Goal: Task Accomplishment & Management: Manage account settings

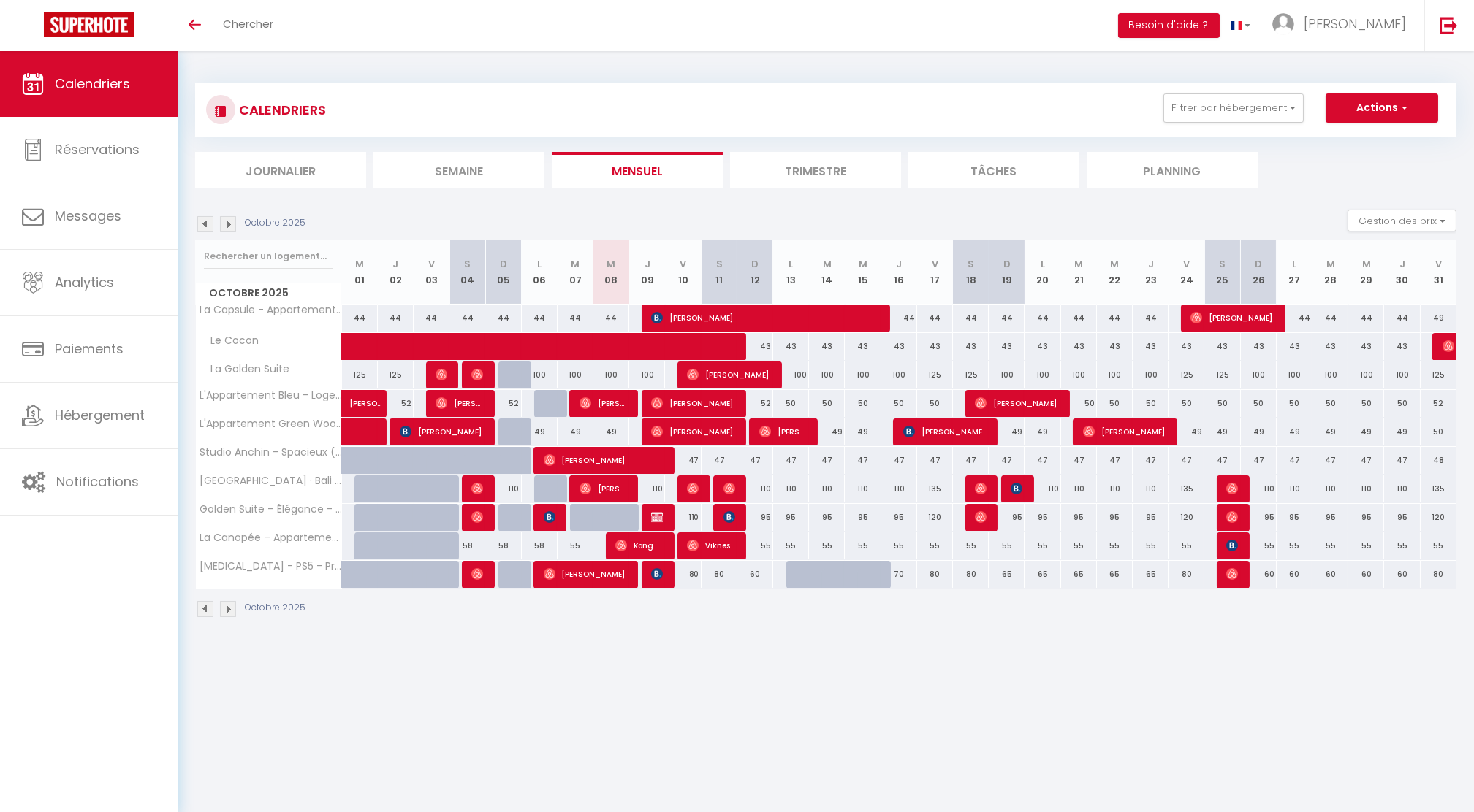
click at [664, 513] on div "110" at bounding box center [682, 517] width 36 height 27
type input "110"
type input "Ven 10 Octobre 2025"
type input "Sam 11 Octobre 2025"
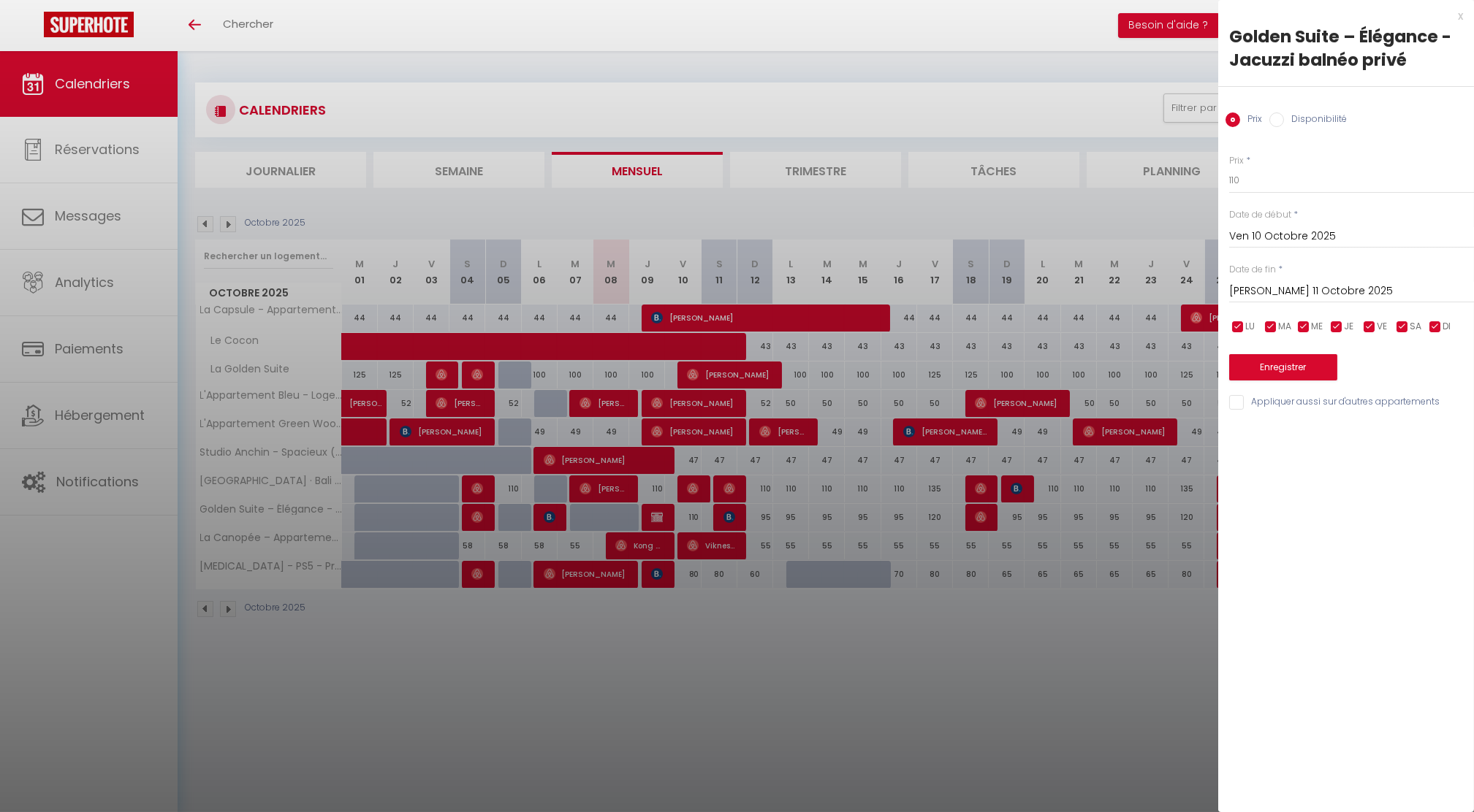
click at [669, 510] on div at bounding box center [737, 406] width 1474 height 812
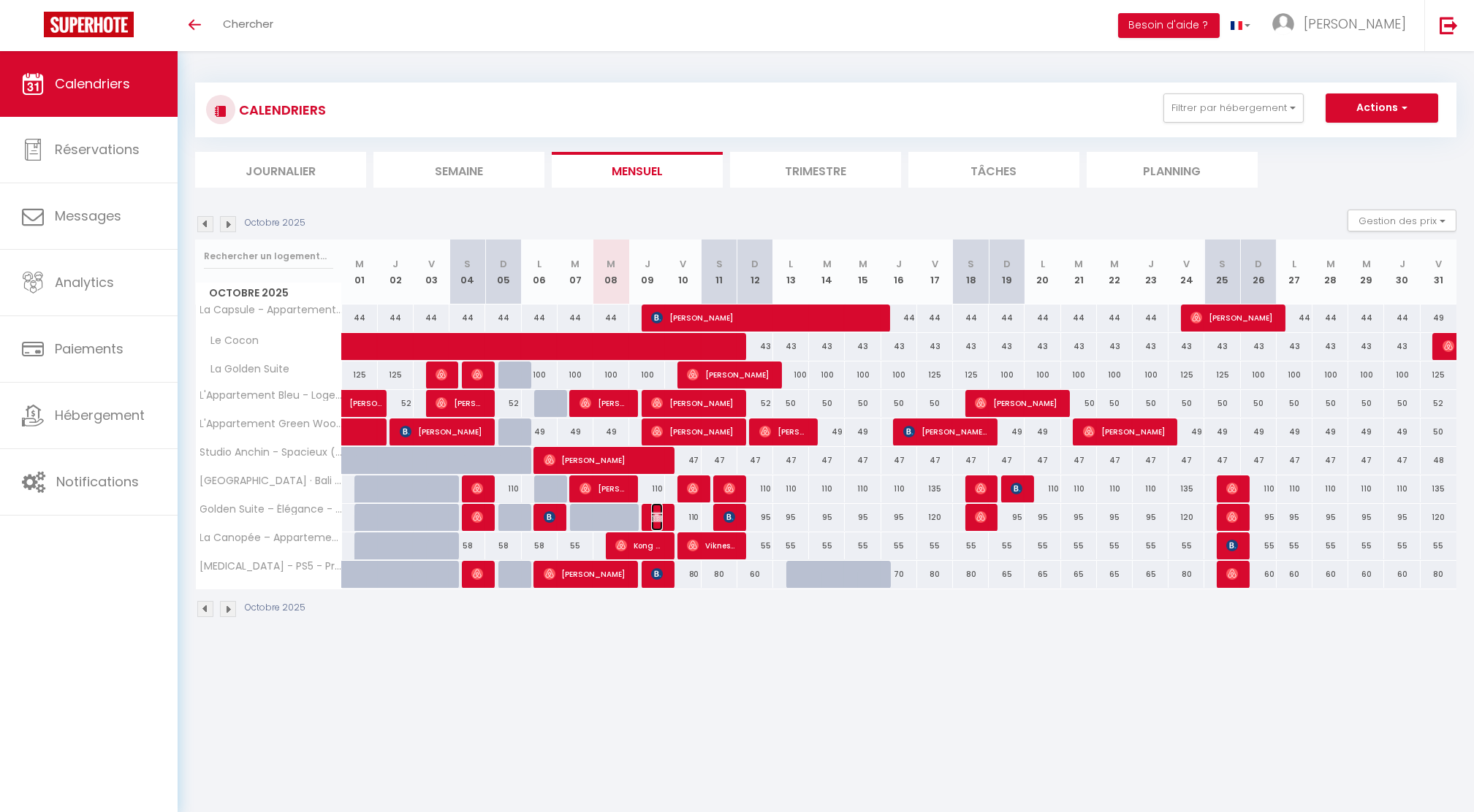
click at [657, 517] on img at bounding box center [656, 517] width 12 height 12
select select "KO"
select select "0"
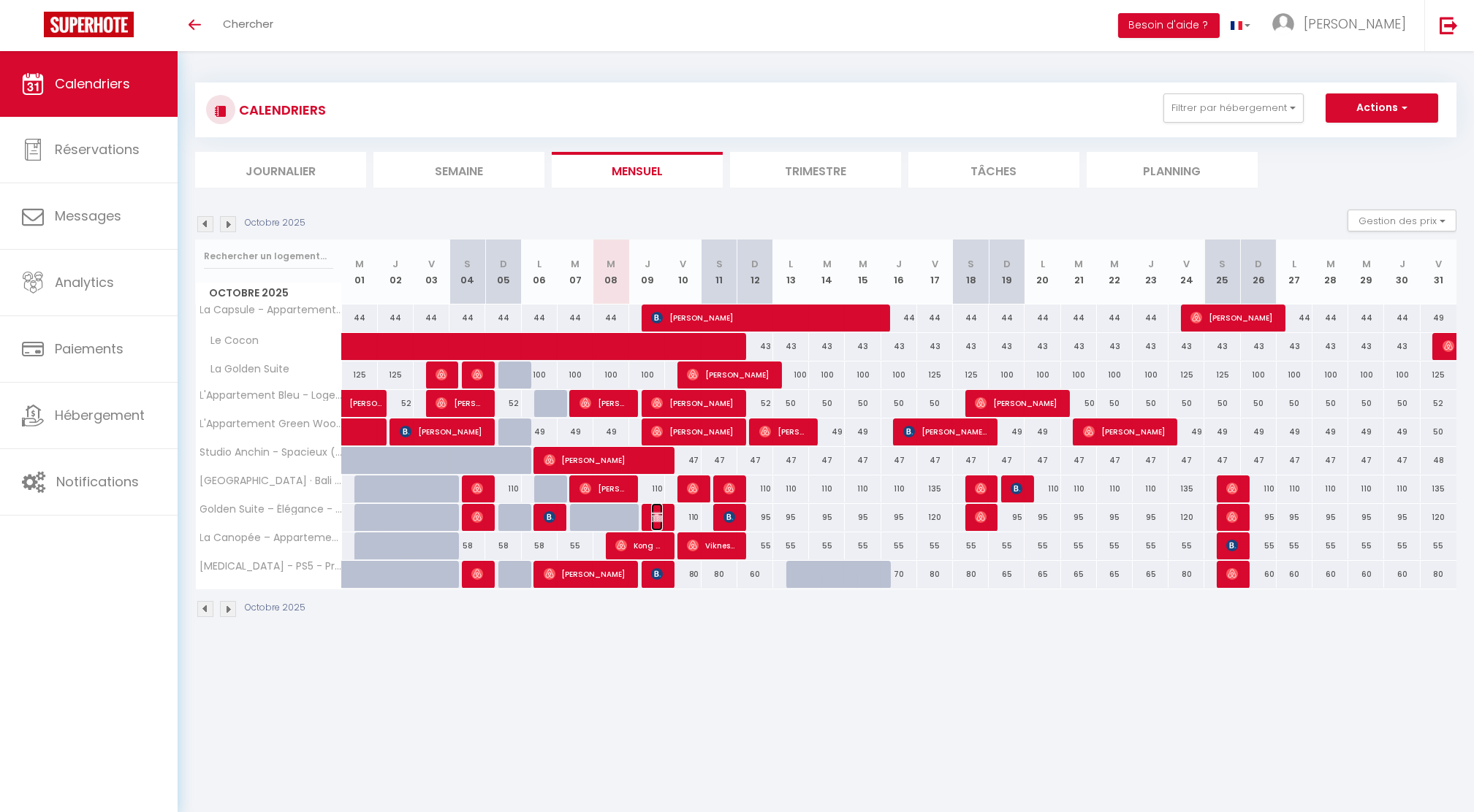
select select "1"
select select
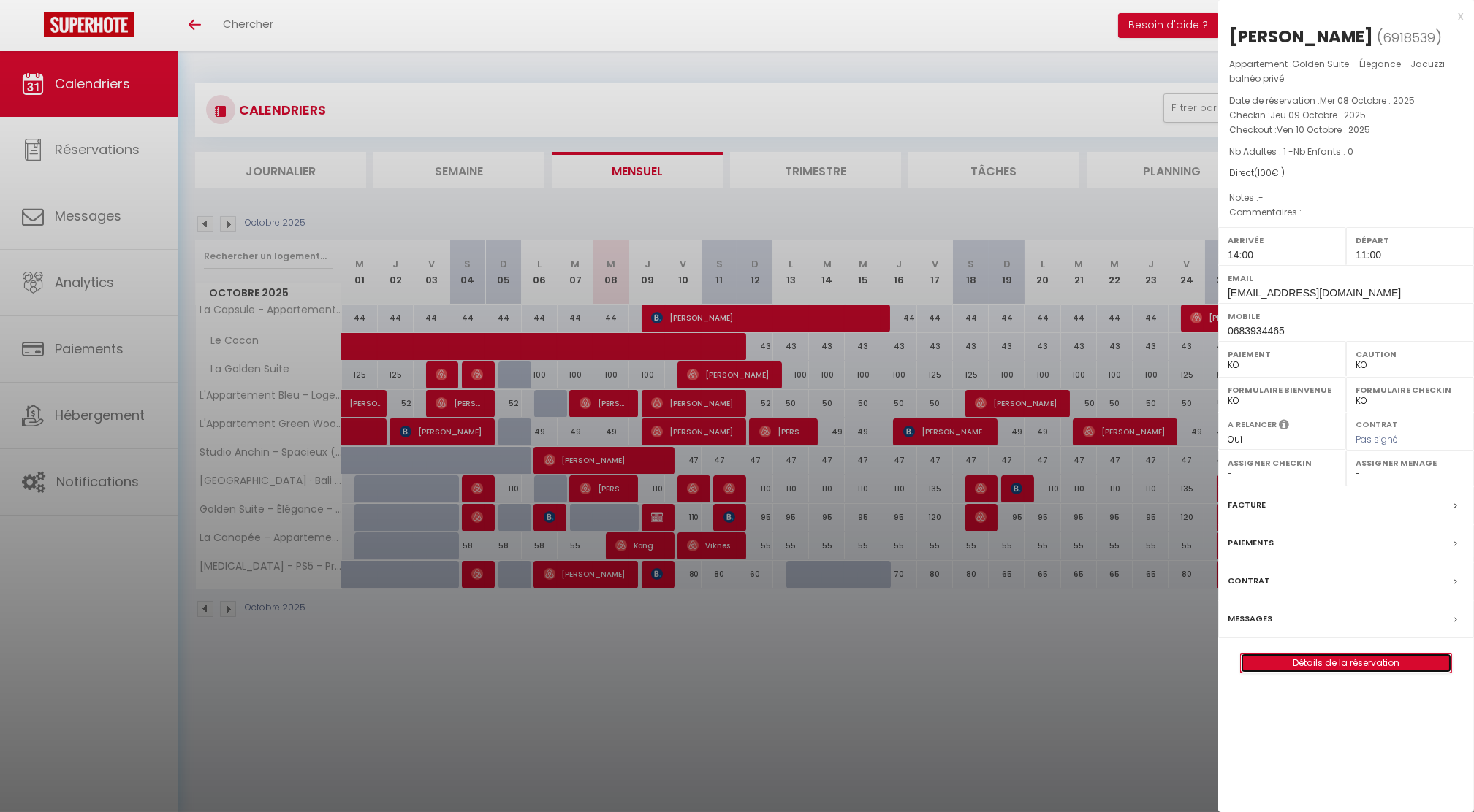
click at [1329, 664] on link "Détails de la réservation" at bounding box center [1345, 662] width 210 height 19
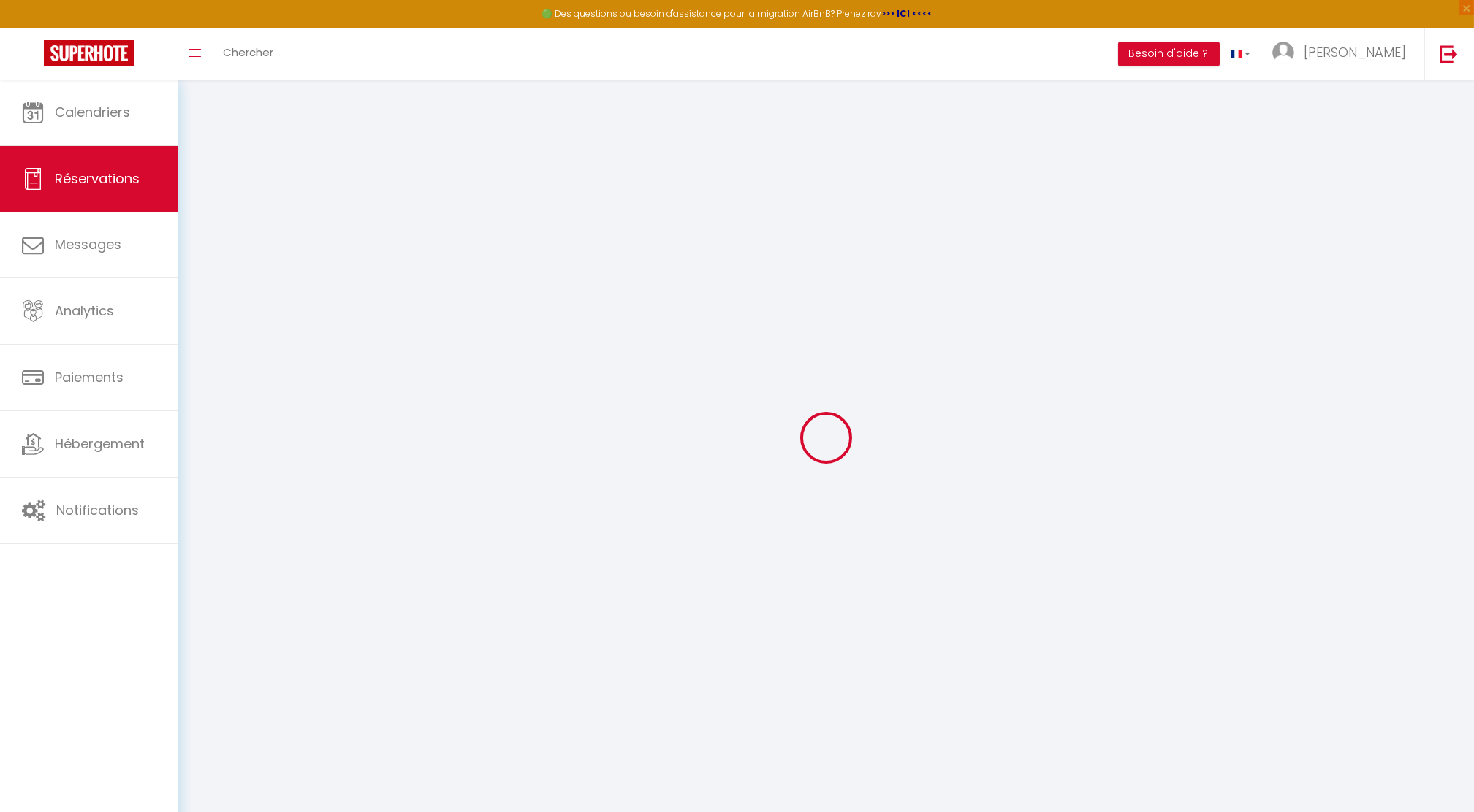
select select
checkbox input "false"
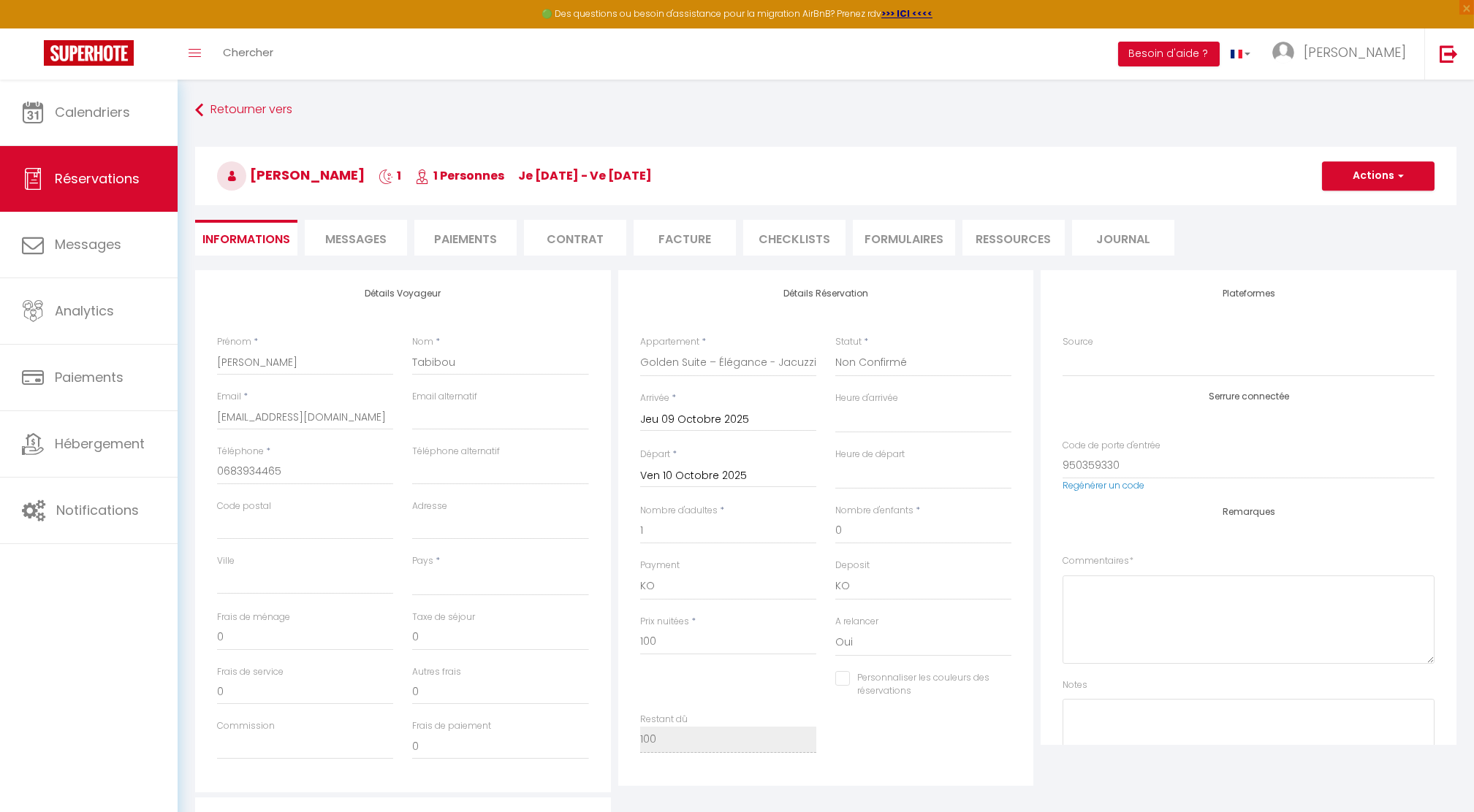
select select
checkbox input "false"
select select
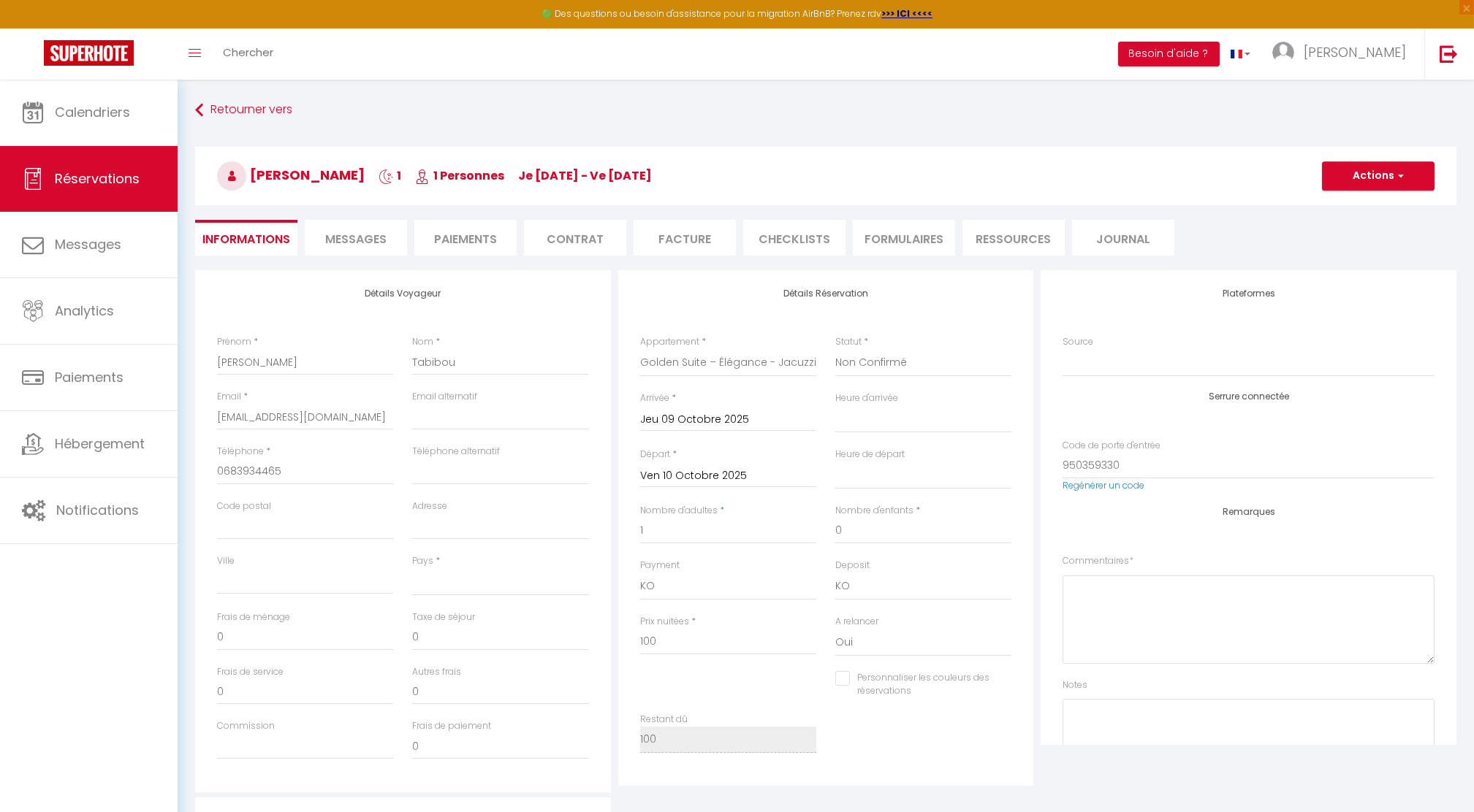
checkbox input "false"
select select "14:00"
select select "11:00"
click at [701, 242] on li "Facture" at bounding box center [684, 238] width 102 height 36
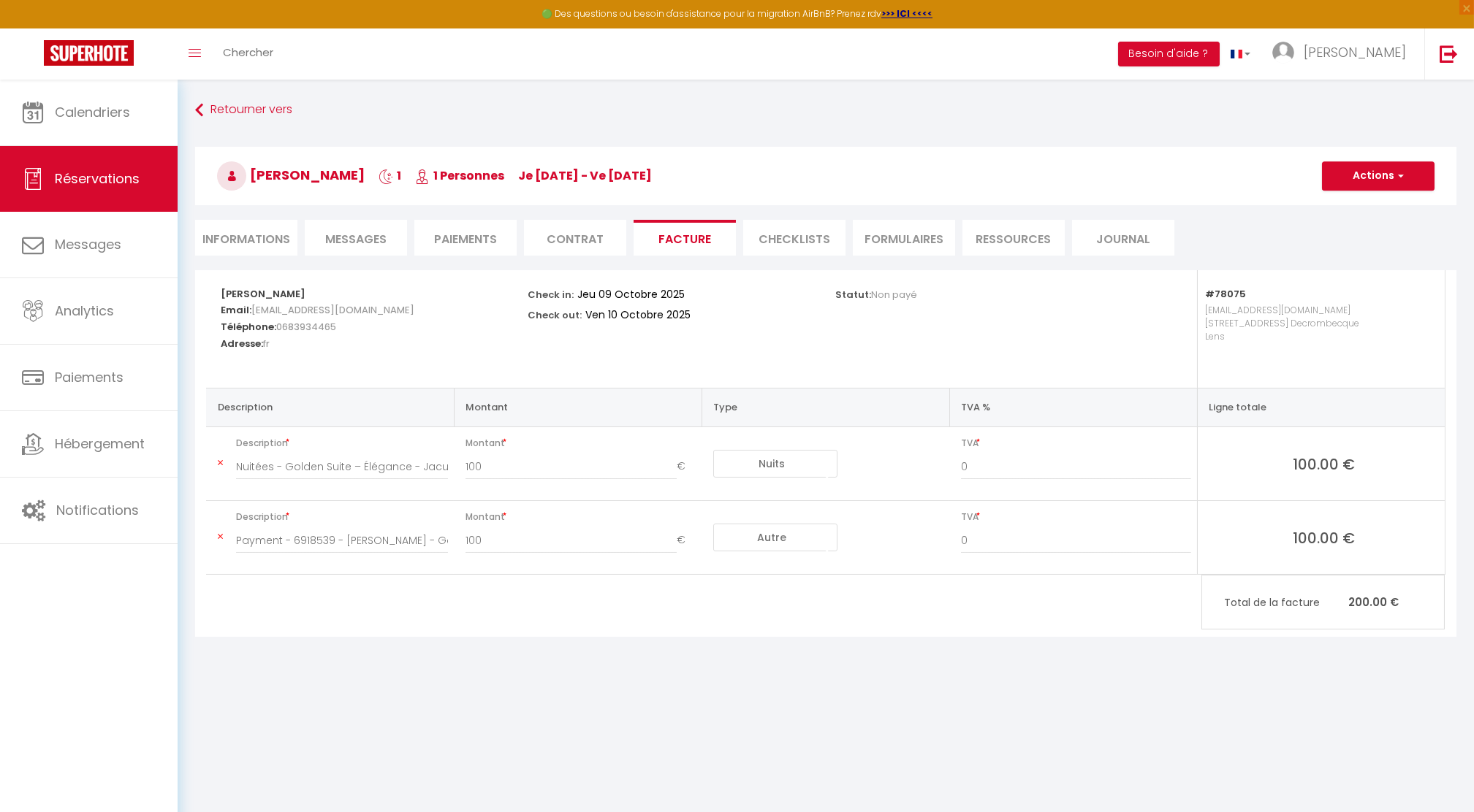
click at [219, 462] on icon at bounding box center [220, 463] width 5 height 9
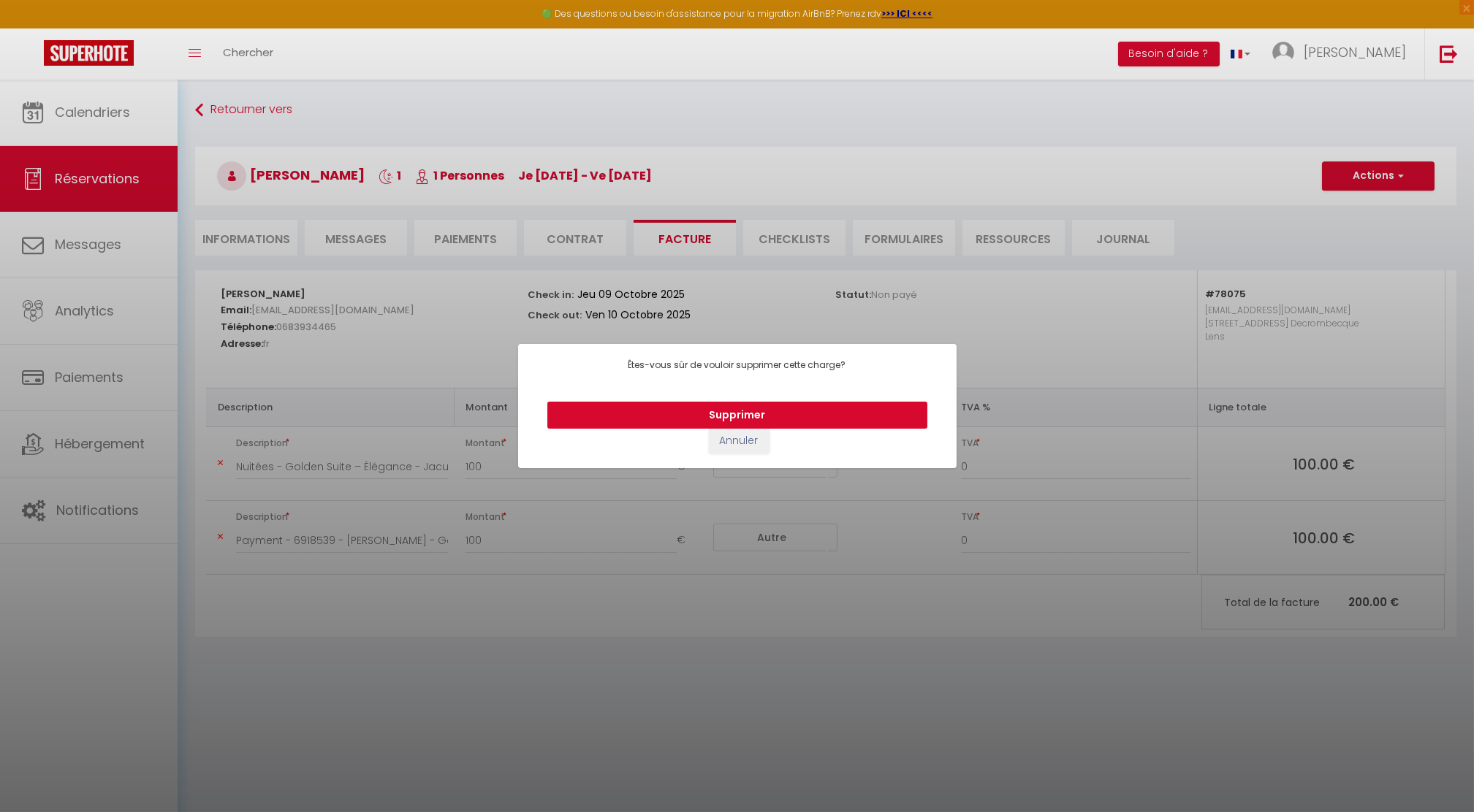
click at [731, 414] on button "Supprimer" at bounding box center [737, 415] width 380 height 28
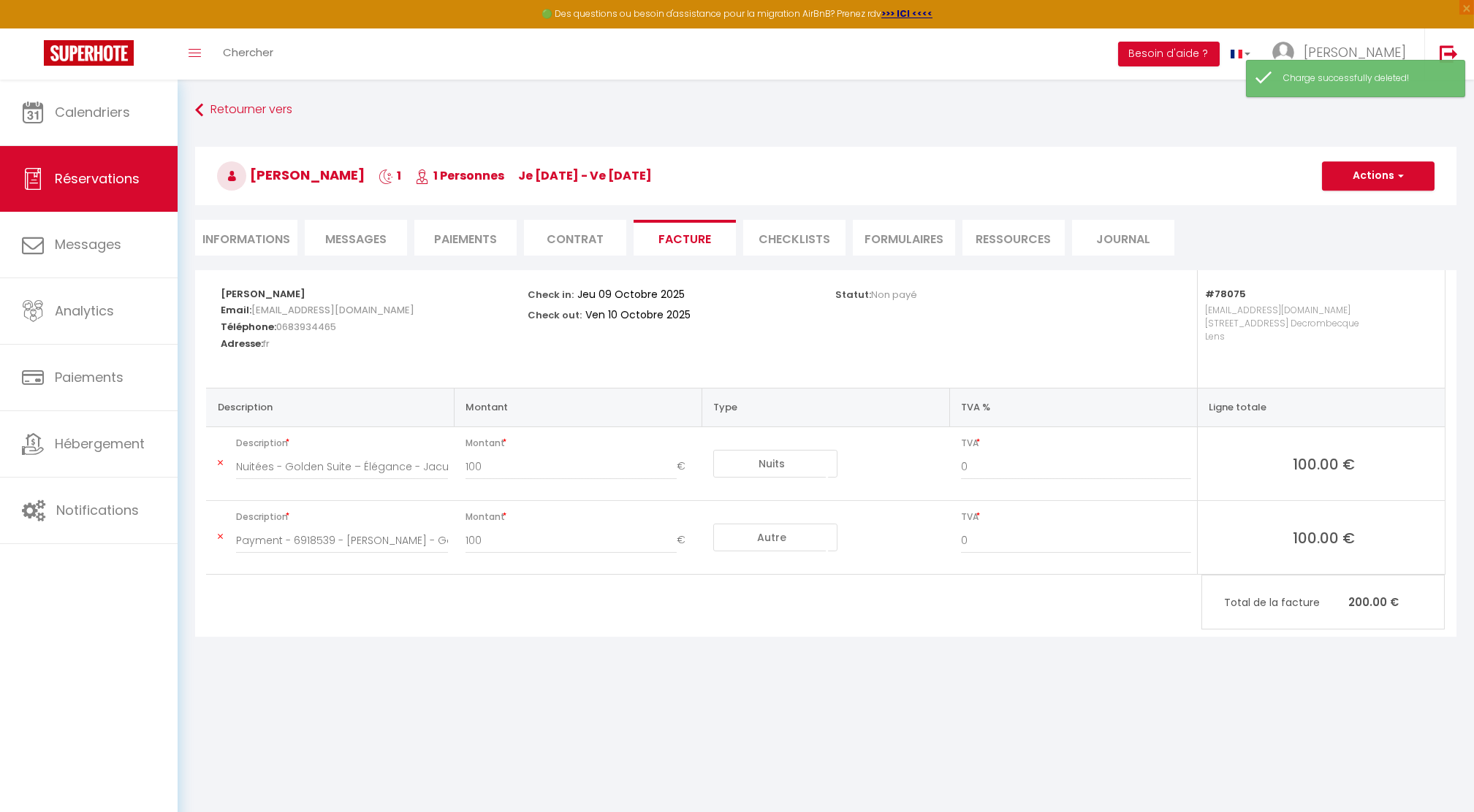
type input "Payment - 6918539 - [PERSON_NAME] - Golden Suite — Élégance - Jacuzzi balnéo pr…"
select select "other"
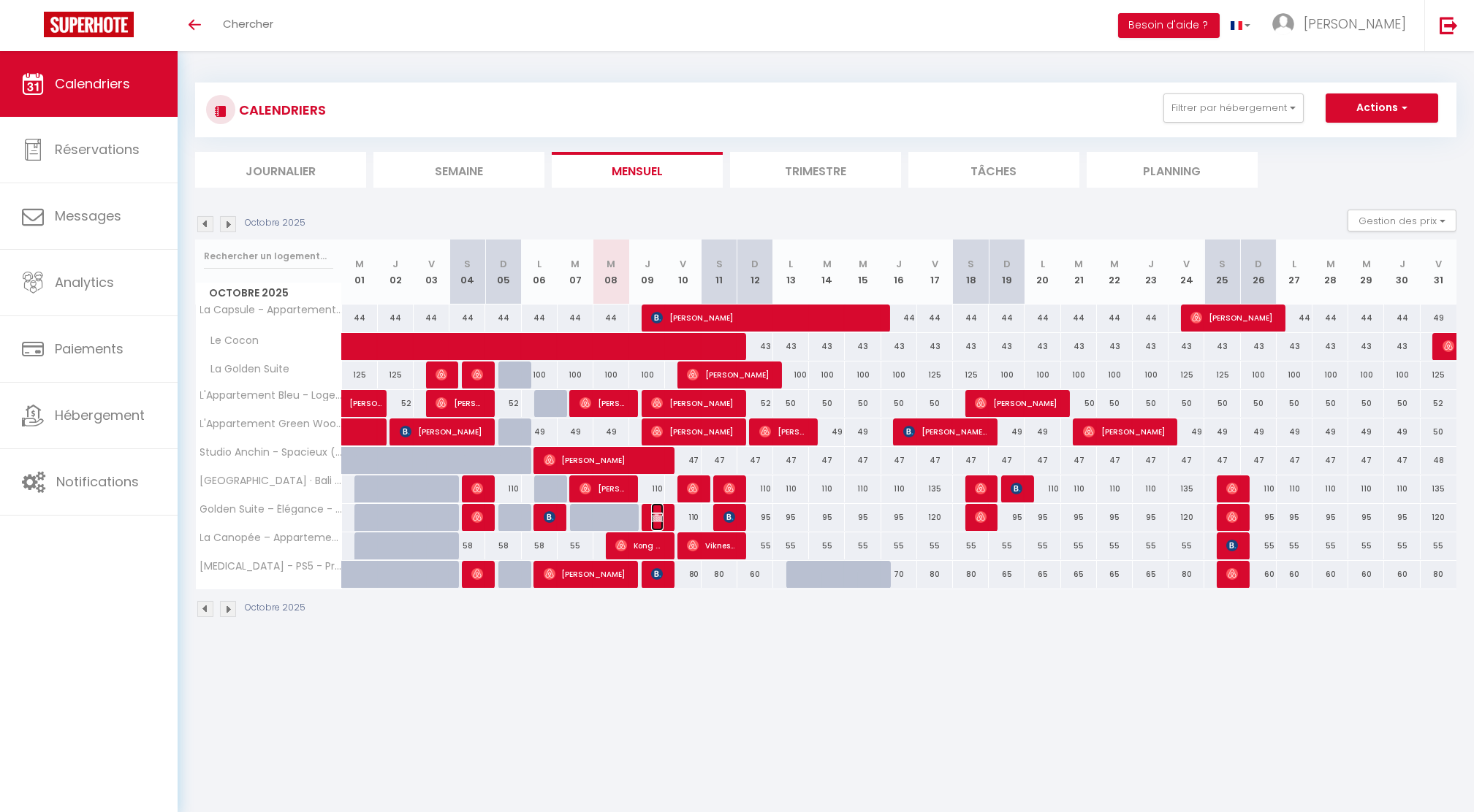
click at [656, 516] on img at bounding box center [656, 517] width 12 height 12
select select "OK"
select select "KO"
select select "0"
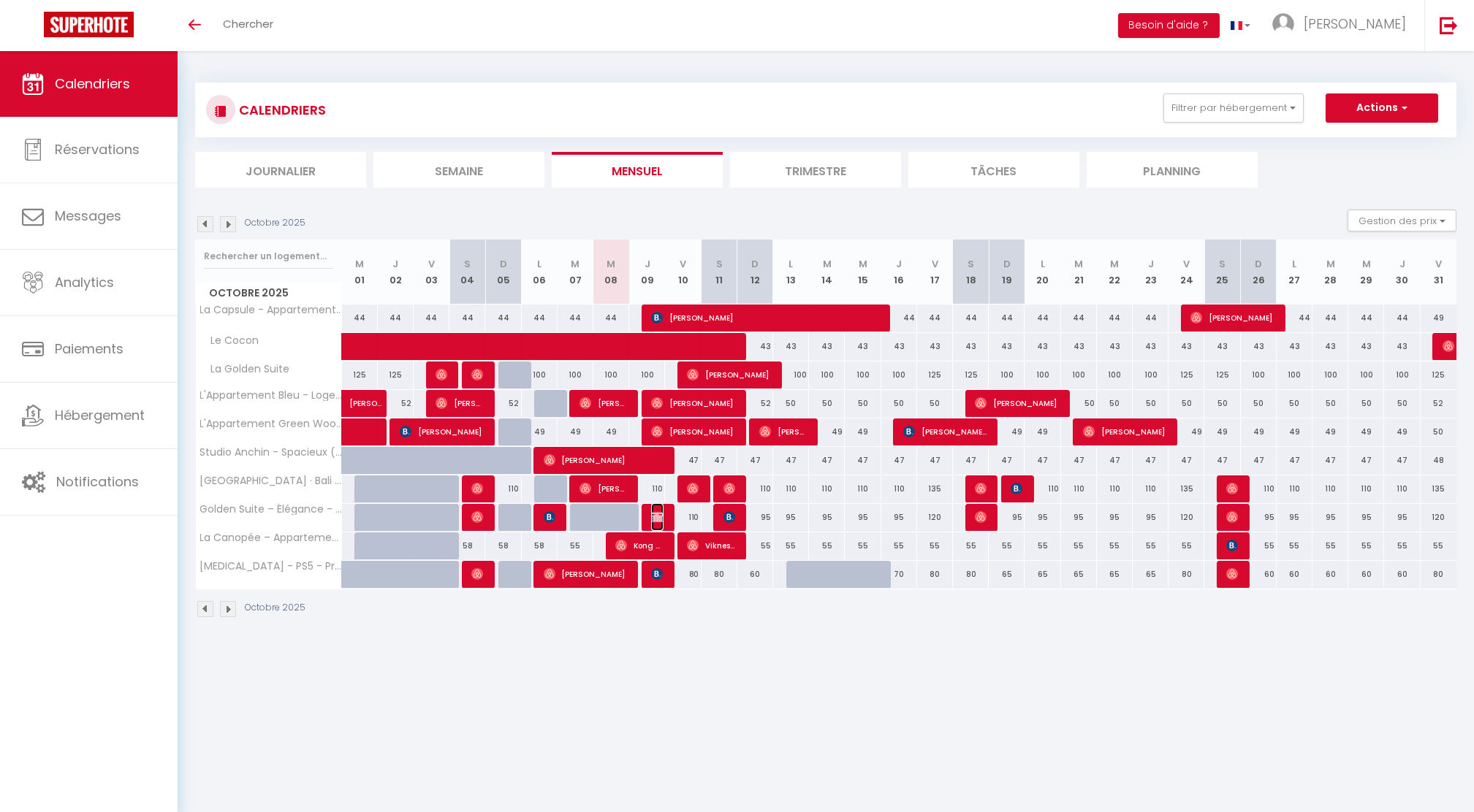
select select "1"
select select
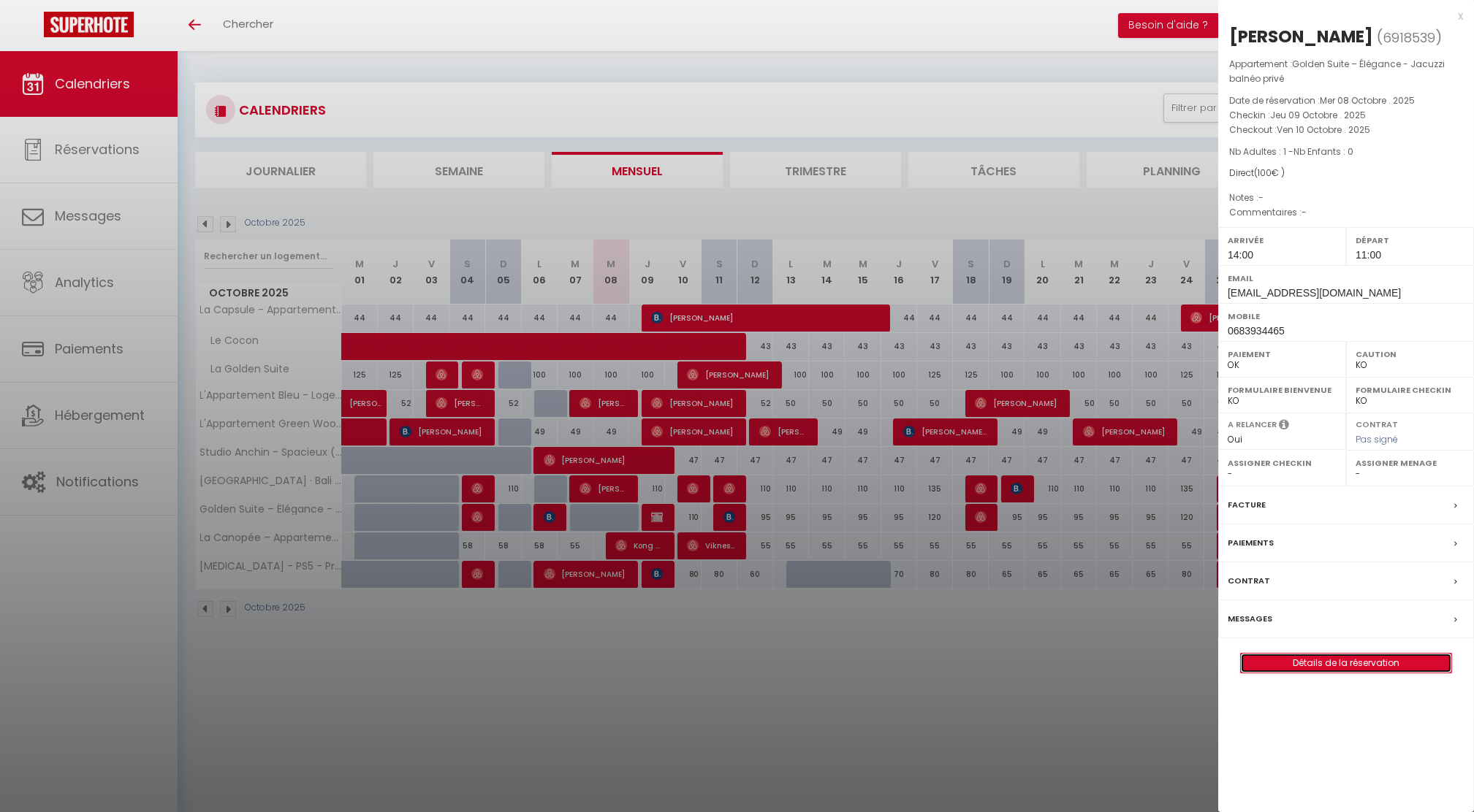
click at [1299, 655] on link "Détails de la réservation" at bounding box center [1345, 662] width 210 height 19
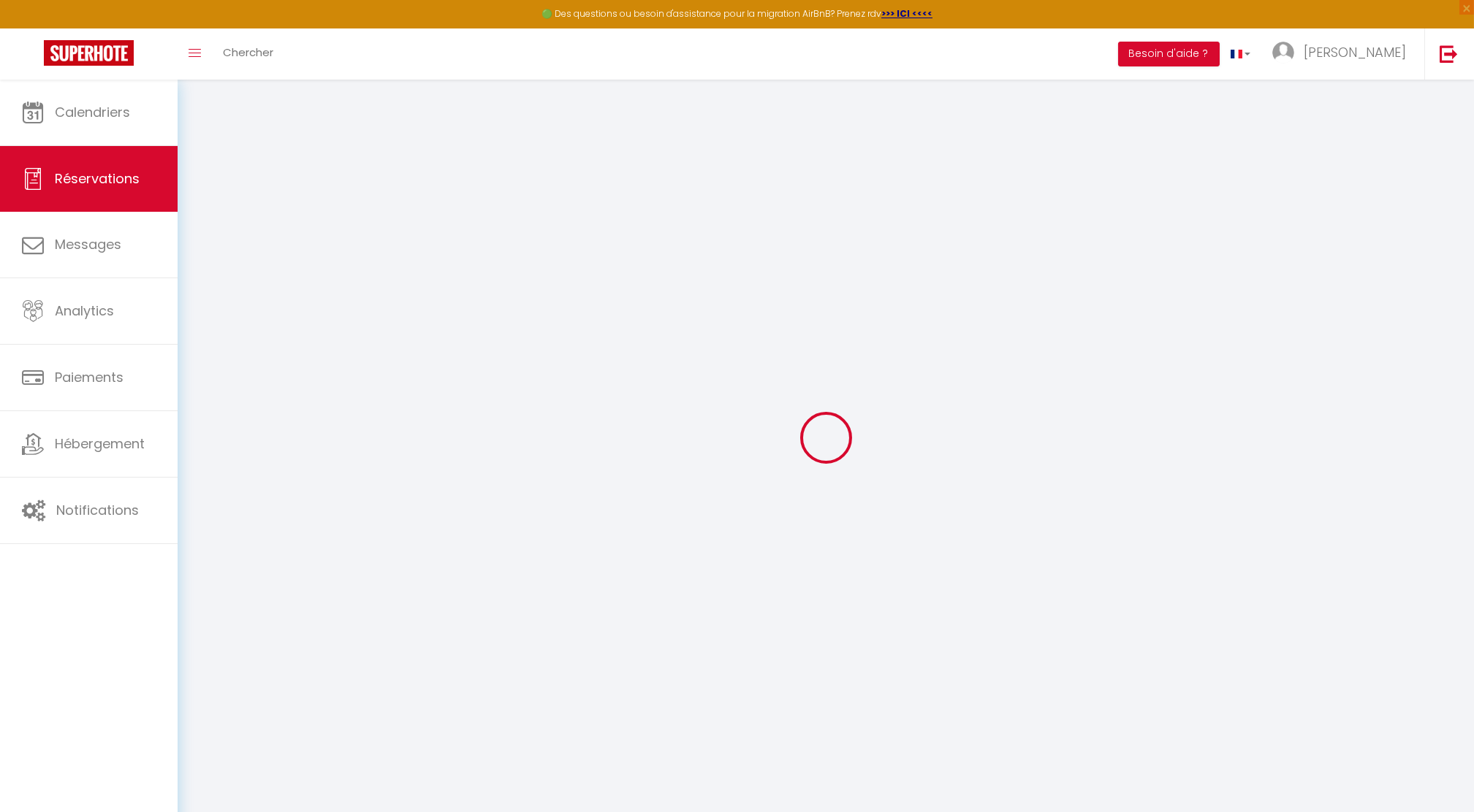
type input "[PERSON_NAME]"
type input "Tabibou"
type input "amir.tabibou@gmail.com"
type input "0683934465"
select select
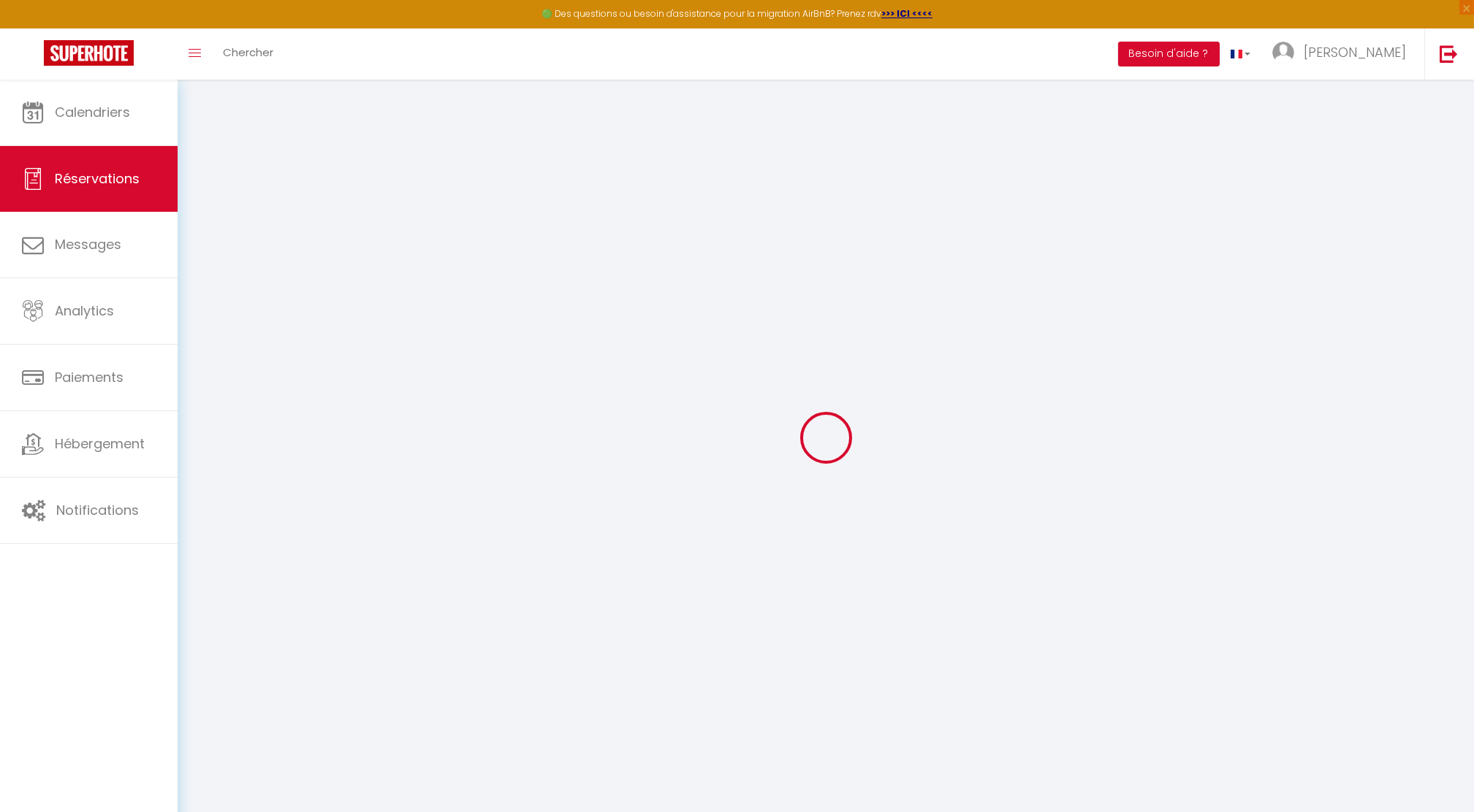
select select "78075"
select select "1"
type input "Jeu 09 Octobre 2025"
select select
type input "Ven 10 Octobre 2025"
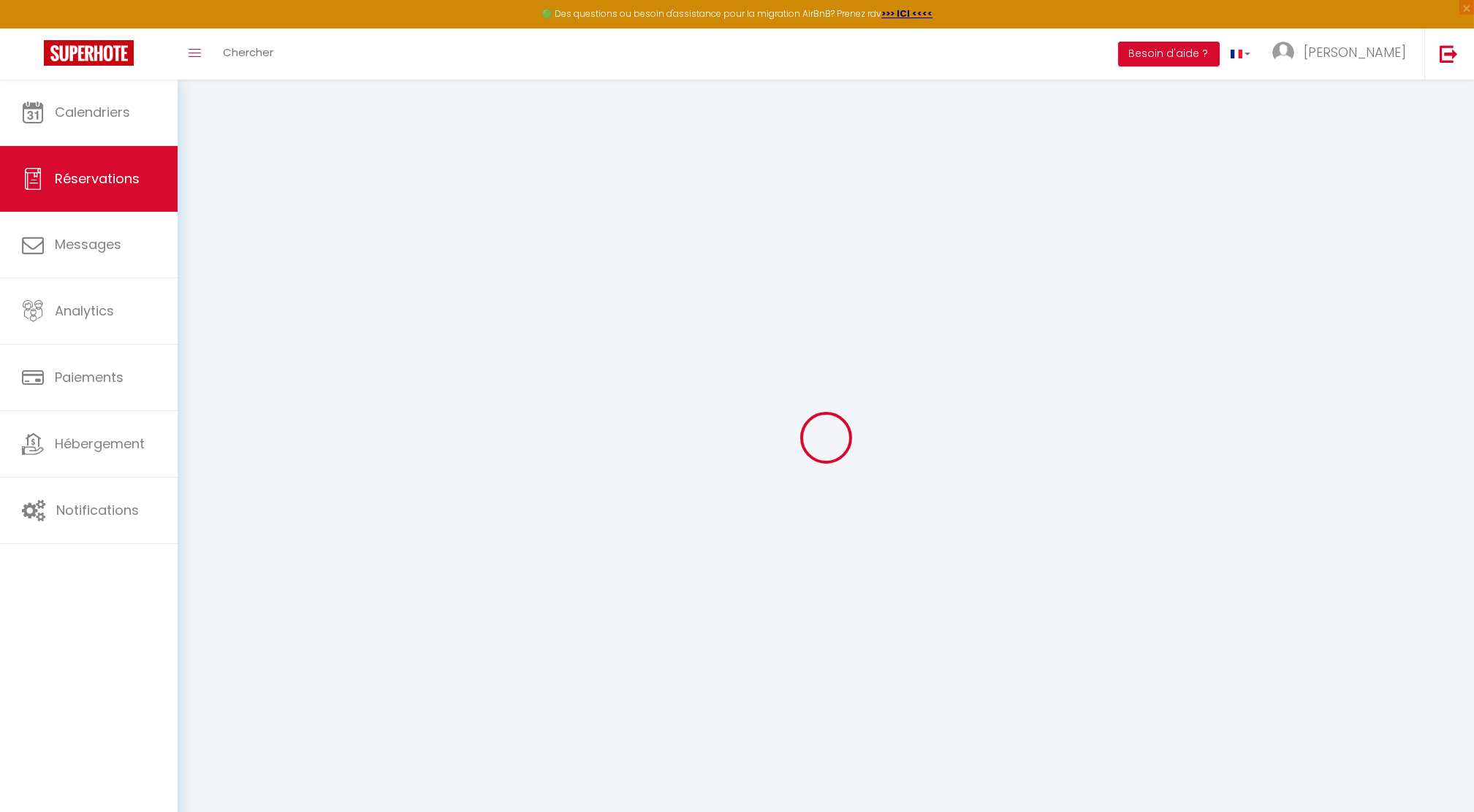
select select
type input "1"
select select "12"
select select
type input "100"
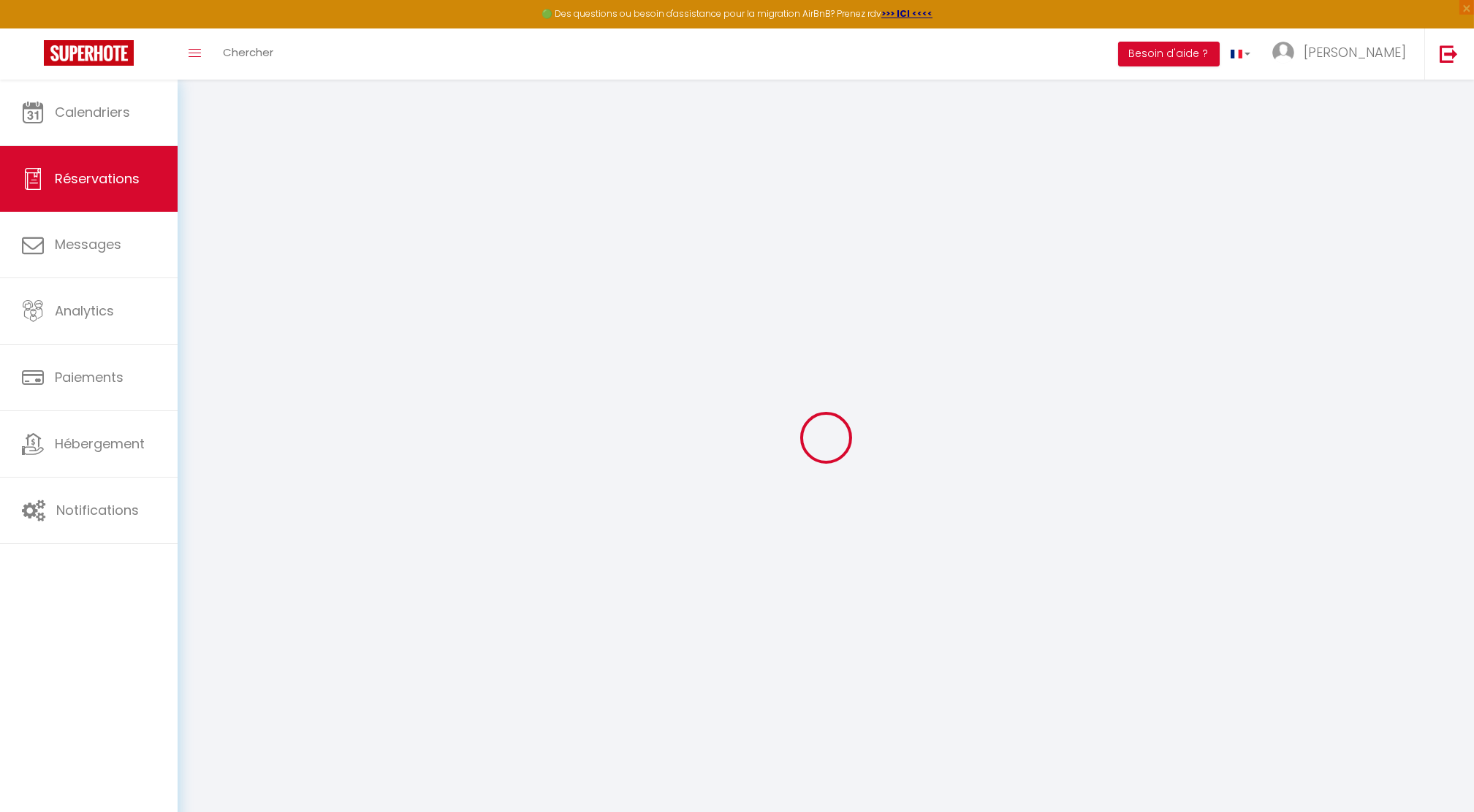
checkbox input "false"
type input "0"
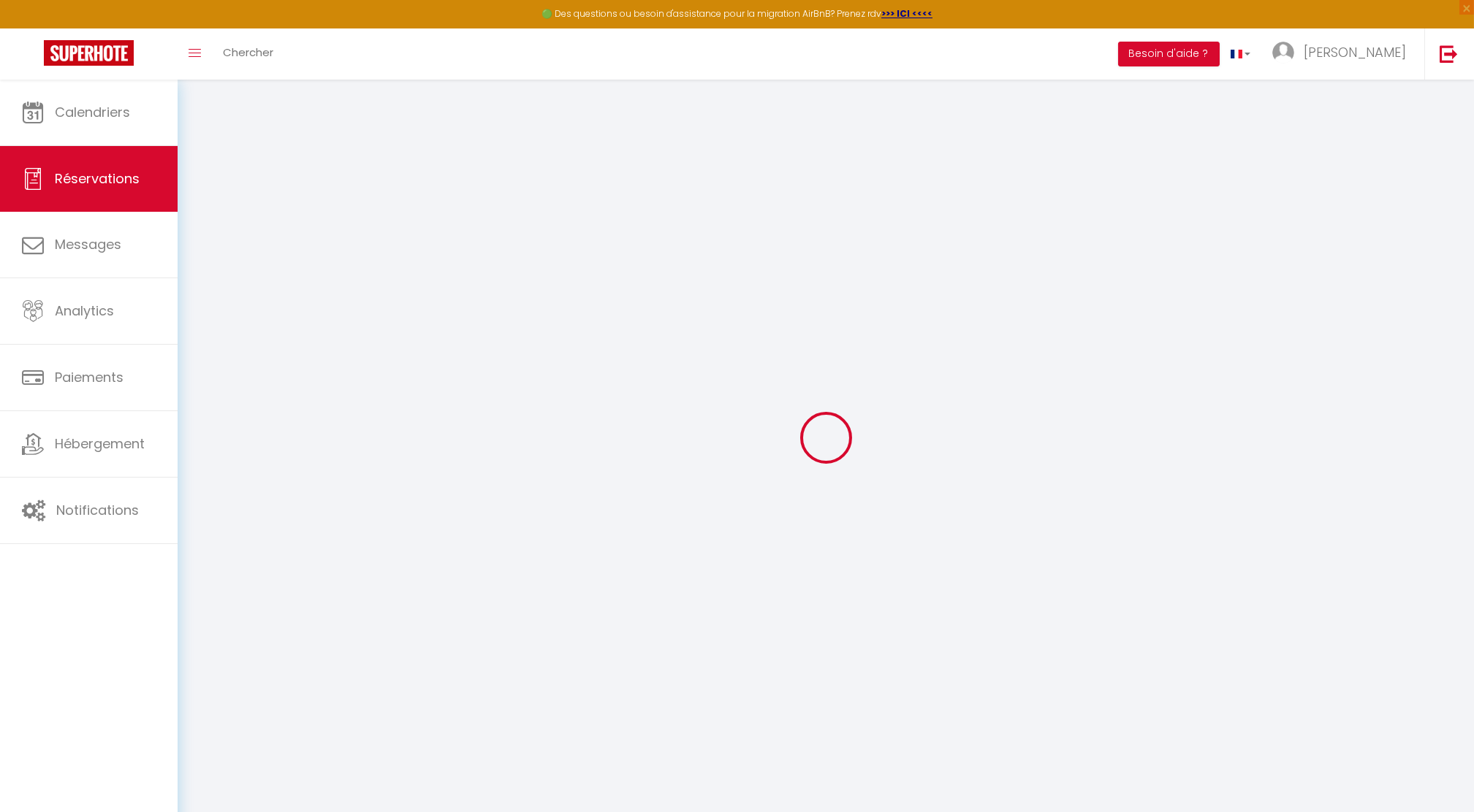
select select
select select "14"
checkbox input "false"
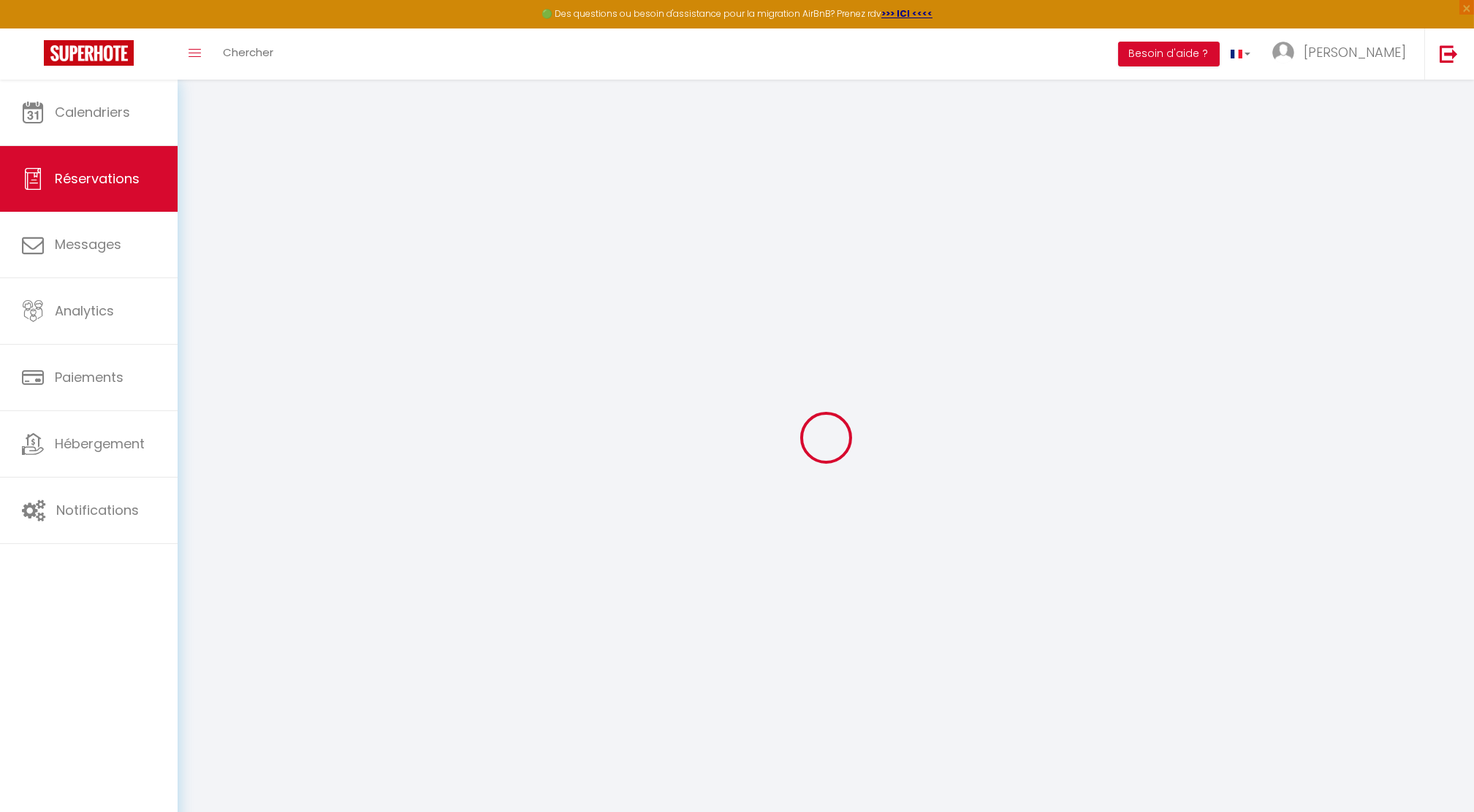
select select
checkbox input "false"
select select
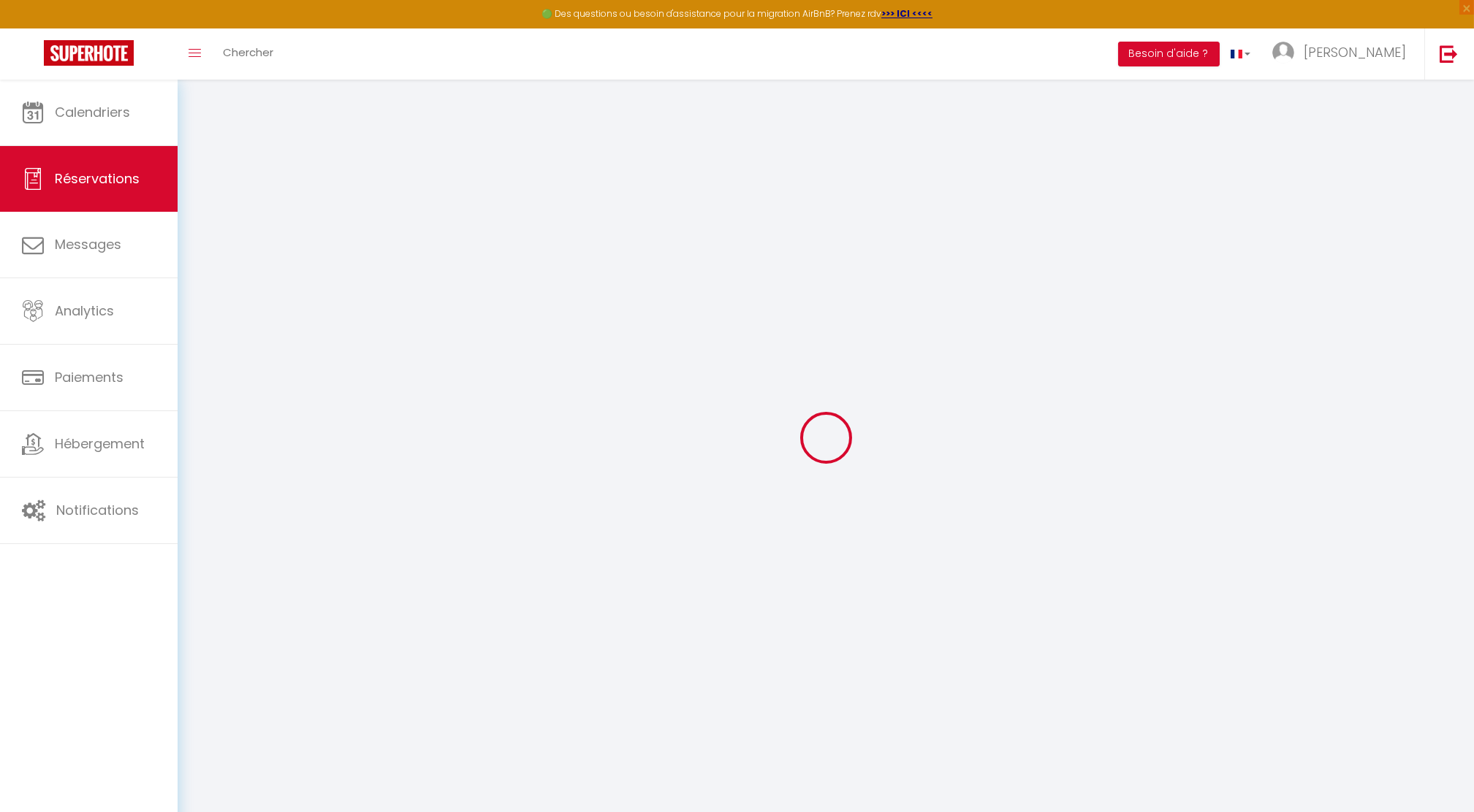
select select
checkbox input "false"
select select
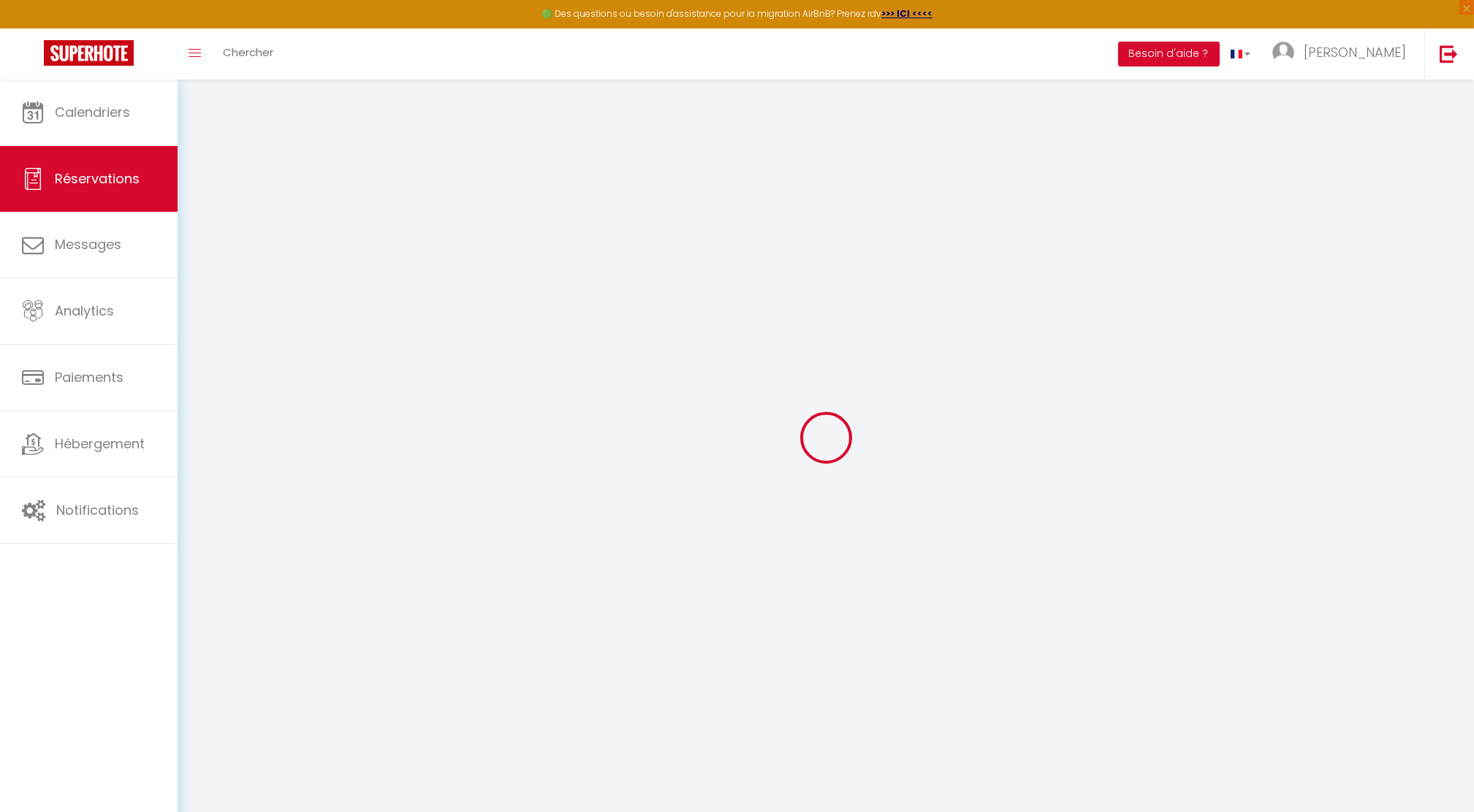
select select
checkbox input "false"
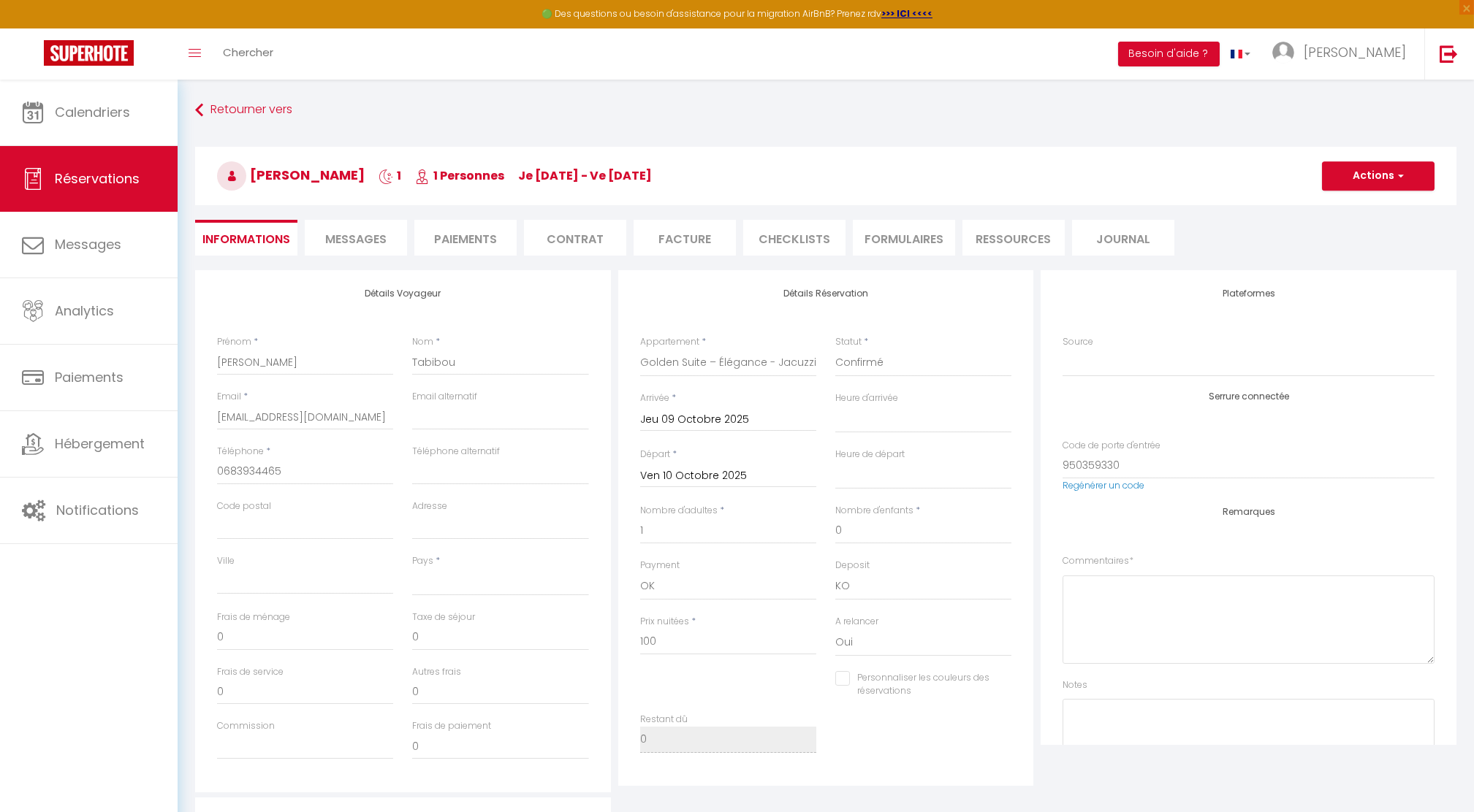
select select
checkbox input "false"
select select
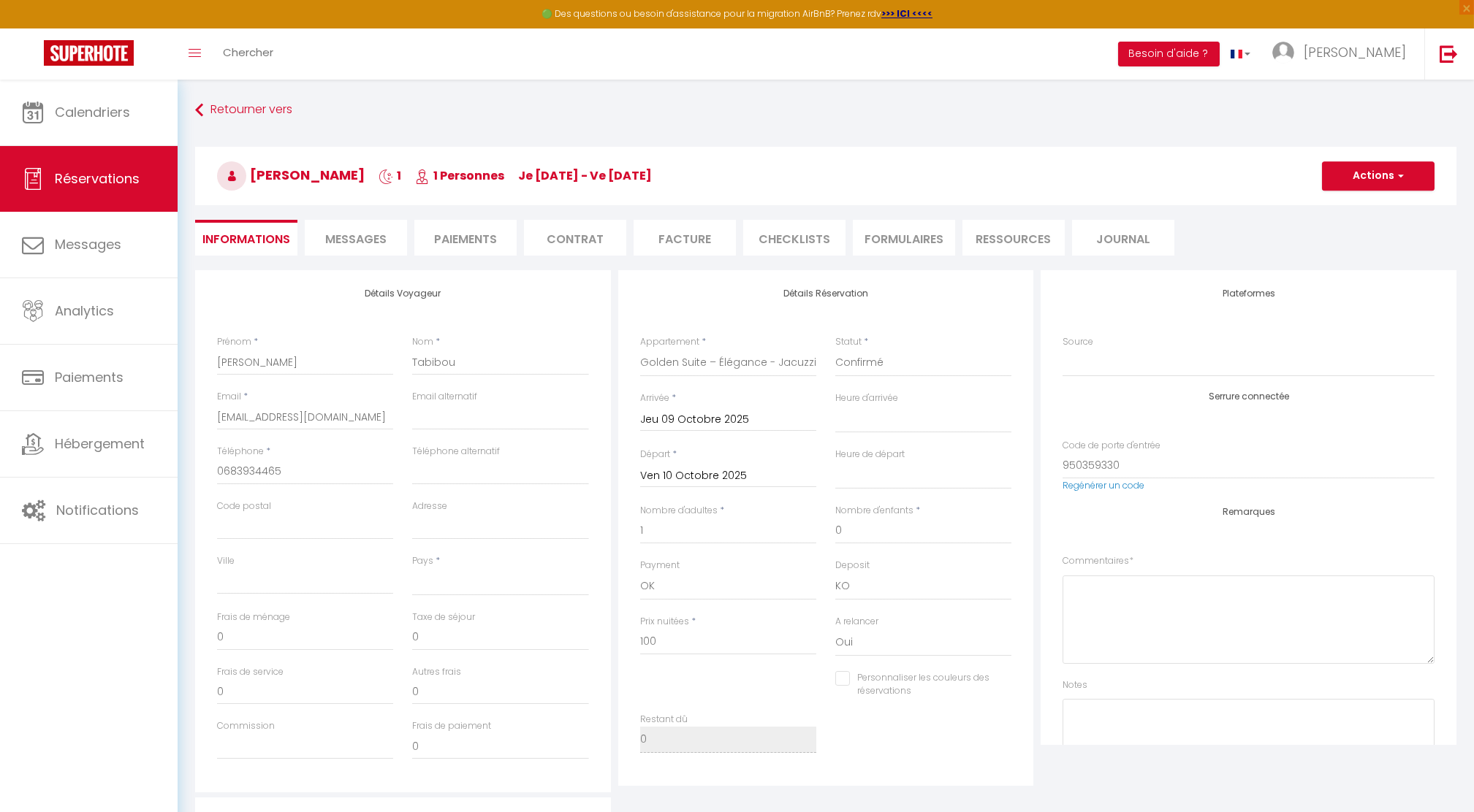
checkbox input "false"
select select "14:00"
select select "11:00"
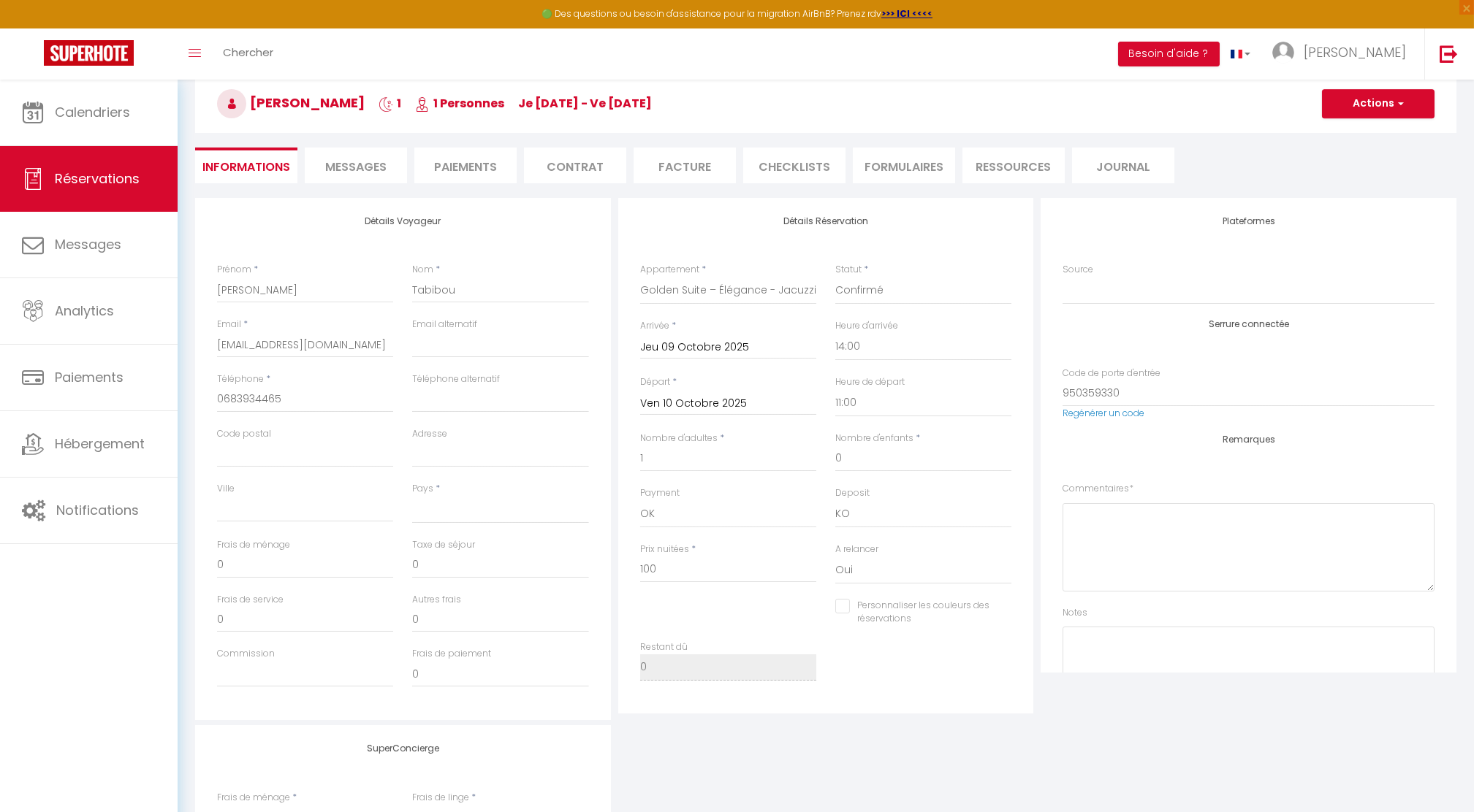
scroll to position [194, 0]
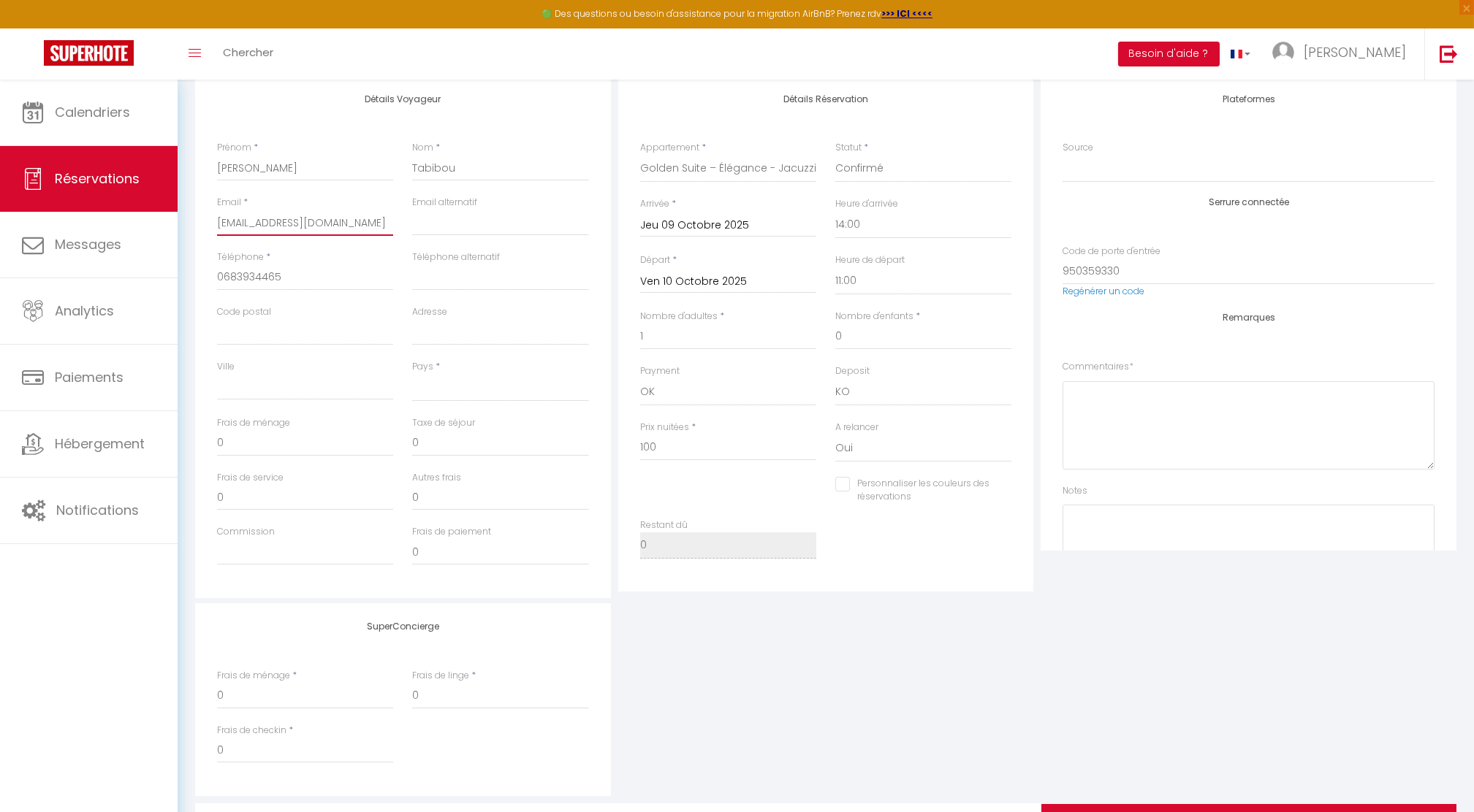
click at [288, 216] on input "amir.tabibou@gmail.com" at bounding box center [304, 222] width 176 height 26
click at [242, 221] on input "amir.tabibou@gmail.com" at bounding box center [304, 222] width 176 height 26
type input "amirtabibou@gmail.com"
select select
checkbox input "false"
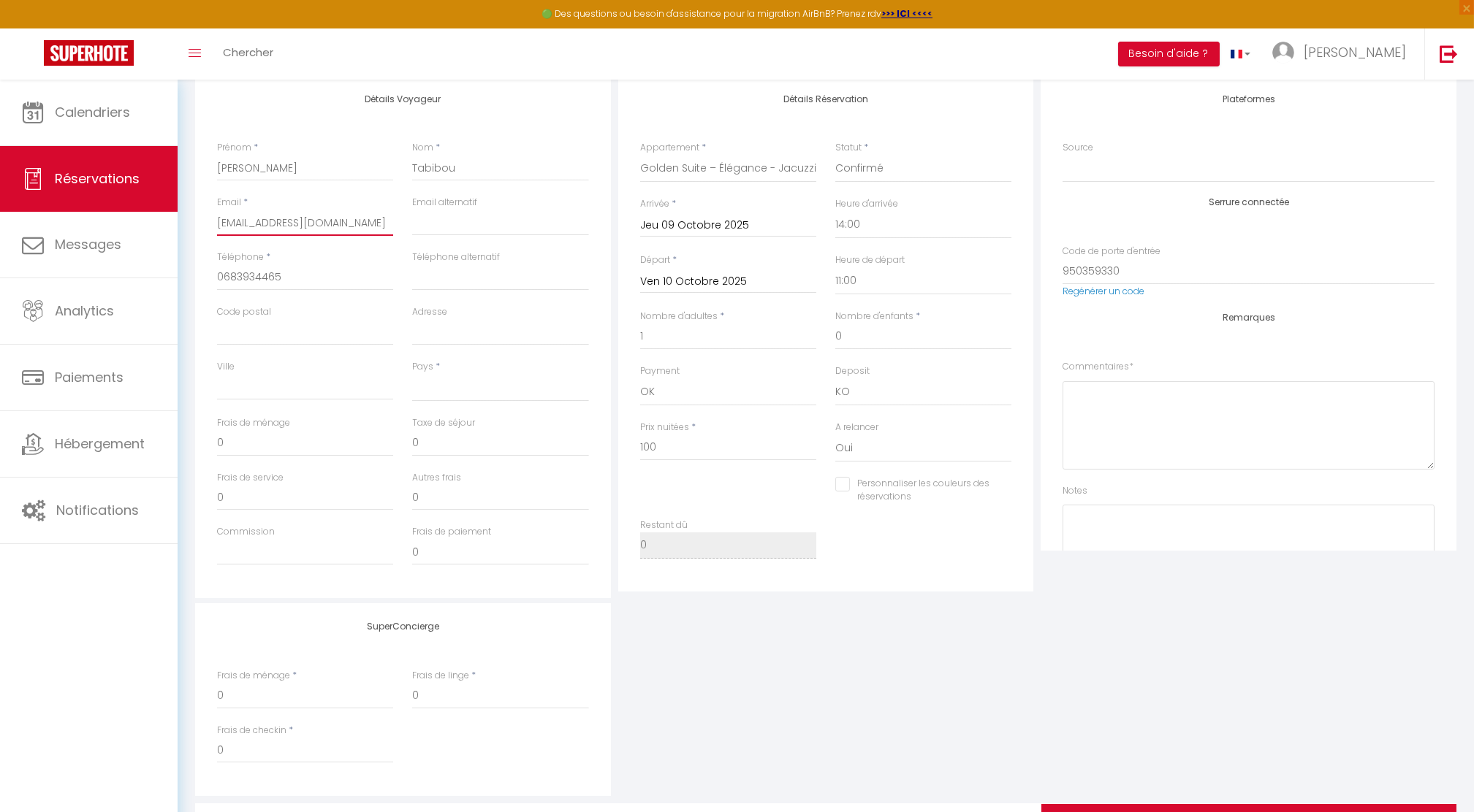
type input "amirtabibou1@gmail.com"
select select
checkbox input "false"
type input "[EMAIL_ADDRESS][DOMAIN_NAME]"
select select
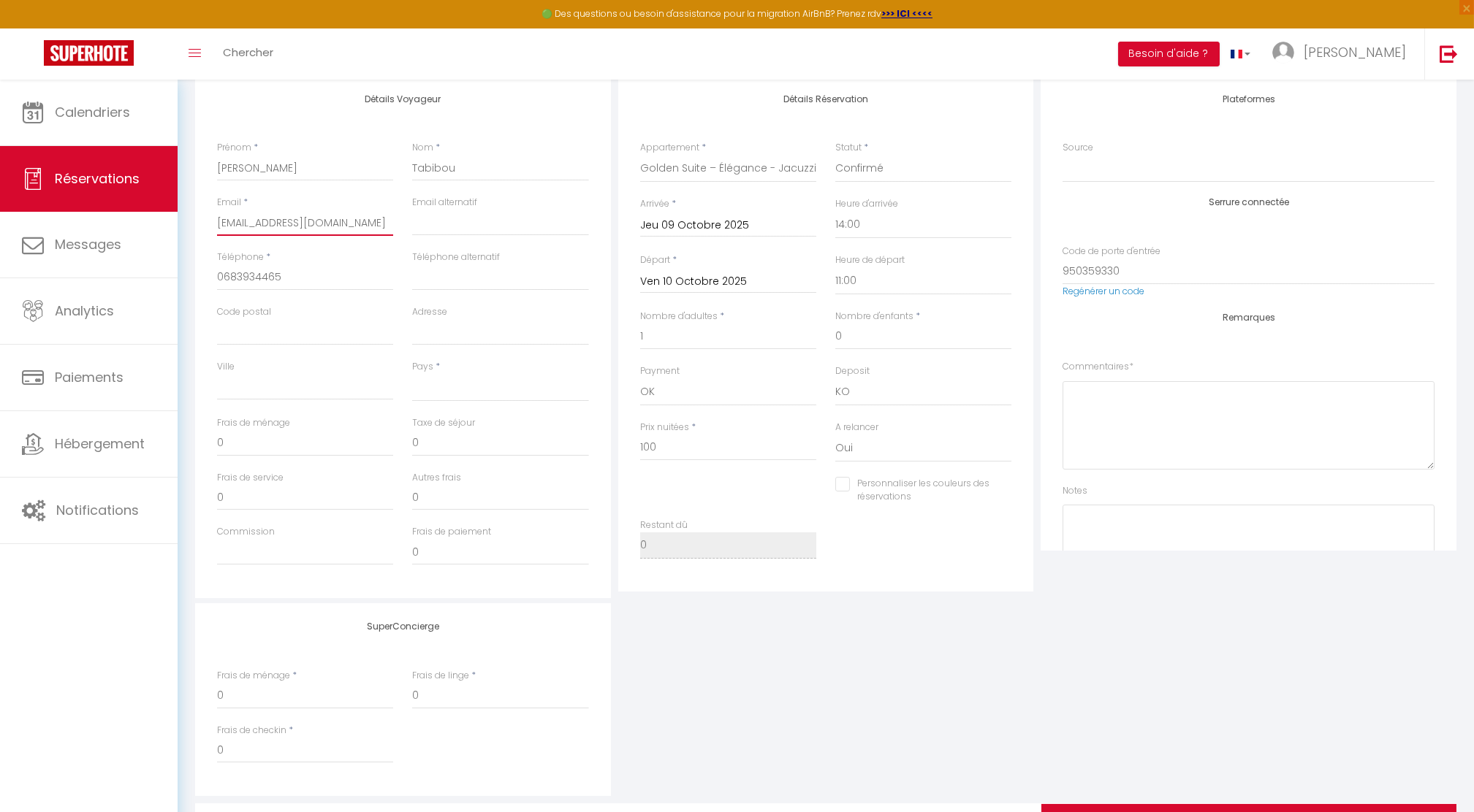
checkbox input "false"
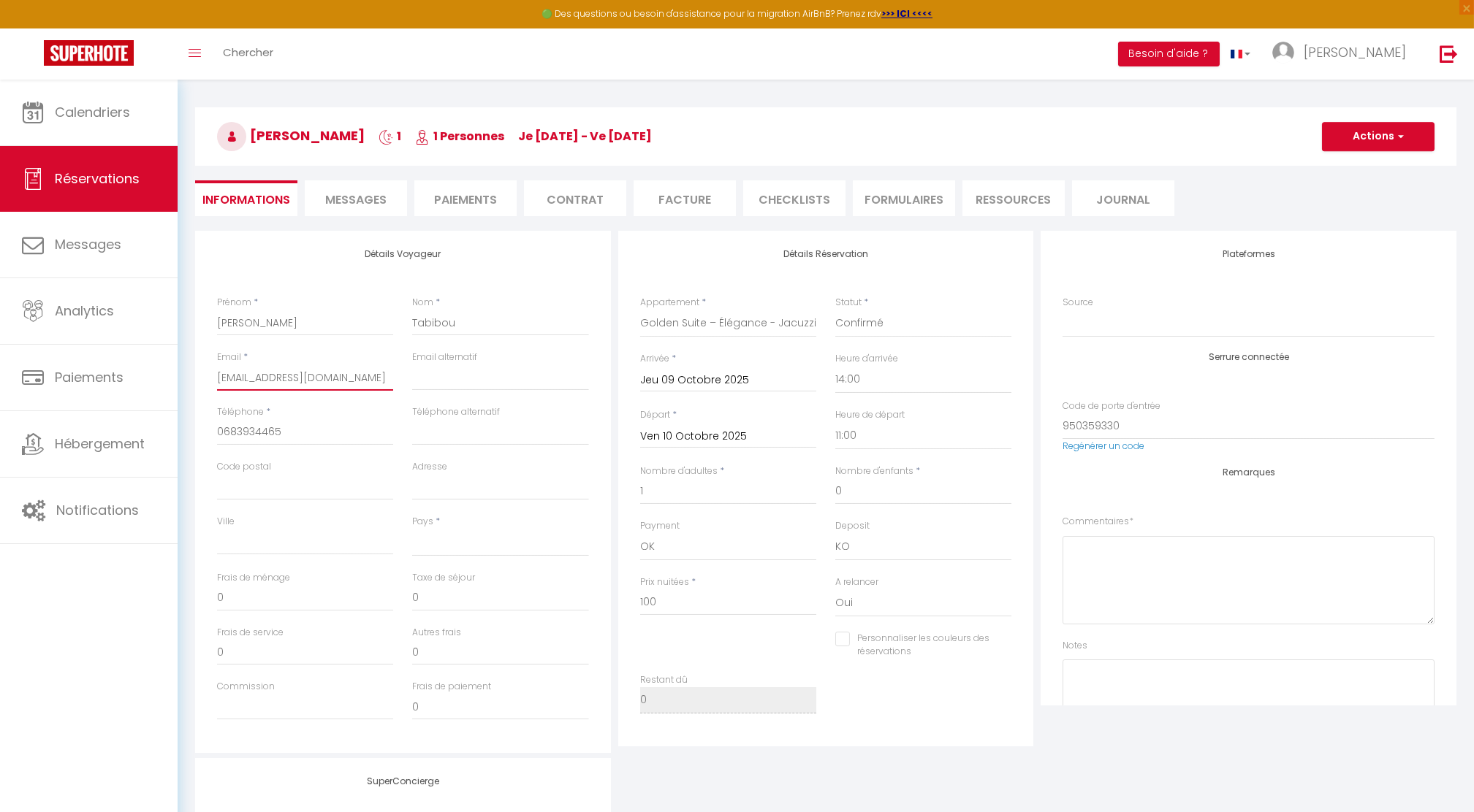
scroll to position [0, 0]
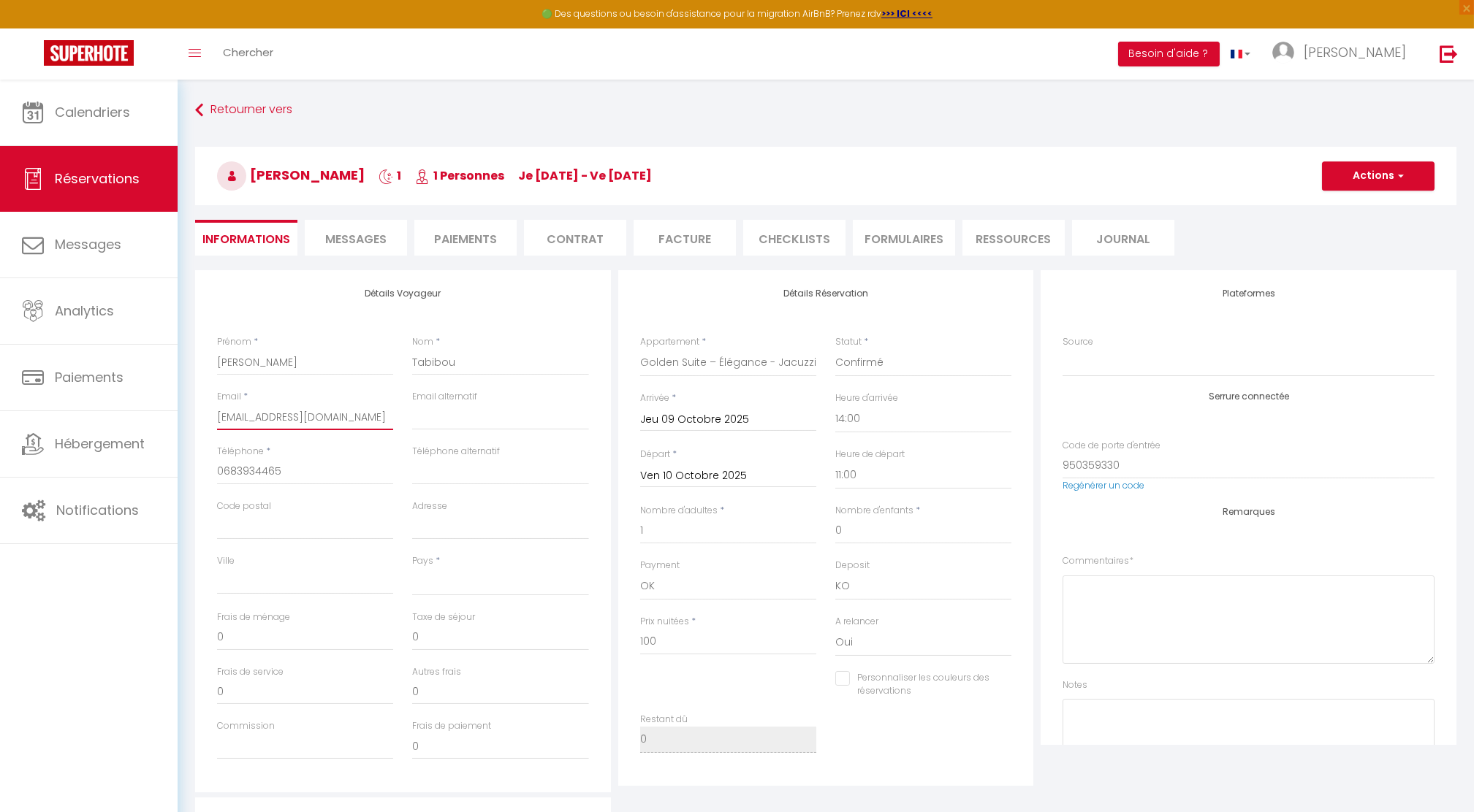
type input "[EMAIL_ADDRESS][DOMAIN_NAME]"
click at [1400, 178] on span "button" at bounding box center [1399, 175] width 9 height 13
click at [1374, 207] on link "Enregistrer" at bounding box center [1363, 208] width 116 height 19
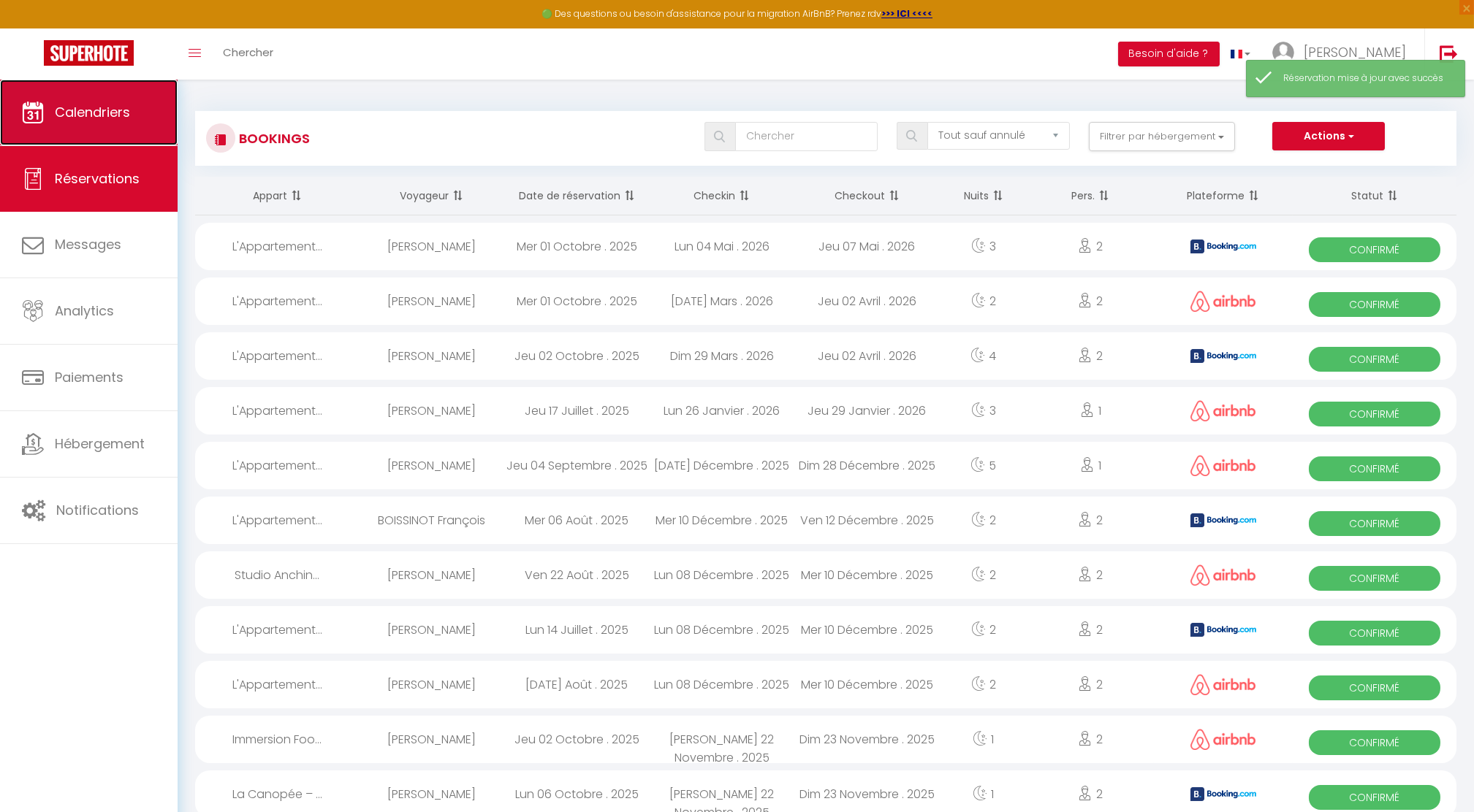
click at [109, 116] on span "Calendriers" at bounding box center [92, 112] width 75 height 18
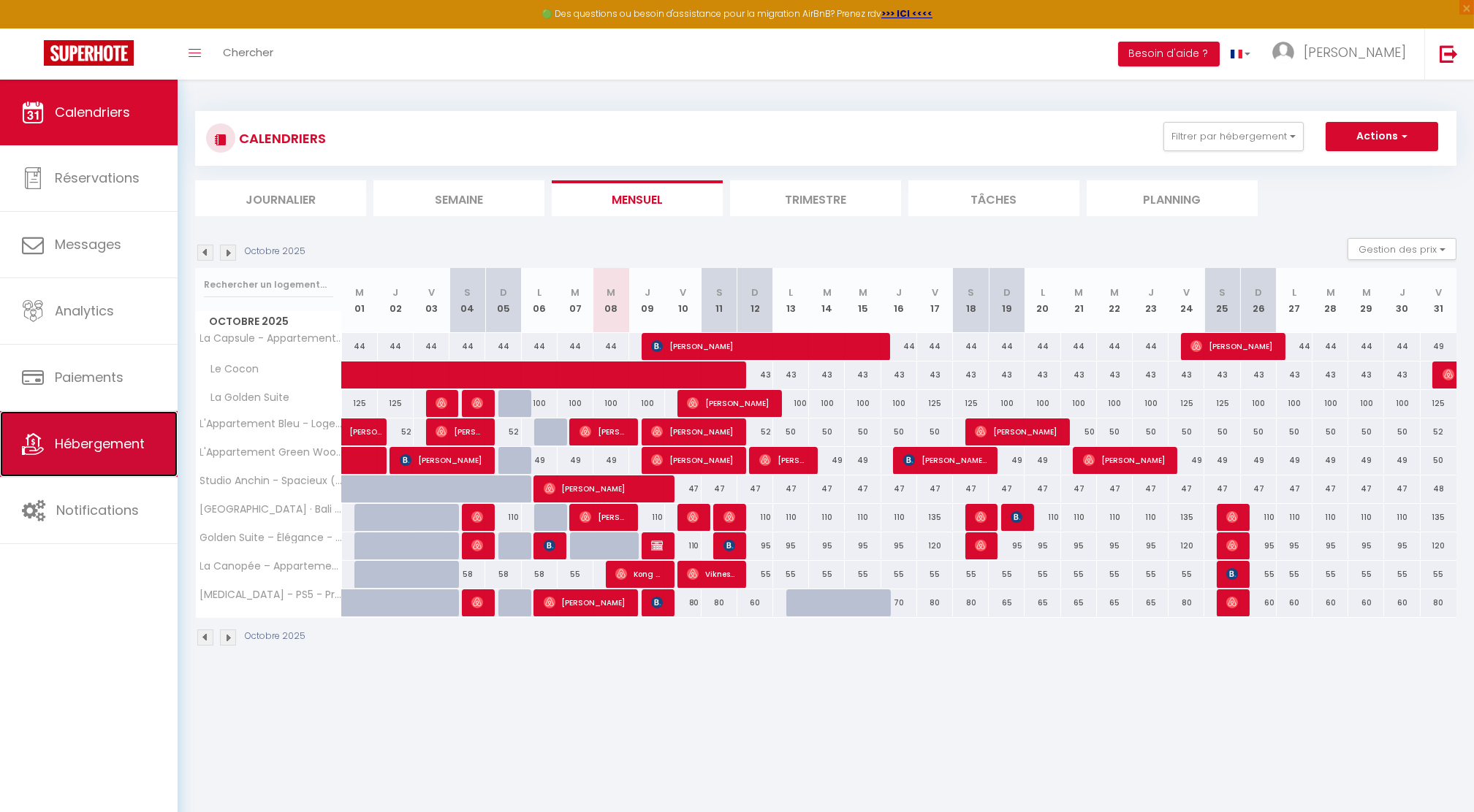
click at [77, 450] on span "Hébergement" at bounding box center [99, 443] width 90 height 18
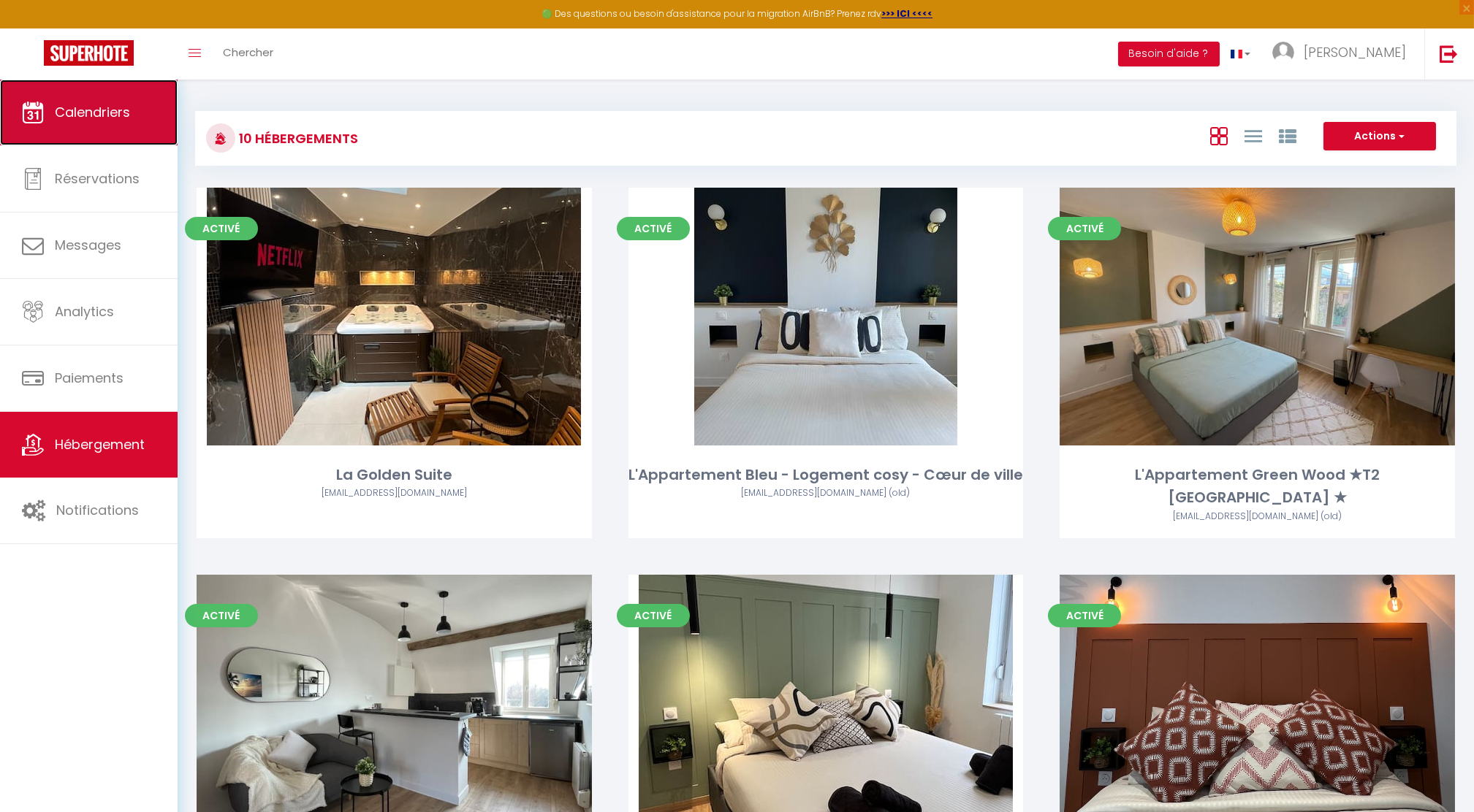
click at [89, 111] on span "Calendriers" at bounding box center [92, 112] width 75 height 18
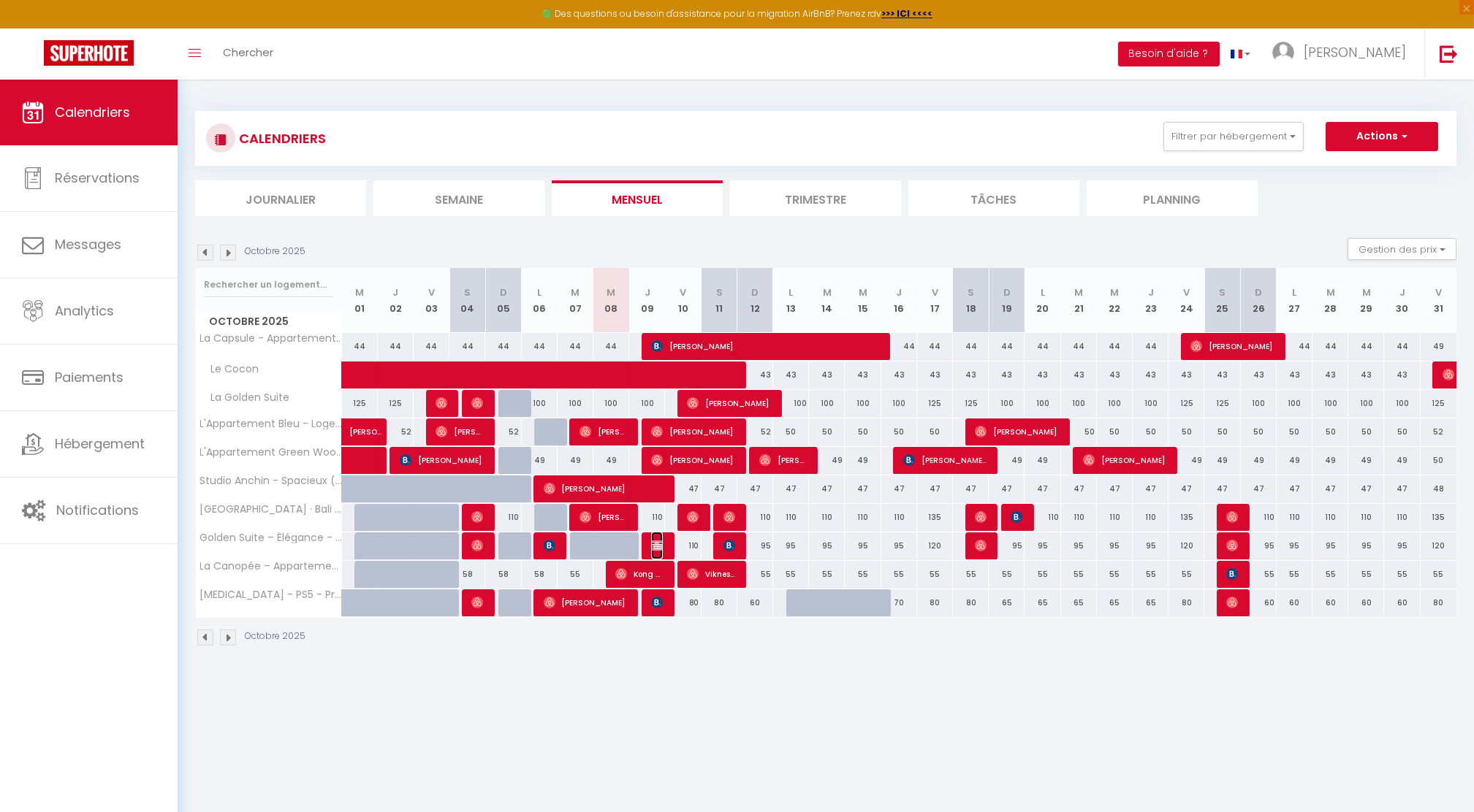
click at [657, 540] on img at bounding box center [656, 545] width 12 height 12
select select "OK"
select select "KO"
select select "0"
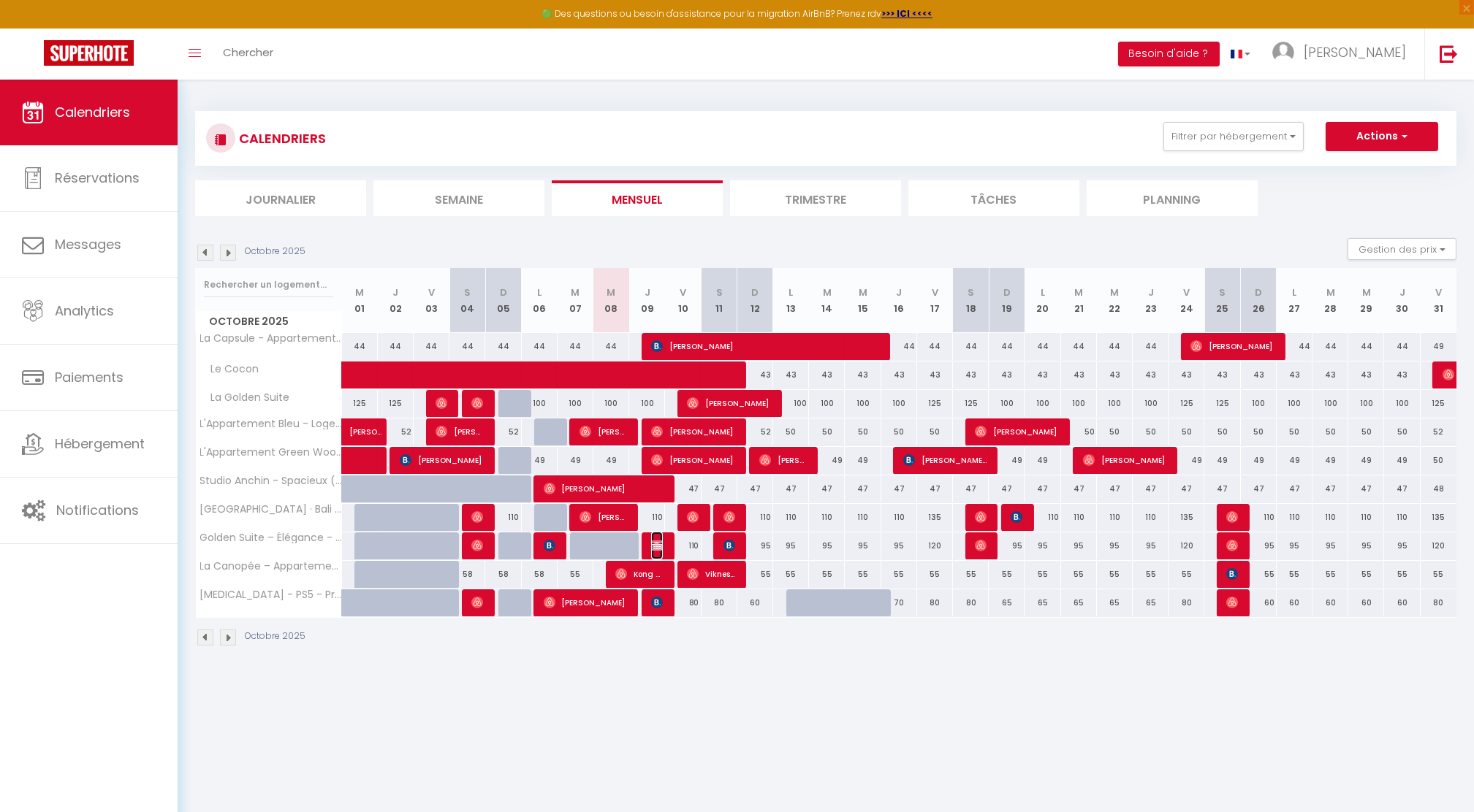
select select "1"
select select
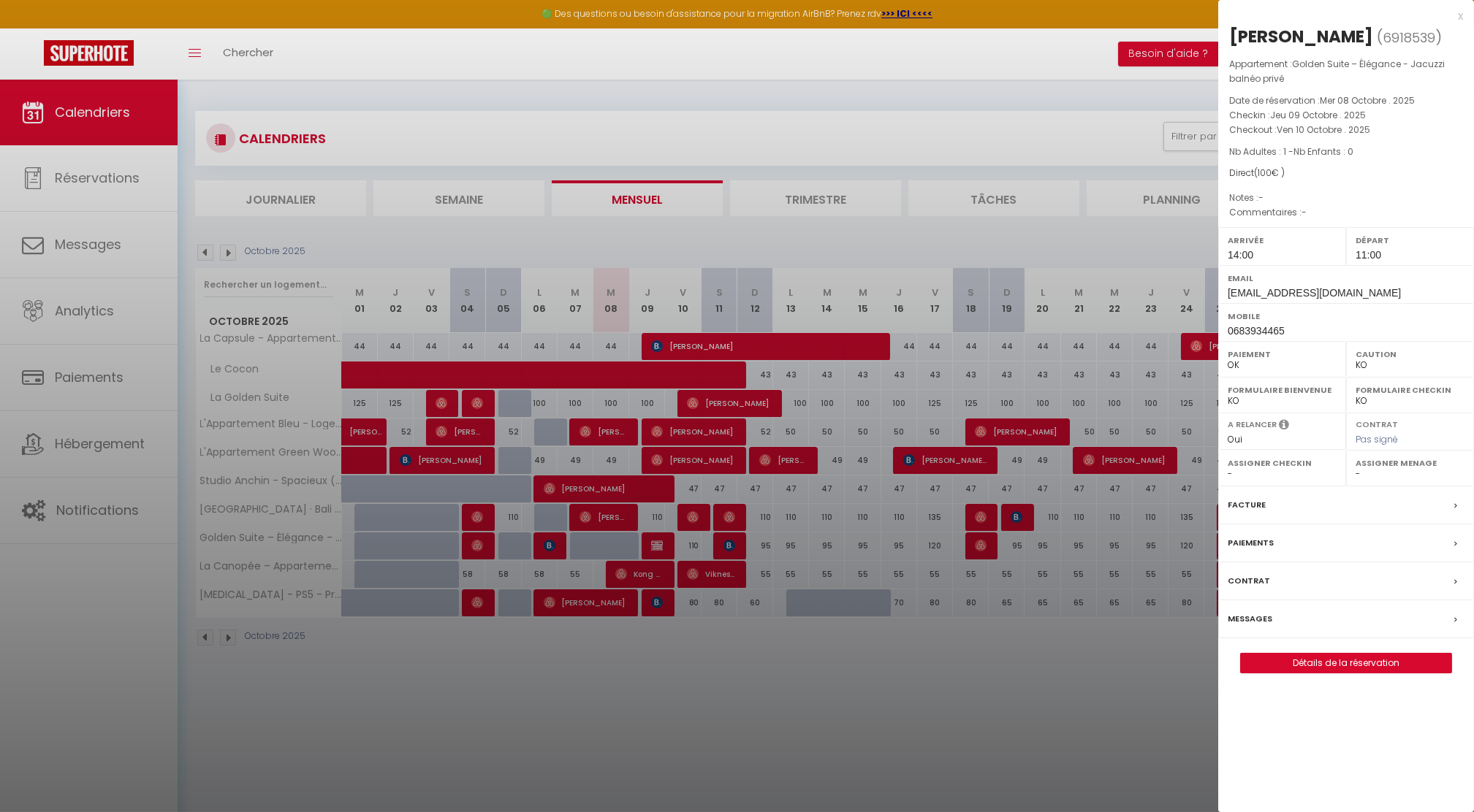
click at [1251, 544] on label "Paiements" at bounding box center [1250, 543] width 46 height 15
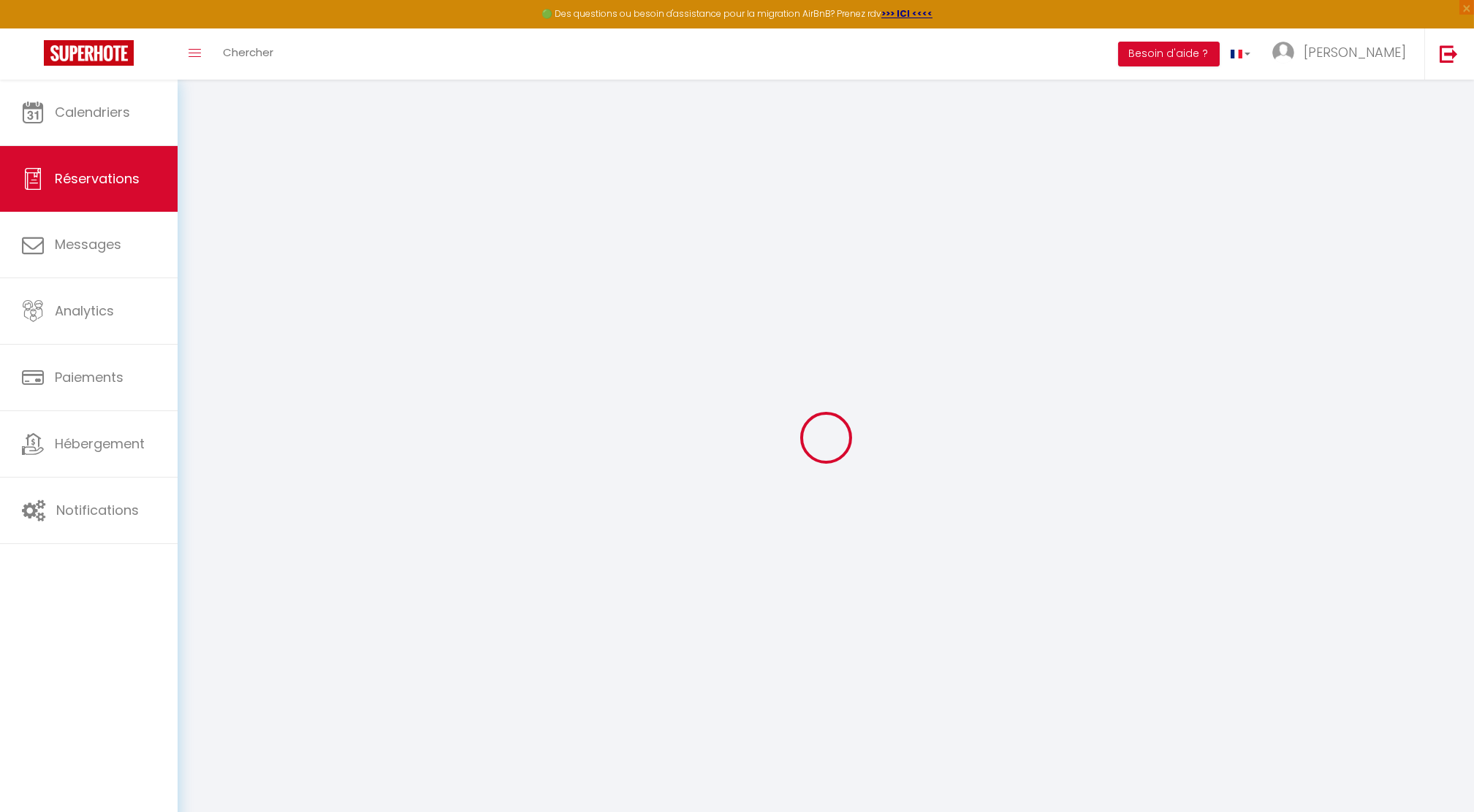
select select
checkbox input "false"
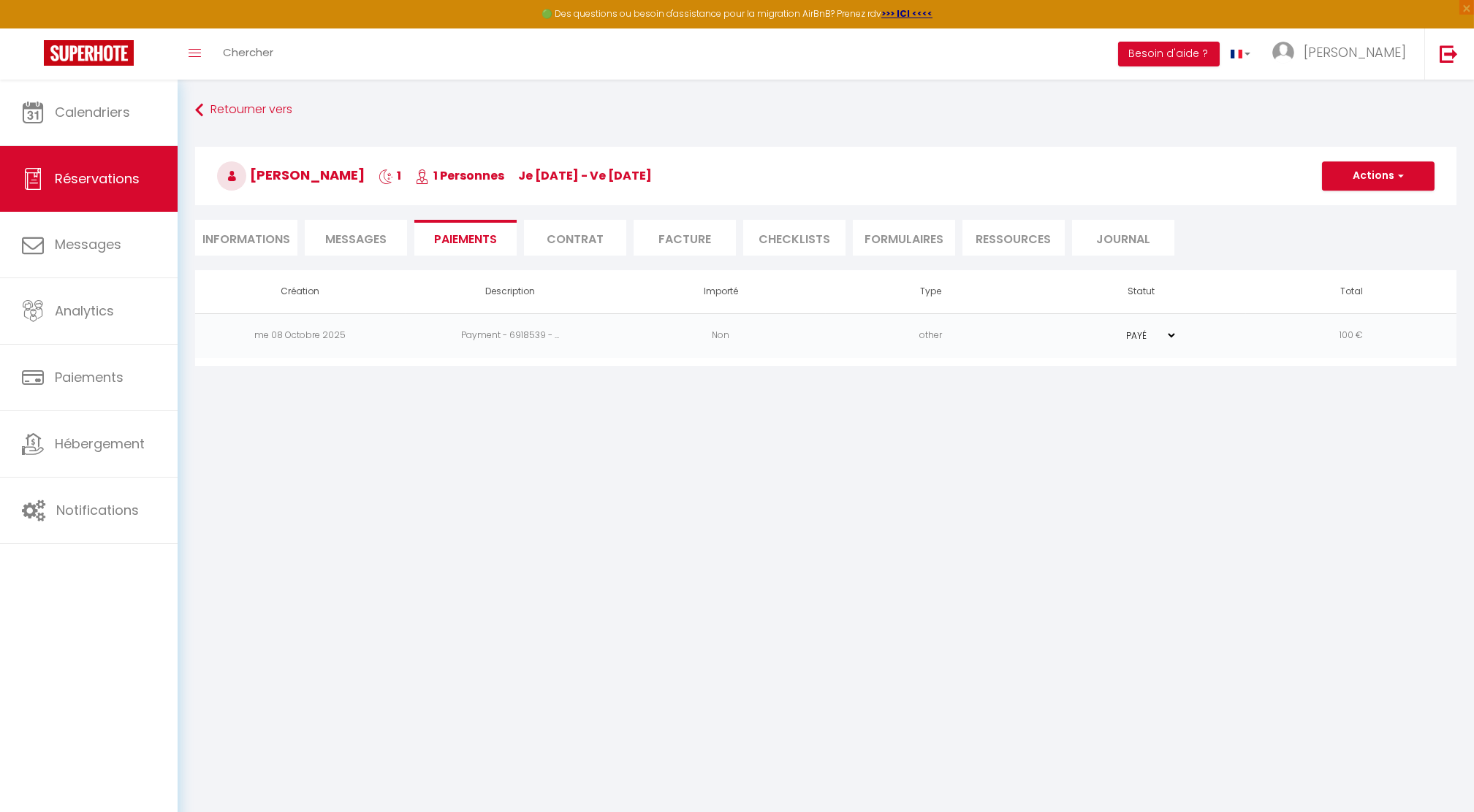
click at [1002, 330] on td "other" at bounding box center [930, 336] width 210 height 45
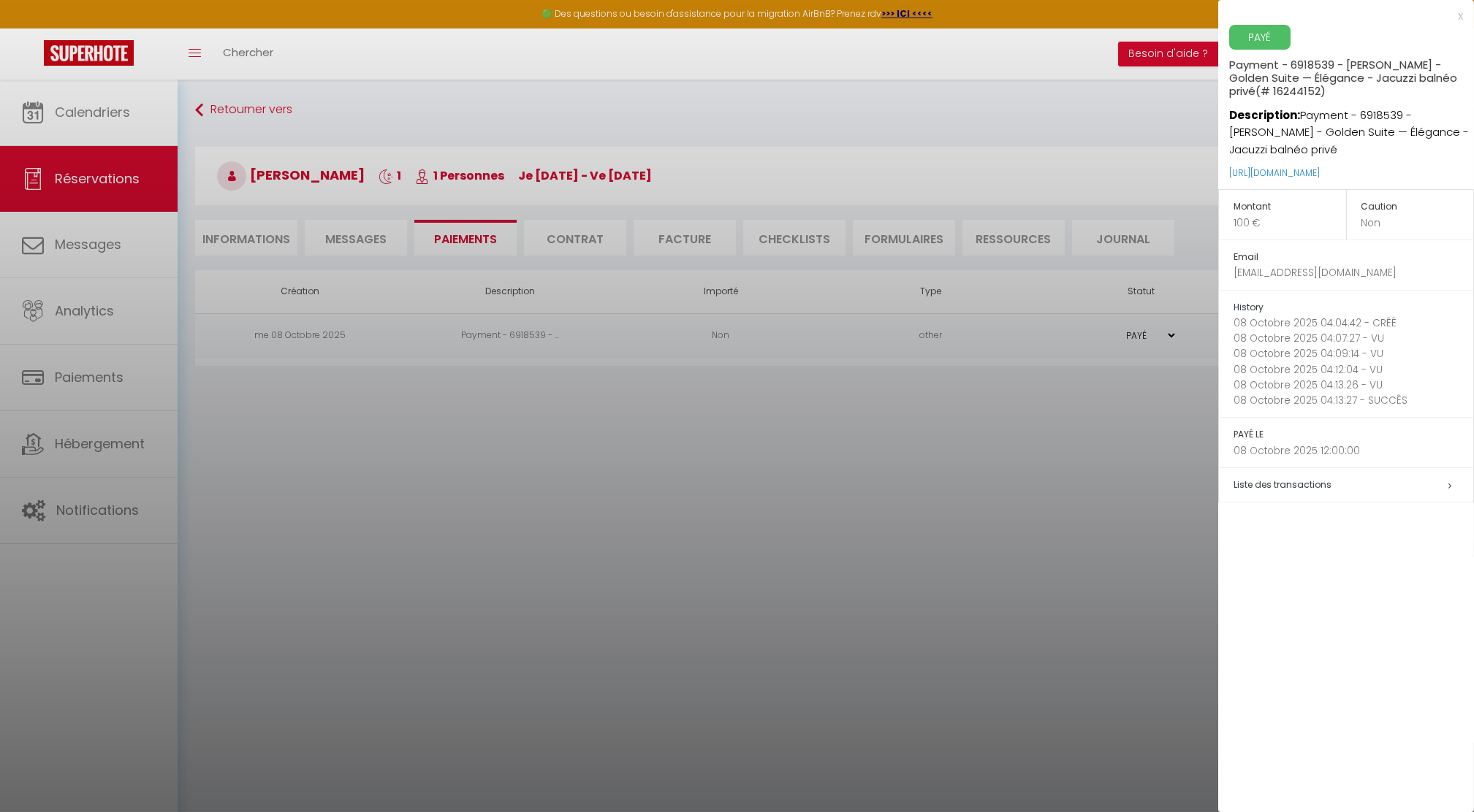
click at [1002, 330] on div at bounding box center [737, 406] width 1474 height 812
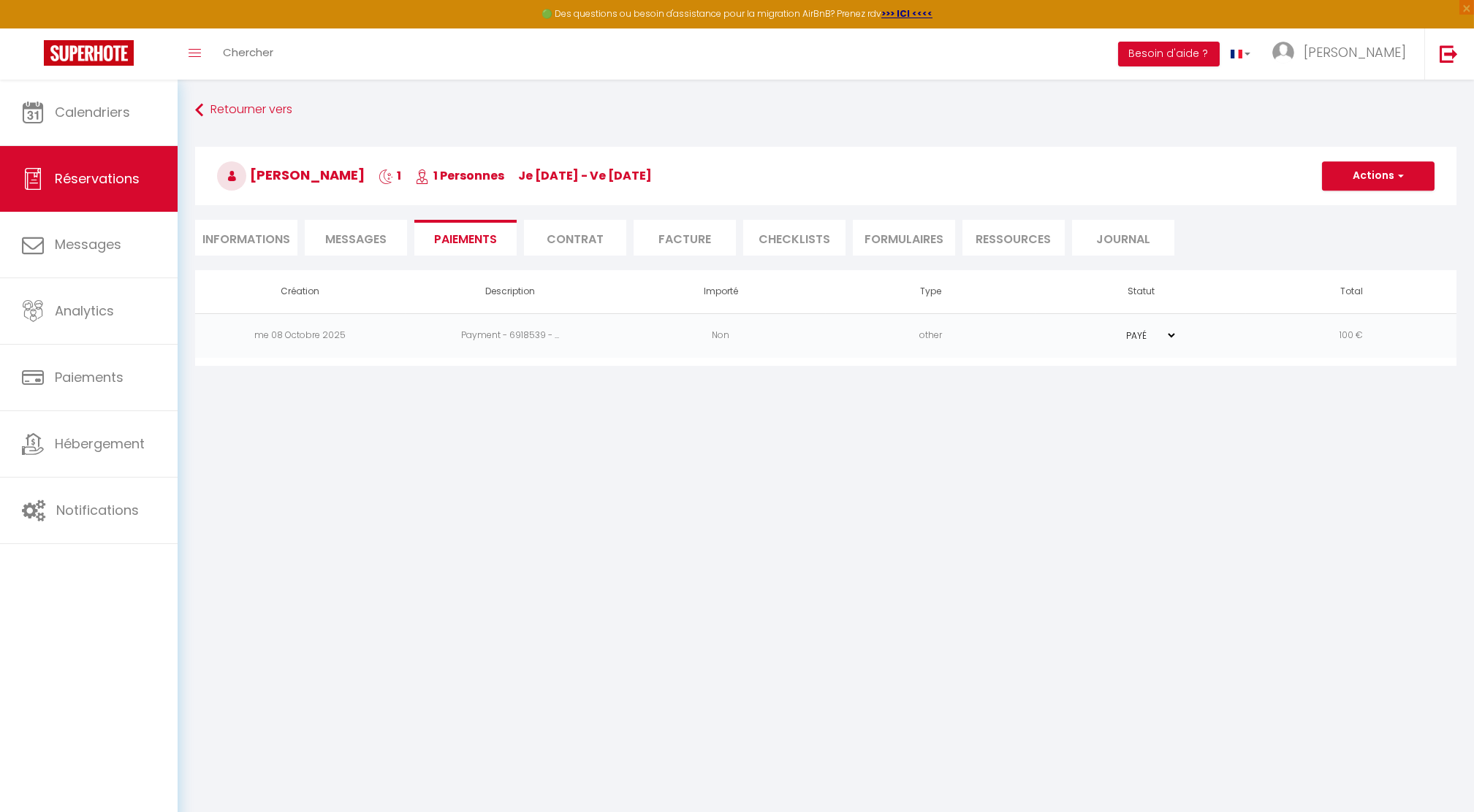
click at [724, 334] on td "Non" at bounding box center [720, 336] width 210 height 45
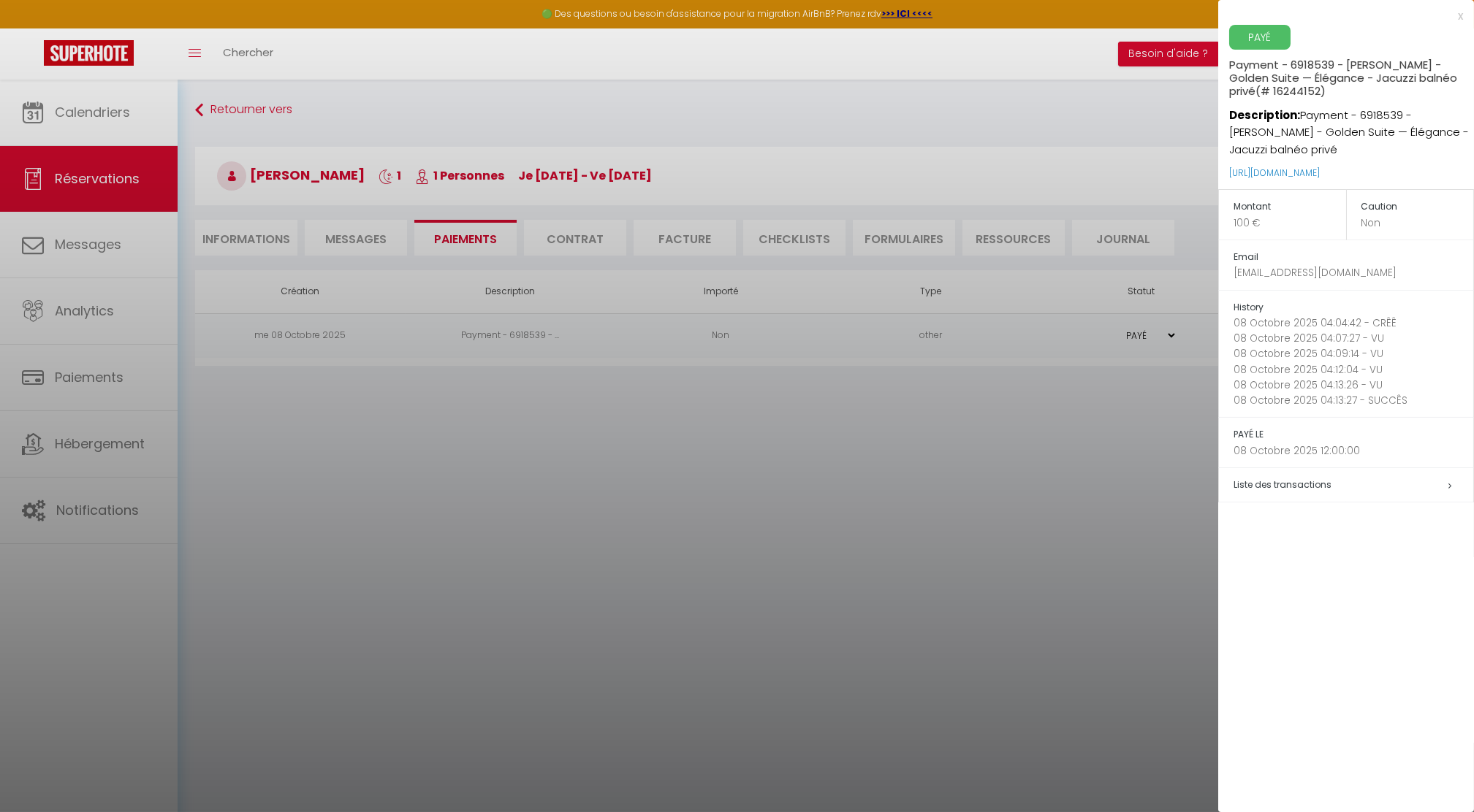
click at [274, 233] on div at bounding box center [737, 406] width 1474 height 812
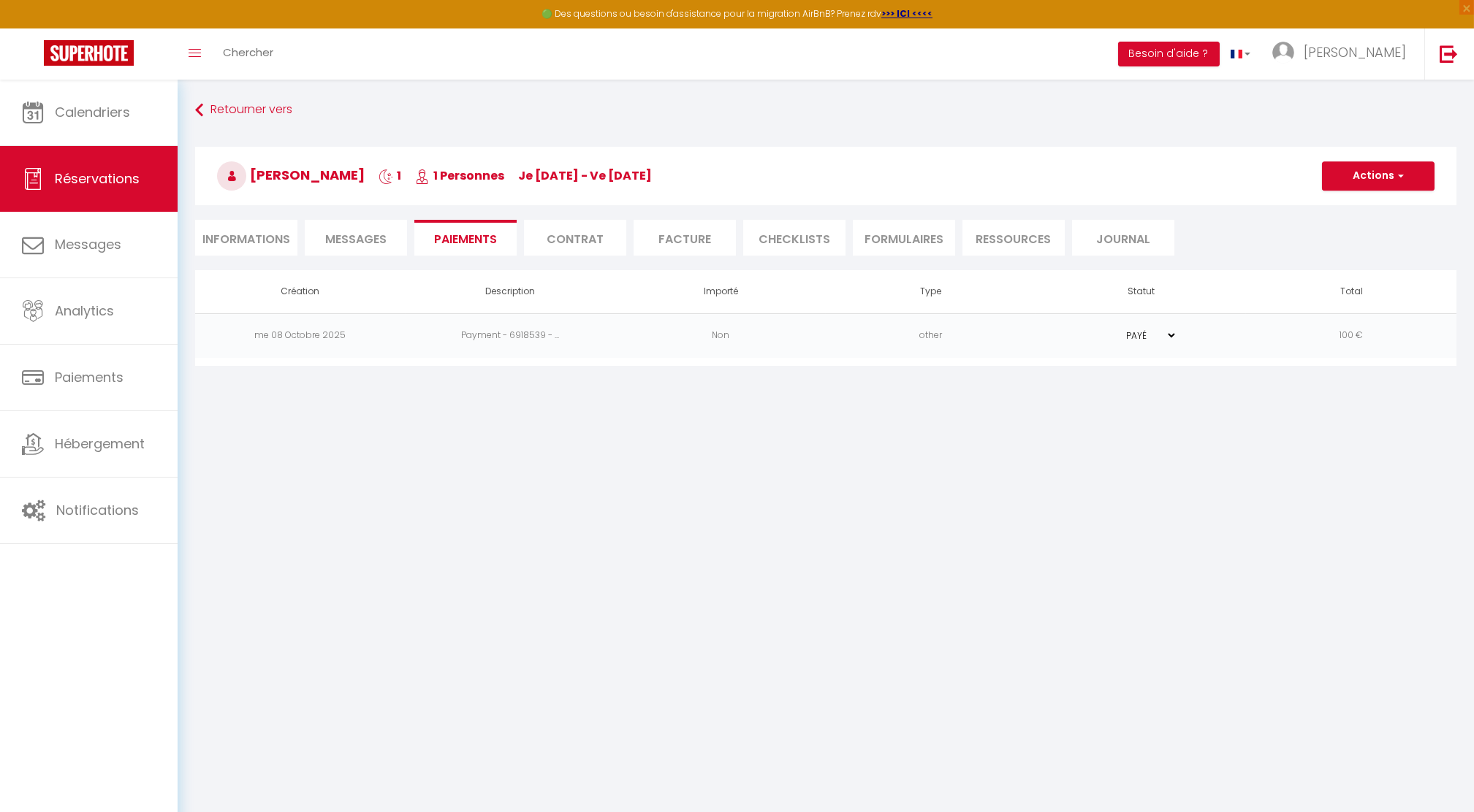
click at [692, 234] on li "Facture" at bounding box center [684, 238] width 102 height 36
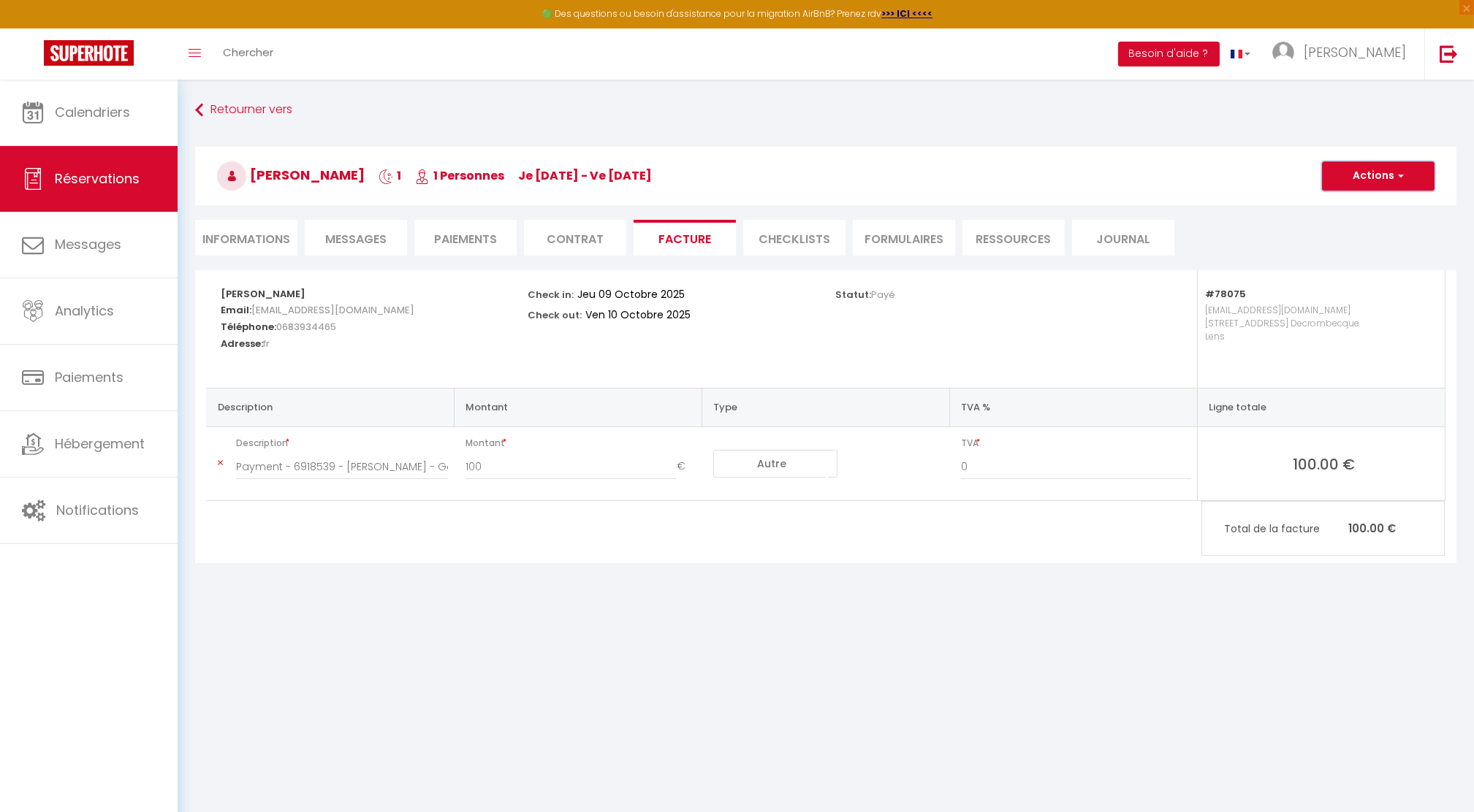
click at [1355, 174] on button "Actions" at bounding box center [1378, 175] width 113 height 30
click at [1362, 225] on link "Aperçu et éditer" at bounding box center [1367, 227] width 123 height 19
click at [1355, 183] on button "Actions" at bounding box center [1378, 175] width 113 height 30
click at [1350, 218] on link "Aperçu et éditer" at bounding box center [1367, 227] width 123 height 19
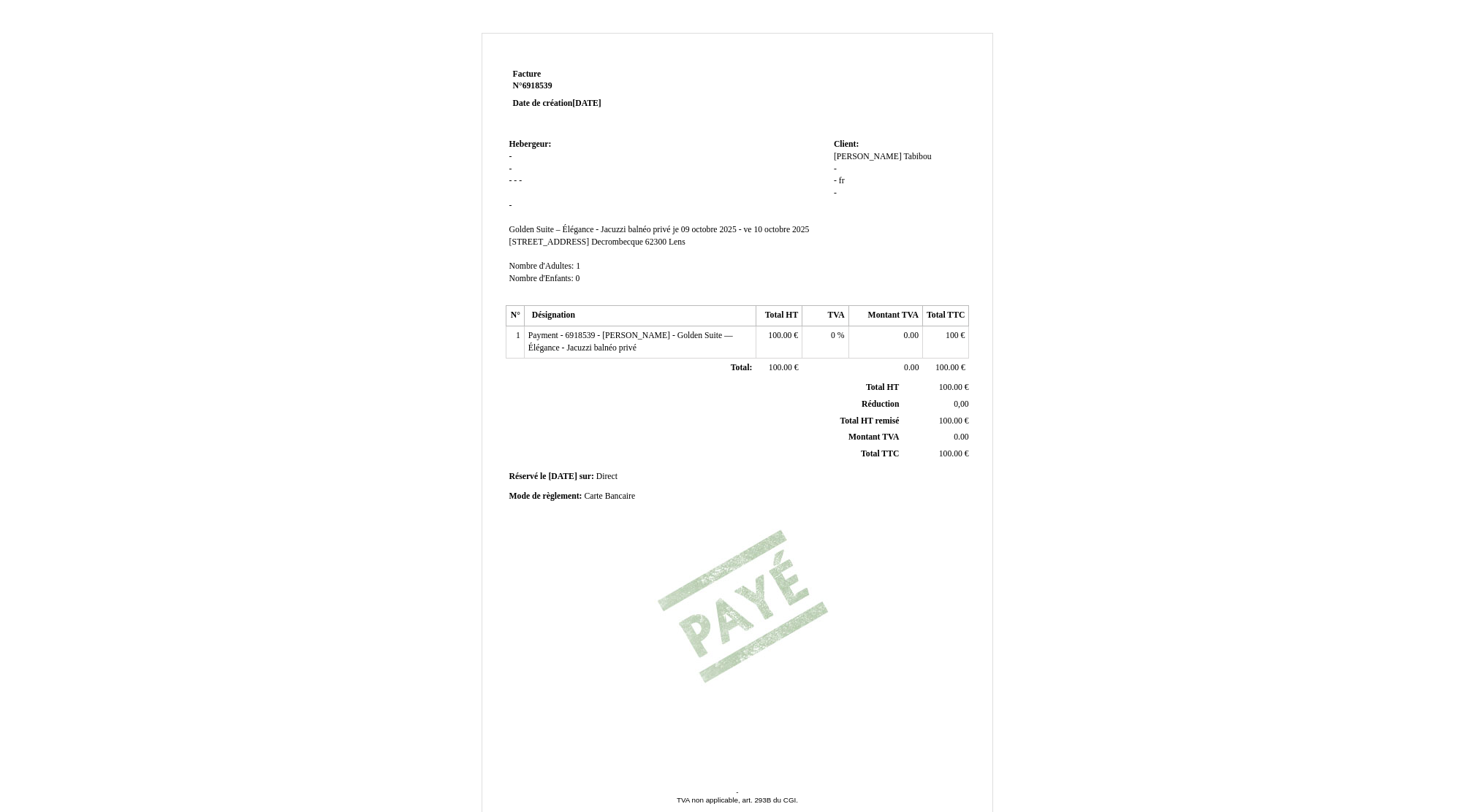
click at [651, 231] on span "Golden Suite – Élégance - Jacuzzi balnéo privé" at bounding box center [590, 229] width 161 height 10
click at [592, 228] on input "Golden Suite – Élégance - Jacuzzi balnéo privé" at bounding box center [594, 231] width 168 height 15
drag, startPoint x: 608, startPoint y: 231, endPoint x: 492, endPoint y: 231, distance: 116.0
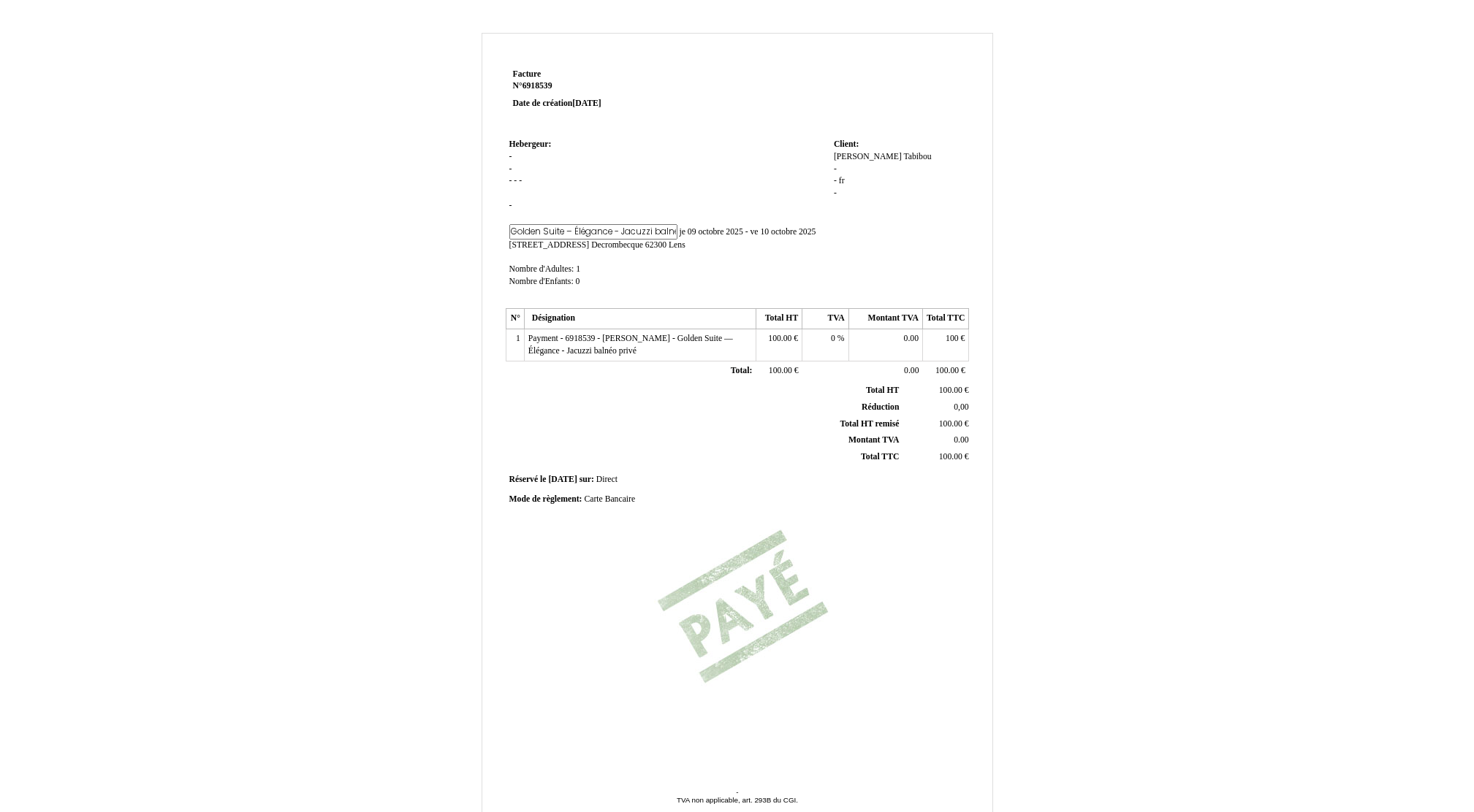
click at [492, 231] on div "Facture Facture N° 6918539 6918539 Date de création 08 October 2025 Hebergeur: …" at bounding box center [736, 445] width 510 height 759
type input "p"
type input "Appartement RDC"
click at [525, 153] on td "Hebergeur: Hebergeur: - - - - - - SIRET Golden Suite – Élégance - Jacuzzi balné…" at bounding box center [668, 219] width 324 height 169
click at [512, 155] on td "Hebergeur: Hebergeur: - - - - - - SIRET Appartement RDC Appartement RDC je 09 o…" at bounding box center [668, 218] width 324 height 167
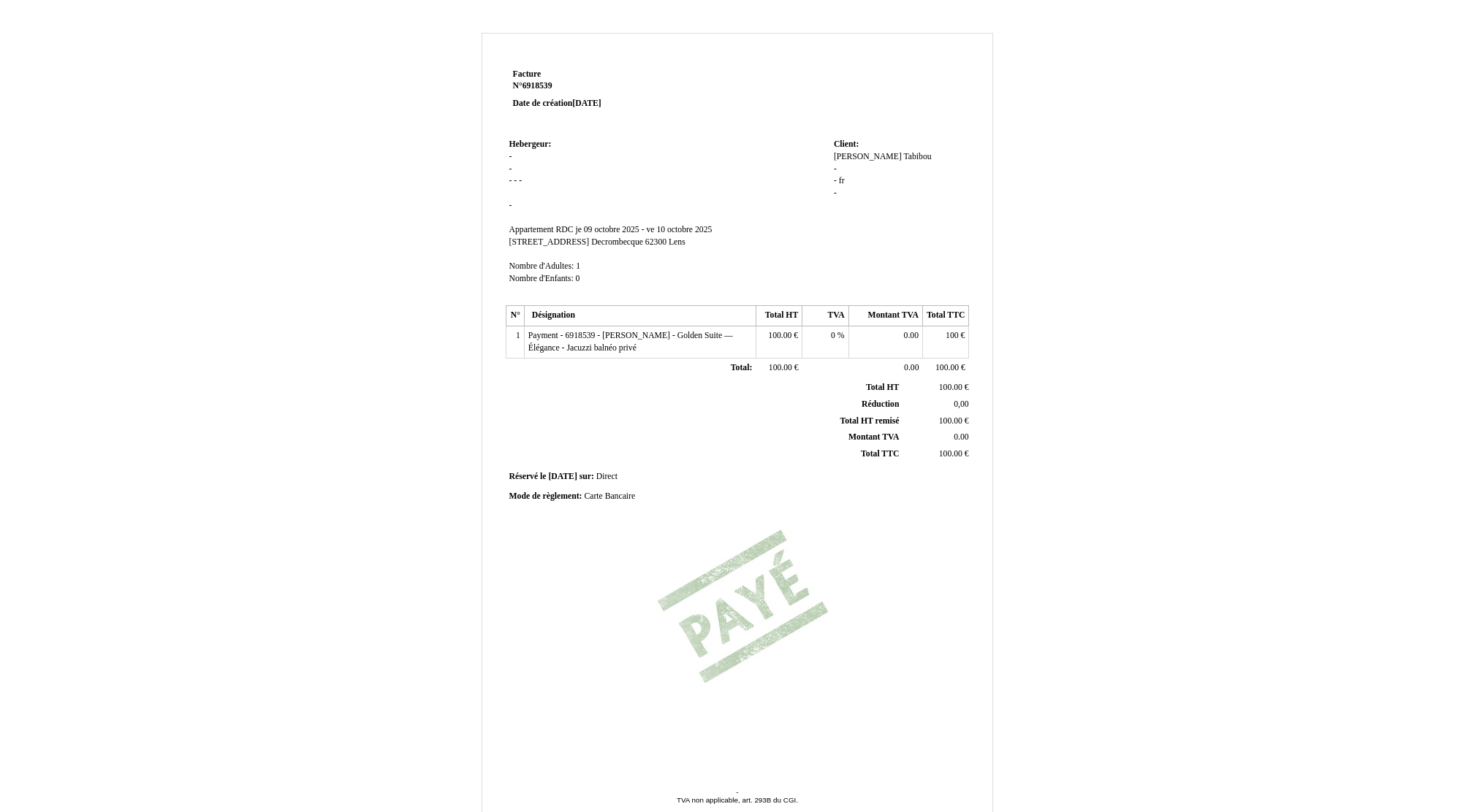
click at [510, 157] on span "-" at bounding box center [510, 157] width 3 height 10
type input "S"
drag, startPoint x: 548, startPoint y: 156, endPoint x: 462, endPoint y: 157, distance: 86.0
click at [462, 157] on div "Facture Facture N° 6918539 6918539 Date de création 08 October 2025 Hebergeur: …" at bounding box center [737, 457] width 855 height 848
type input "SCI H-H LENS"
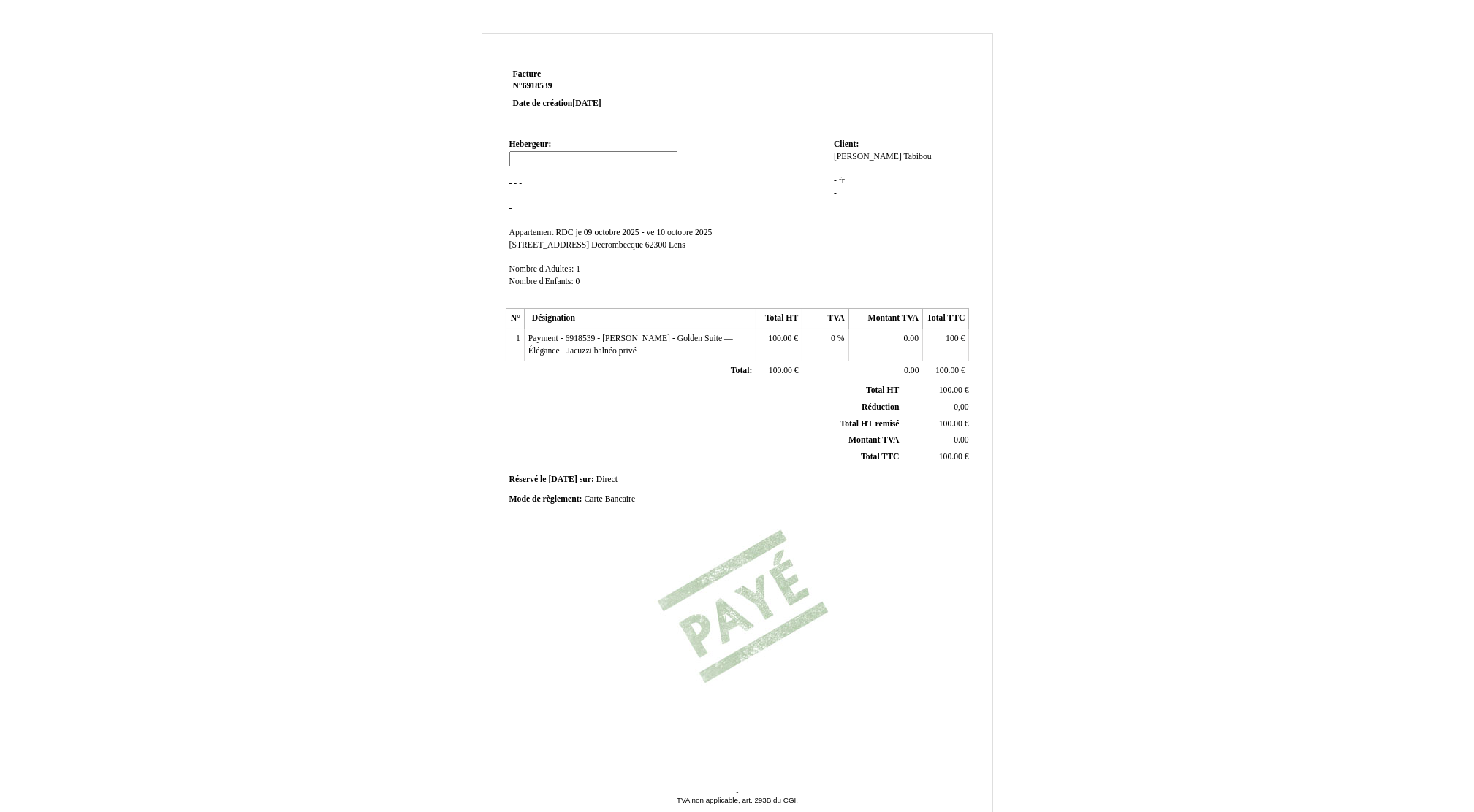
click at [510, 173] on span "-" at bounding box center [510, 172] width 3 height 10
click at [559, 170] on input at bounding box center [594, 171] width 168 height 15
type input "[STREET_ADDRESS]"
click at [511, 183] on span "-" at bounding box center [510, 184] width 3 height 10
type input "75008"
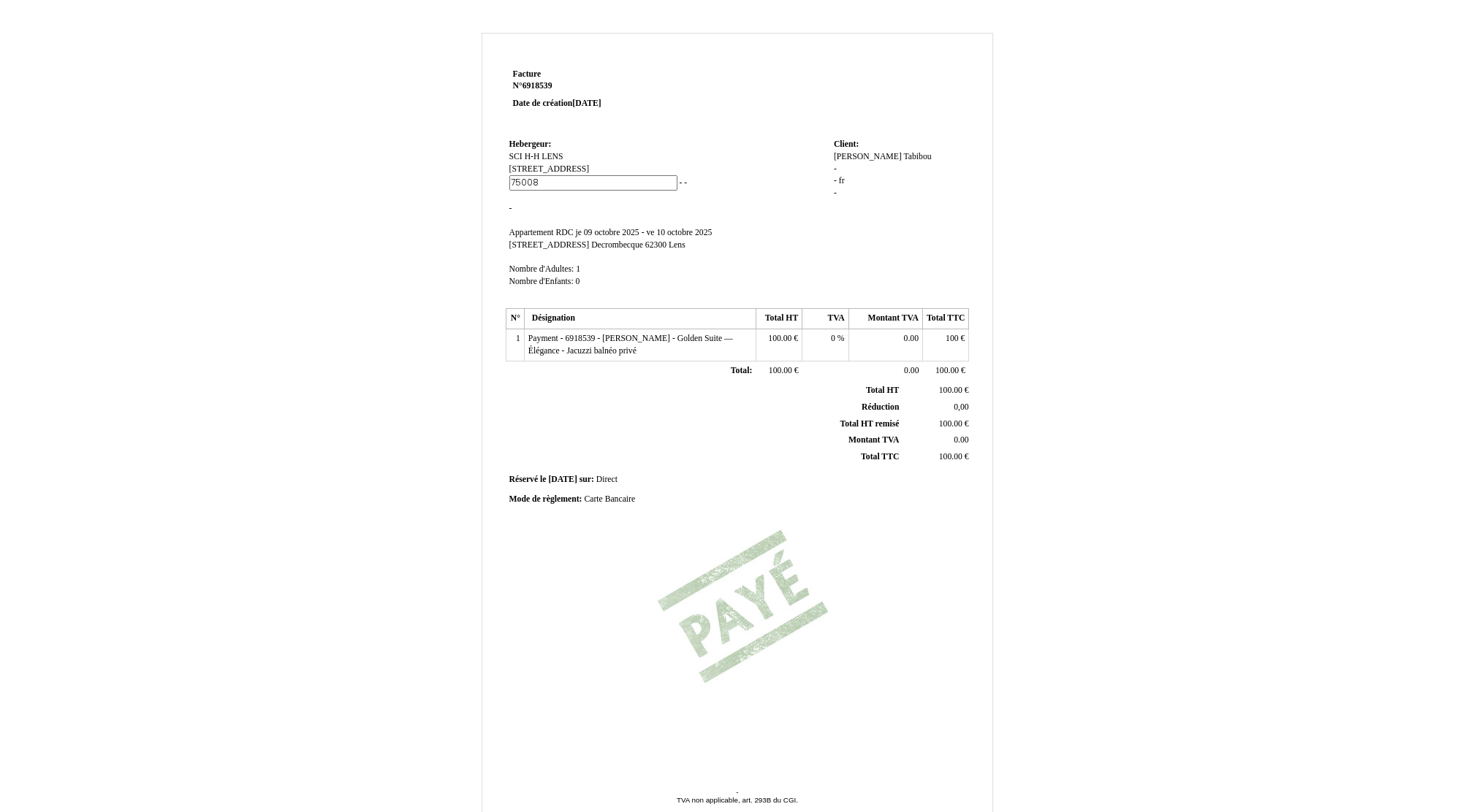
click at [578, 181] on input "75008" at bounding box center [594, 183] width 168 height 15
click at [660, 176] on td "Hebergeur: Hebergeur: SCI H-H LENS SCI H-H LENS 14 RUE DARU 14 RUE DARU - - - -…" at bounding box center [668, 219] width 324 height 169
click at [535, 181] on span "-" at bounding box center [534, 181] width 3 height 10
click at [587, 184] on input at bounding box center [617, 183] width 168 height 15
type input "[GEOGRAPHIC_DATA]"
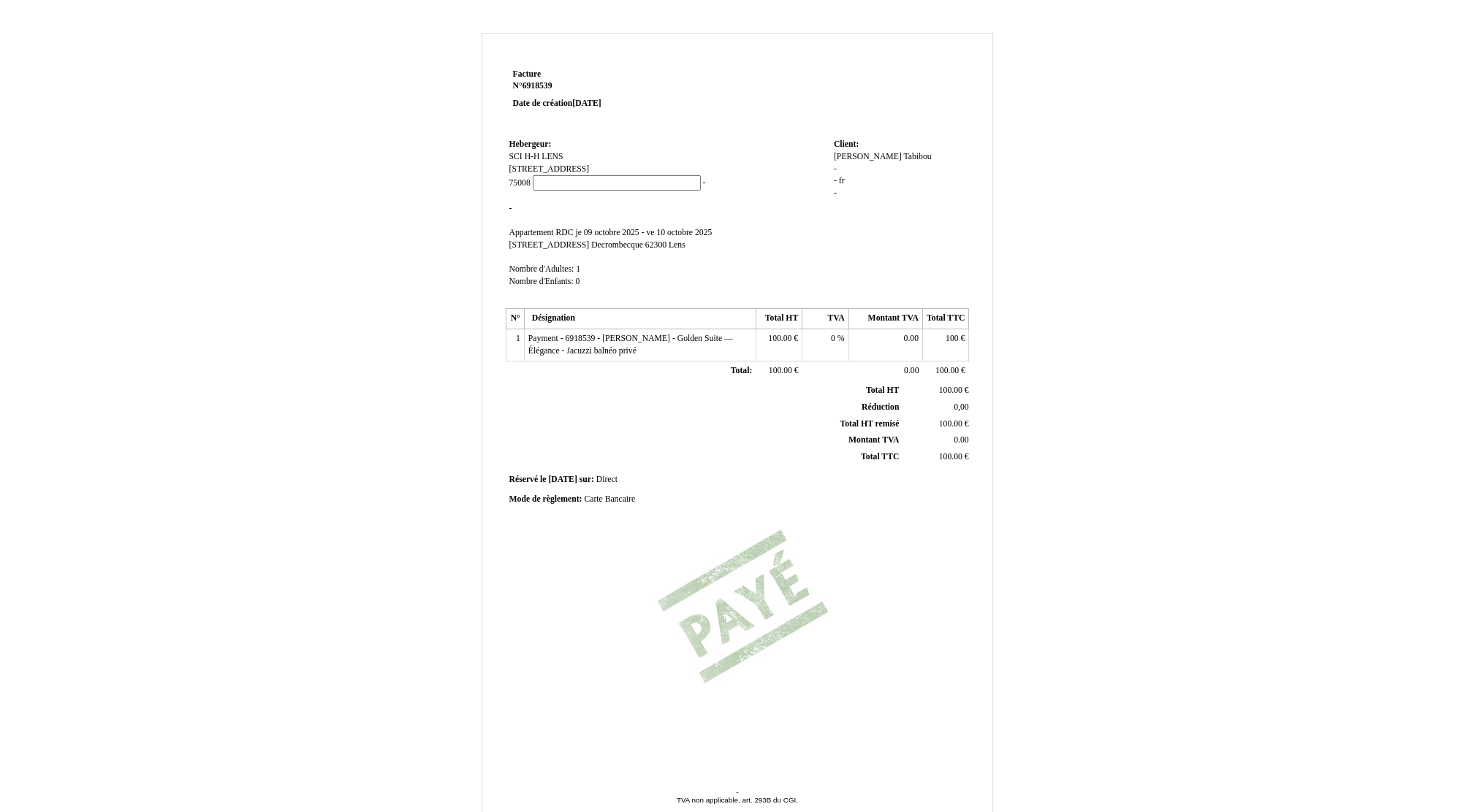
click at [638, 180] on td "Hebergeur: Hebergeur: SCI H-H LENS SCI H-H LENS 14 RUE DARU 14 RUE DARU 75008 7…" at bounding box center [668, 219] width 324 height 169
click at [555, 178] on span "[GEOGRAPHIC_DATA]" at bounding box center [576, 181] width 87 height 10
click at [638, 180] on td "Hebergeur: Hebergeur: SCI H-H LENS SCI H-H LENS 14 RUE DARU 14 RUE DARU 75008 7…" at bounding box center [668, 218] width 324 height 167
click at [556, 184] on span "[GEOGRAPHIC_DATA]" at bounding box center [576, 181] width 87 height 10
click at [640, 182] on td "Hebergeur: Hebergeur: SCI H-H LENS SCI H-H LENS 14 RUE DARU 14 RUE DARU 75008 7…" at bounding box center [668, 219] width 324 height 169
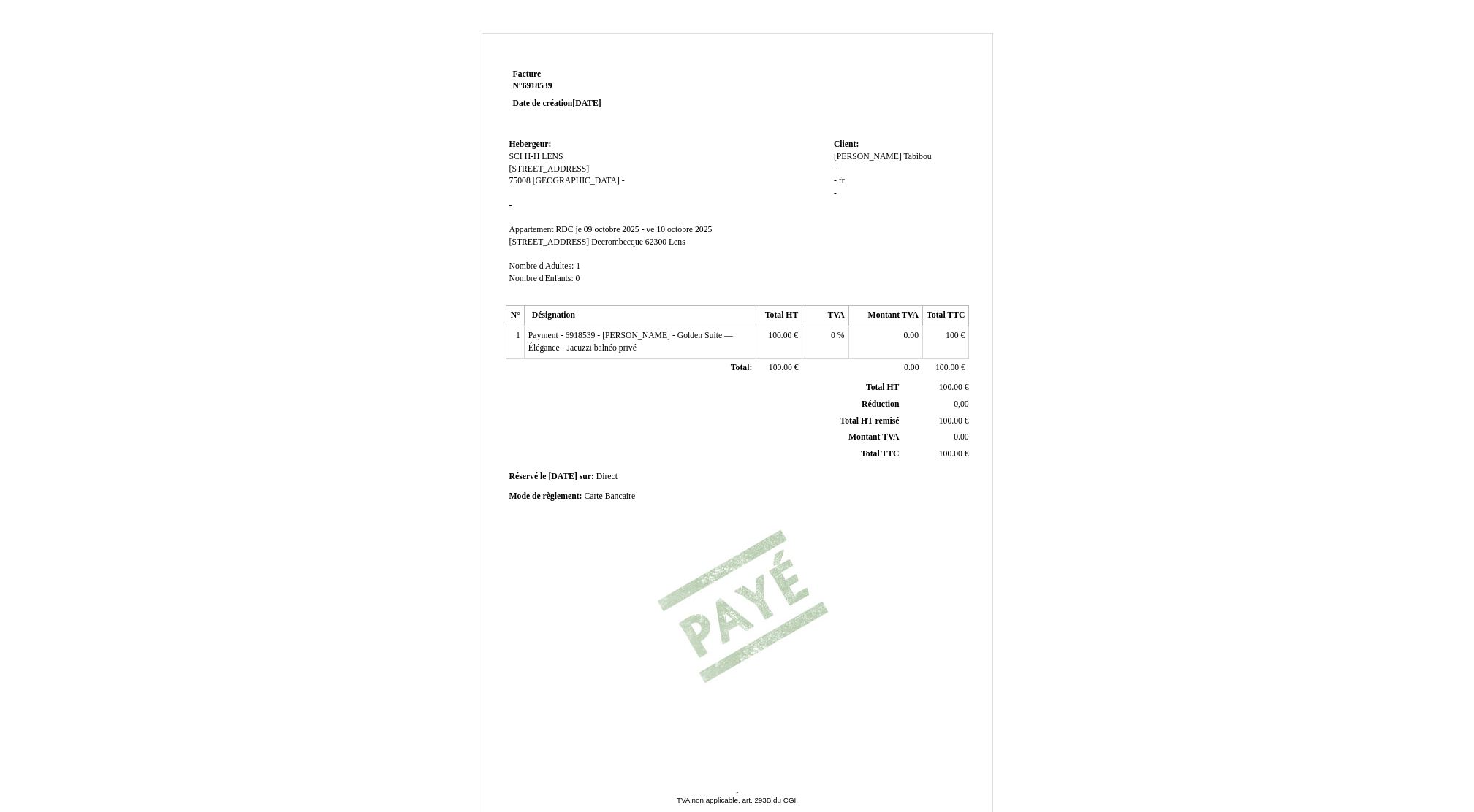
click at [510, 209] on span "-" at bounding box center [510, 205] width 3 height 10
click at [538, 201] on td "Hebergeur: Hebergeur: SCI H-H LENS SCI H-H LENS 14 RUE DARU 14 RUE DARU 75008 7…" at bounding box center [668, 218] width 324 height 167
click at [530, 201] on span "SIRET" at bounding box center [521, 205] width 23 height 10
paste input "92526879900010"
type input "SIRET 92526879900010"
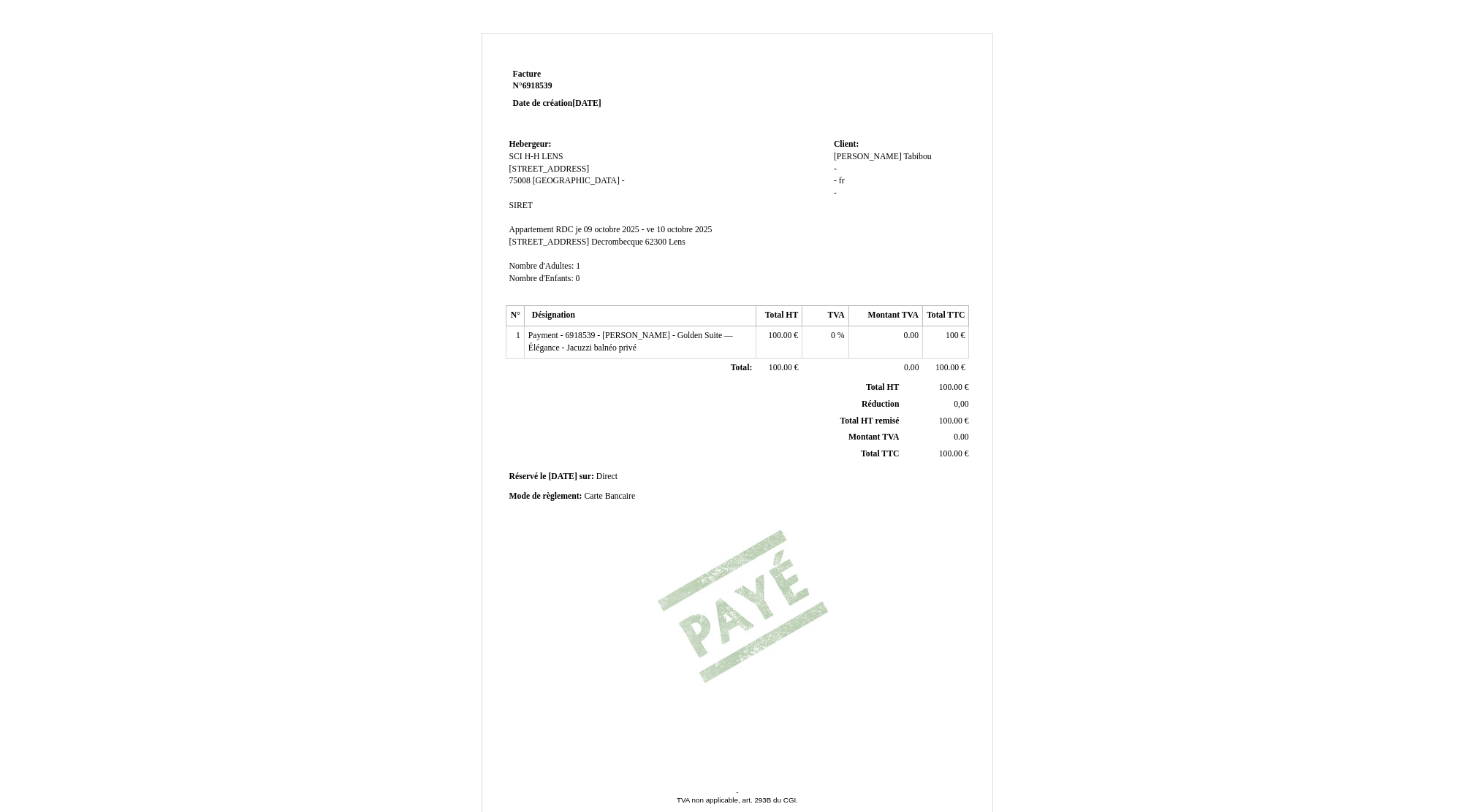
click at [834, 169] on span "-" at bounding box center [835, 169] width 3 height 10
type input "[STREET_ADDRESS][PERSON_NAME]"
click at [839, 184] on span "fr" at bounding box center [842, 184] width 6 height 10
click at [834, 188] on span "-" at bounding box center [835, 192] width 3 height 10
click at [875, 231] on td "Client: Client: Amir Amir Tabibou Tabibou 11 Rue Henry de Bournazel 11 Rue Henr…" at bounding box center [899, 218] width 139 height 167
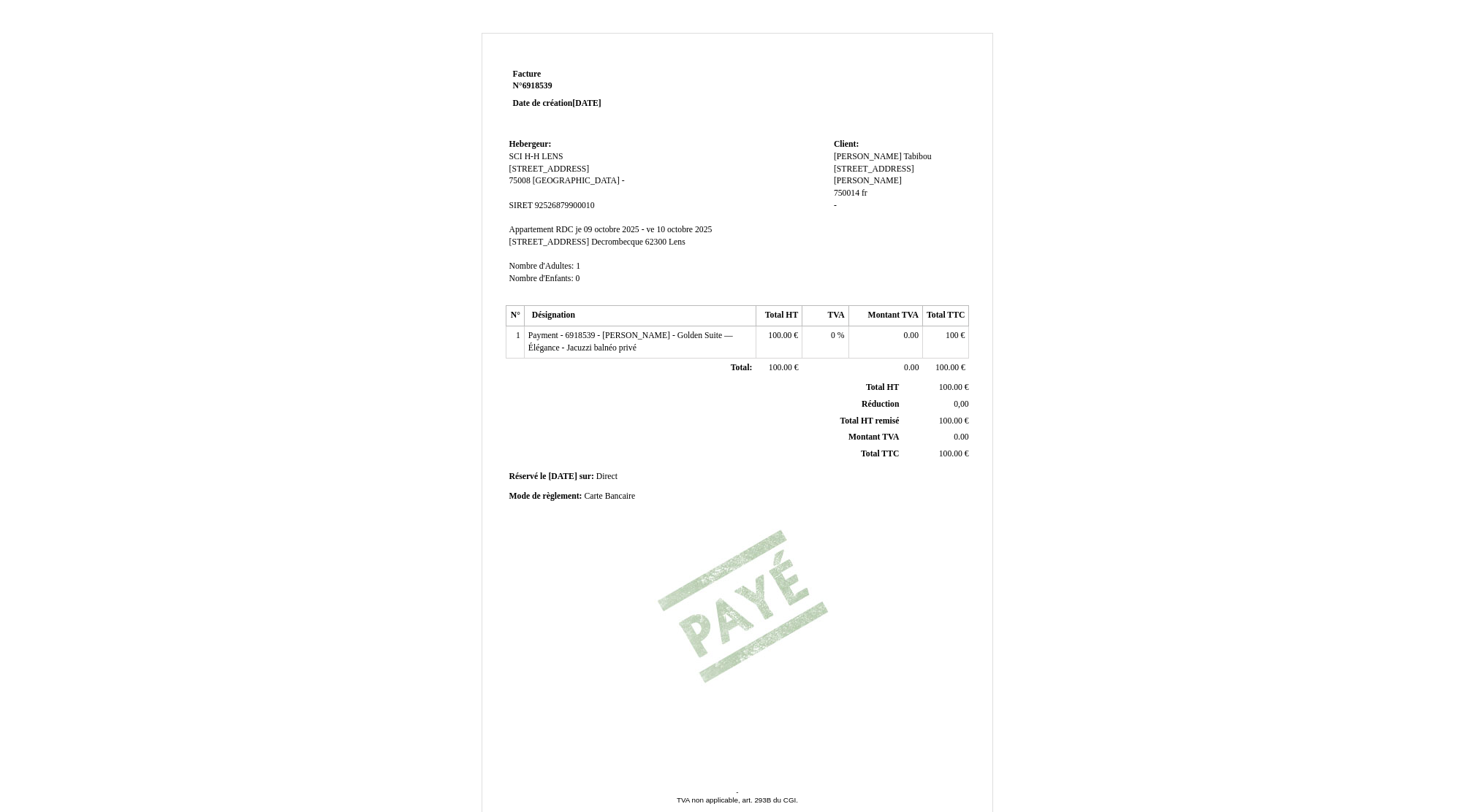
click at [861, 188] on span "fr" at bounding box center [864, 192] width 6 height 10
click at [853, 188] on span "750014" at bounding box center [846, 192] width 26 height 10
click at [846, 188] on input "750014" at bounding box center [918, 195] width 168 height 15
click at [859, 188] on input "75014" at bounding box center [918, 195] width 168 height 15
type input "75014 [GEOGRAPHIC_DATA]"
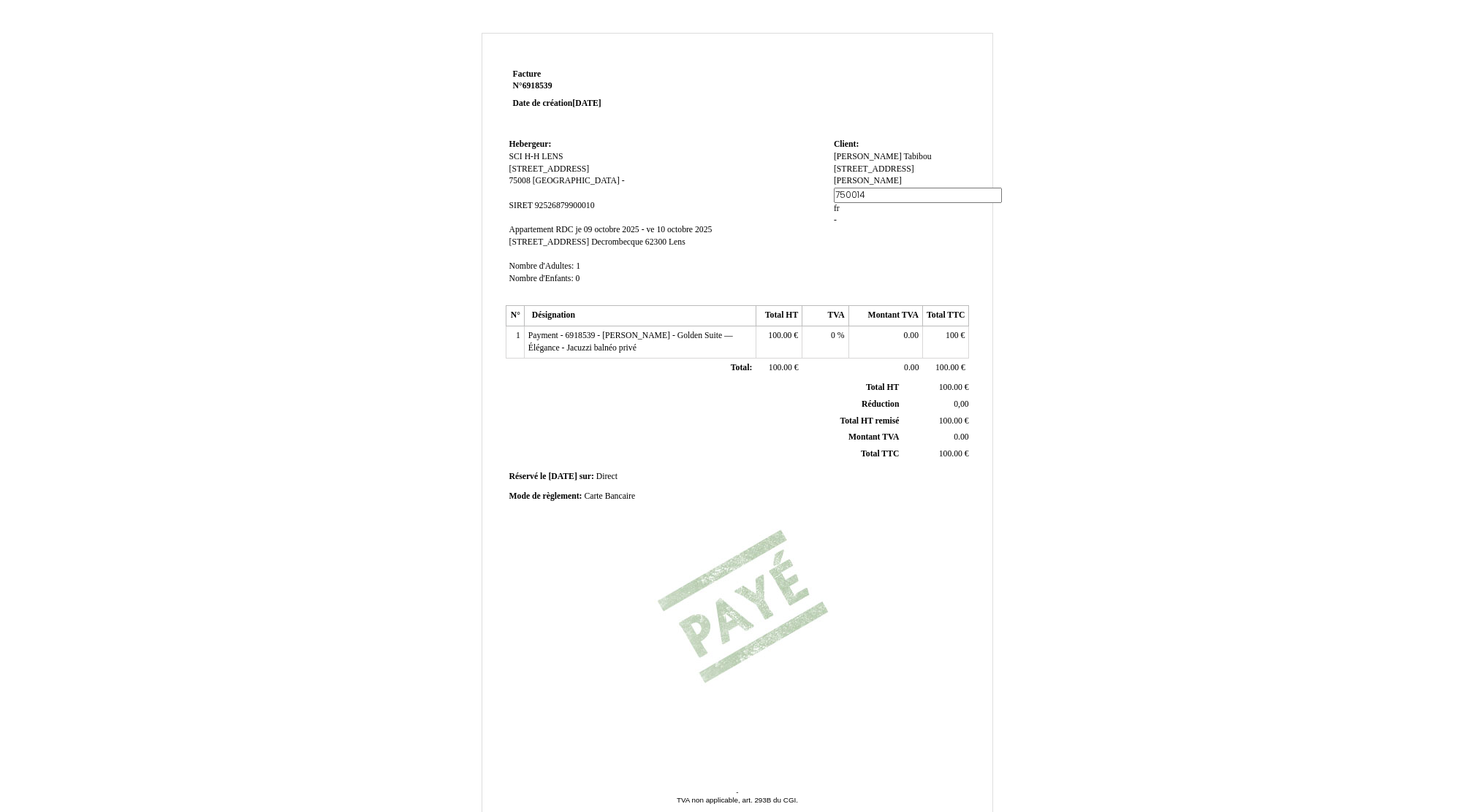
click at [823, 288] on td "Hebergeur: Hebergeur: SCI H-H LENS SCI H-H LENS 14 RUE DARU 14 RUE DARU 75008 7…" at bounding box center [668, 218] width 324 height 167
click at [889, 179] on div "Amir Amir Tabibou Tabibou 11 Rue Henry de Bournazel 11 Rue Henry de Bournazel 7…" at bounding box center [899, 188] width 132 height 73
click at [947, 188] on span "fr" at bounding box center [949, 192] width 6 height 10
type input "f"
click at [843, 236] on td "Client: Client: Amir Amir Tabibou Tabibou 11 Rue Henry de Bournazel 11 Rue Henr…" at bounding box center [899, 218] width 139 height 167
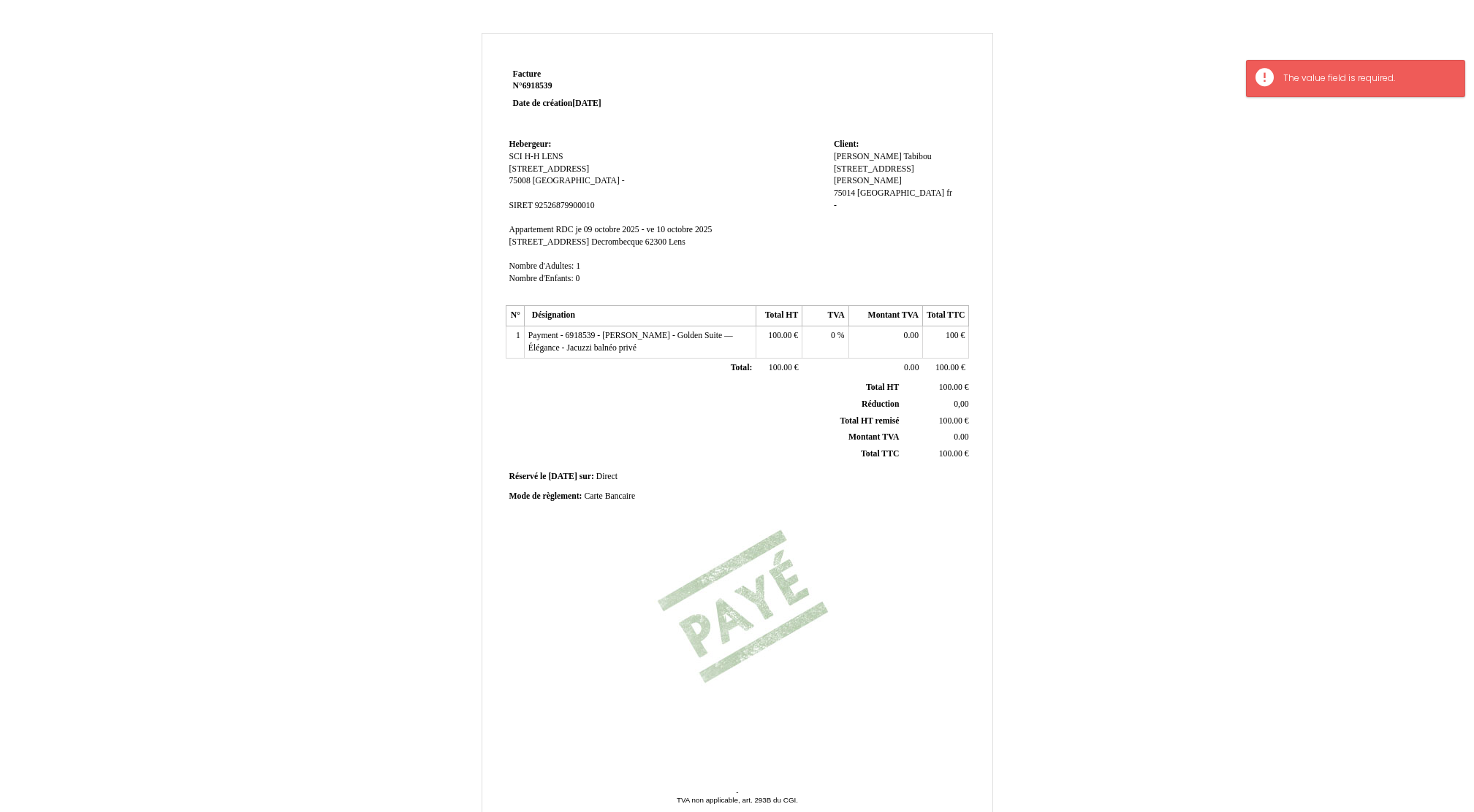
click at [621, 182] on span "-" at bounding box center [622, 181] width 3 height 10
click at [621, 181] on input at bounding box center [706, 183] width 168 height 15
type input "France"
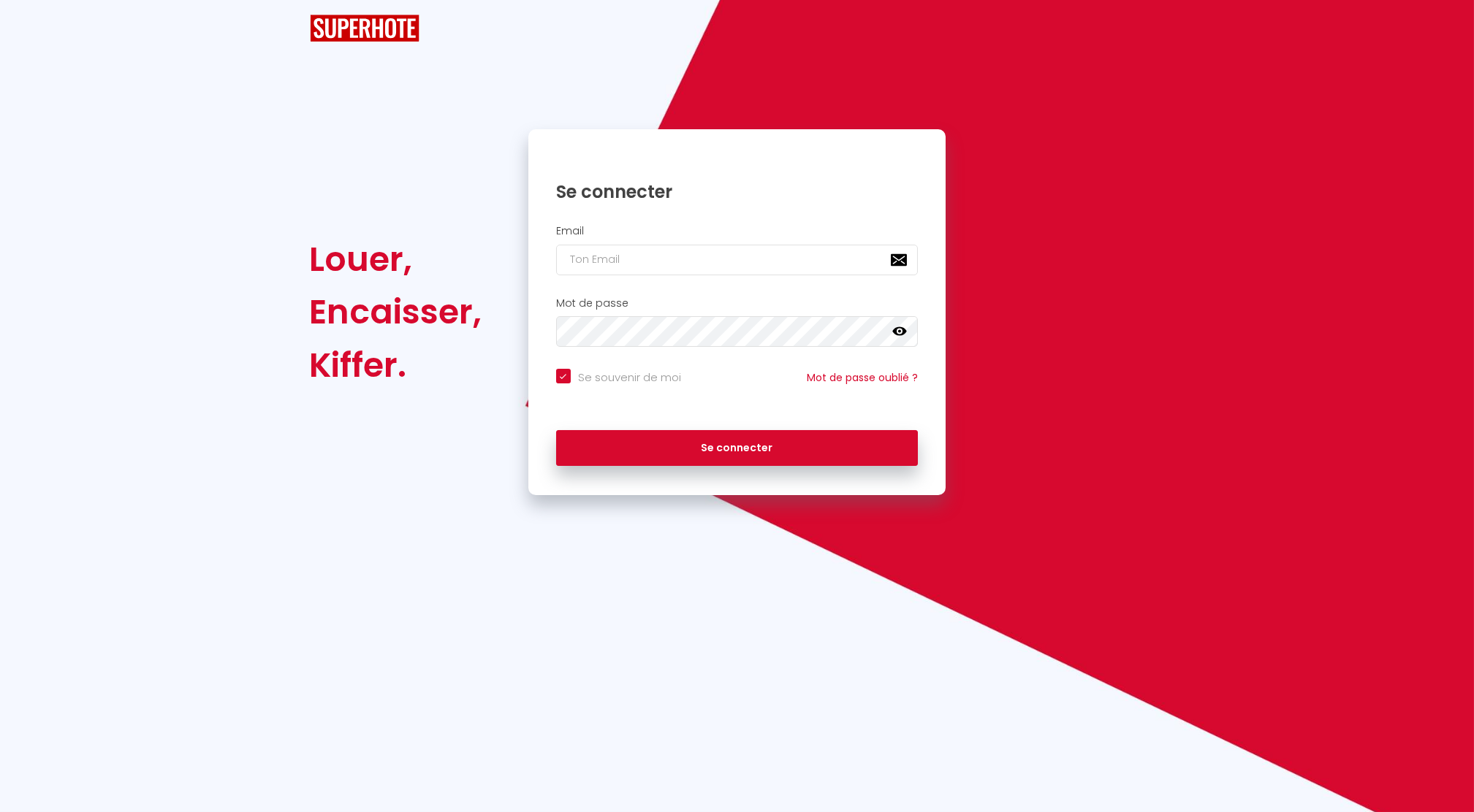
checkbox input "true"
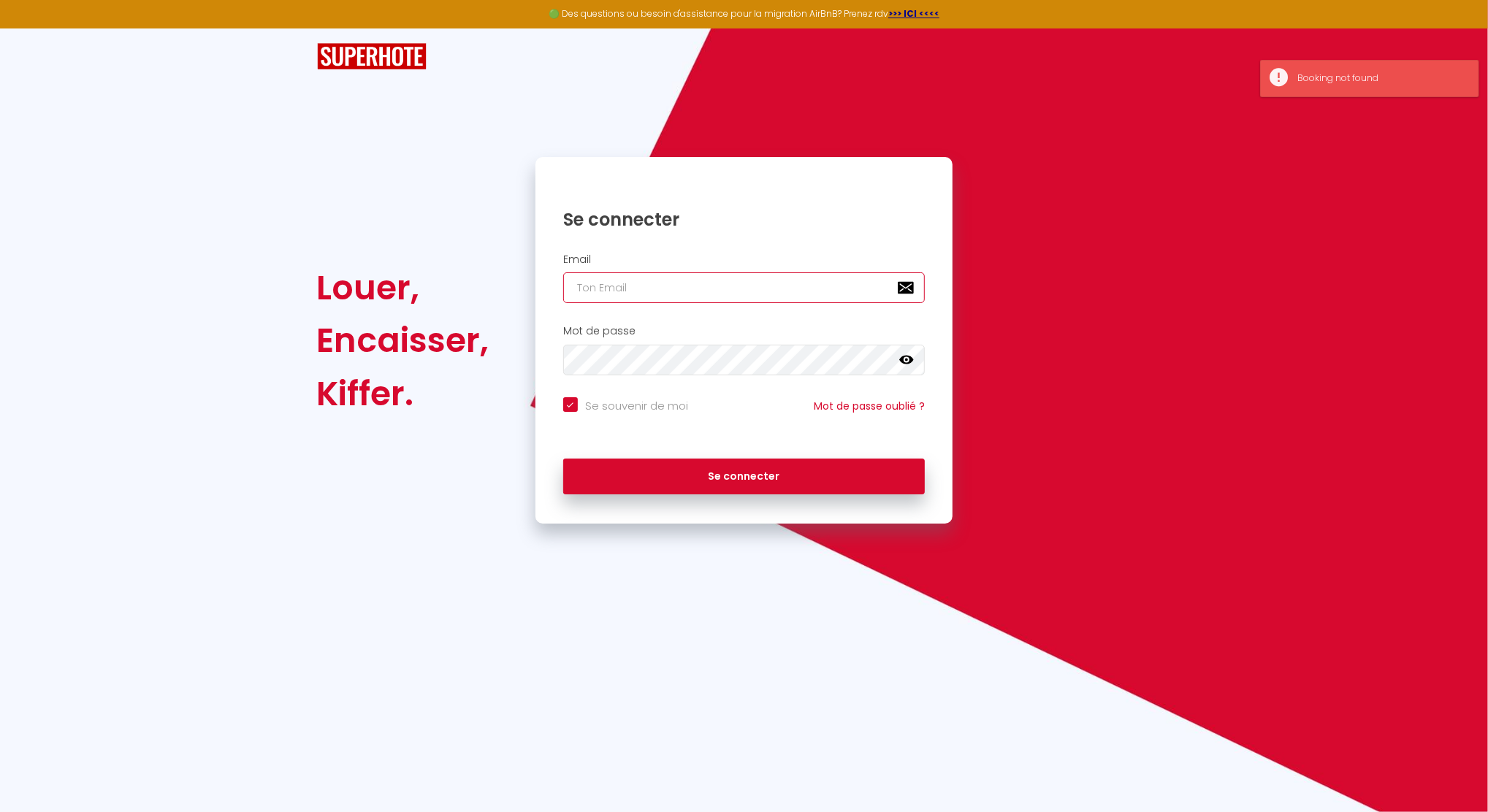
type input "location.anchin@gmail.com"
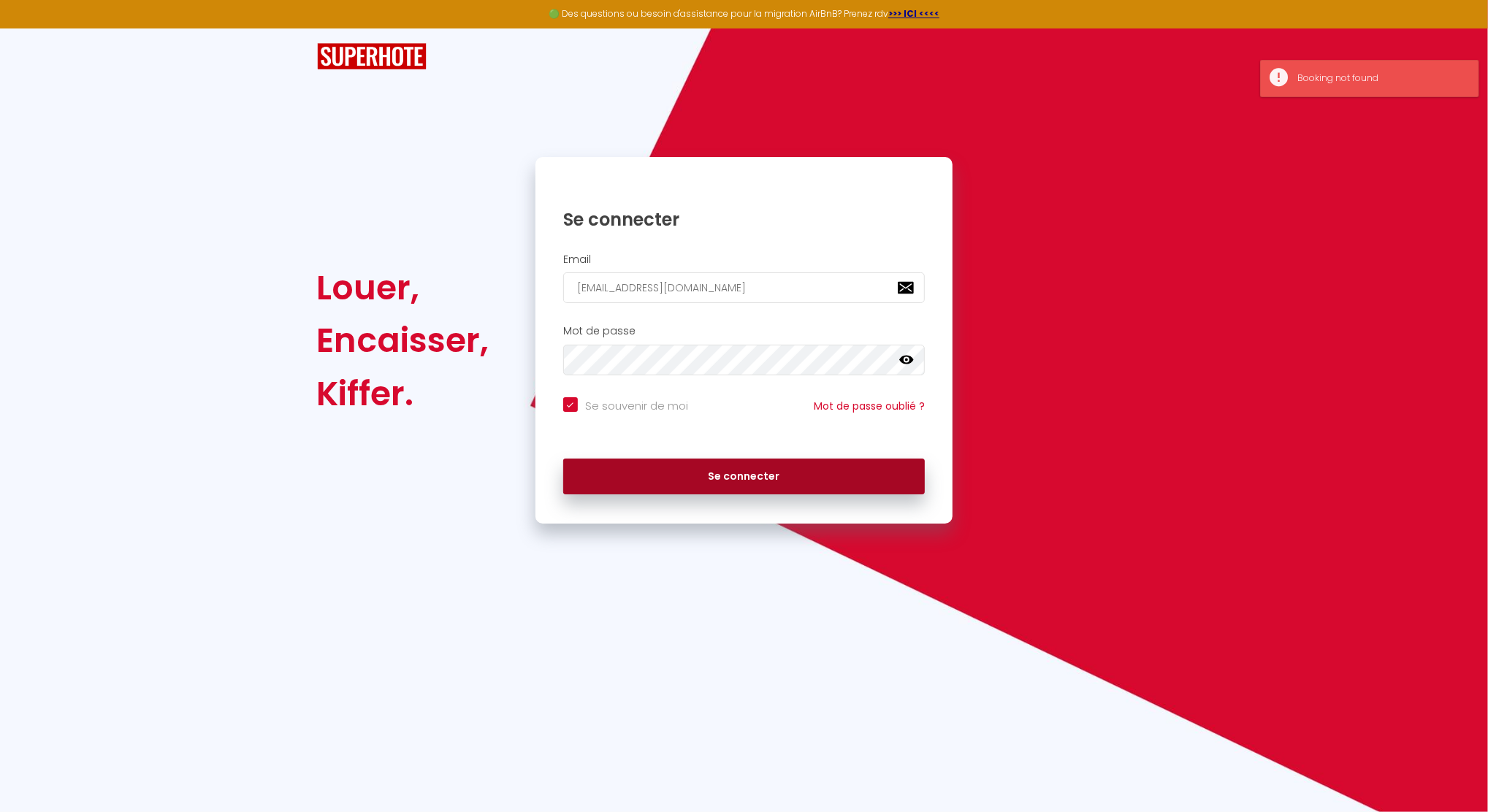
click at [695, 477] on button "Se connecter" at bounding box center [744, 476] width 363 height 37
checkbox input "true"
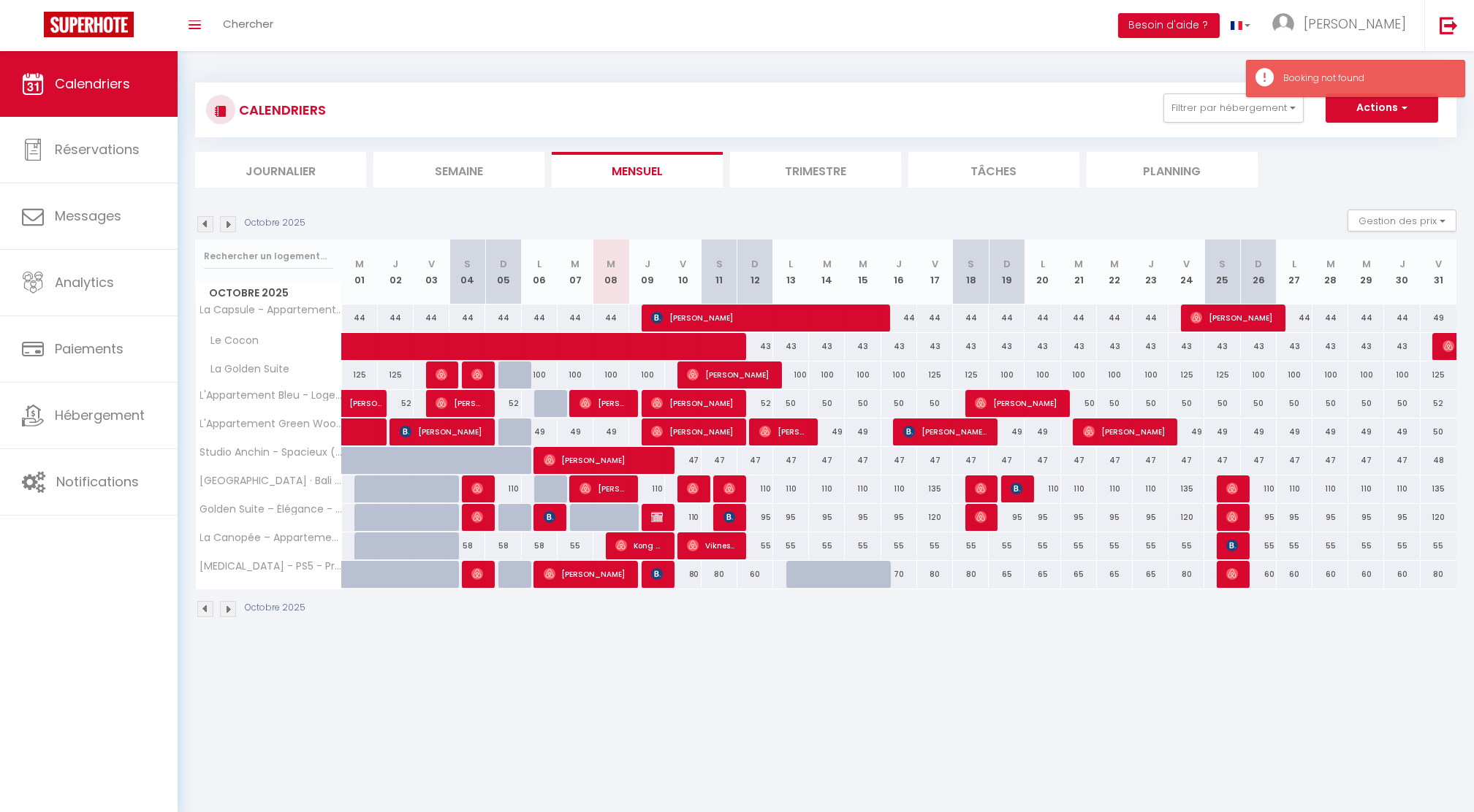
click at [669, 509] on div "110" at bounding box center [682, 517] width 36 height 27
type input "110"
type input "Ven 10 Octobre 2025"
type input "Sam 11 Octobre 2025"
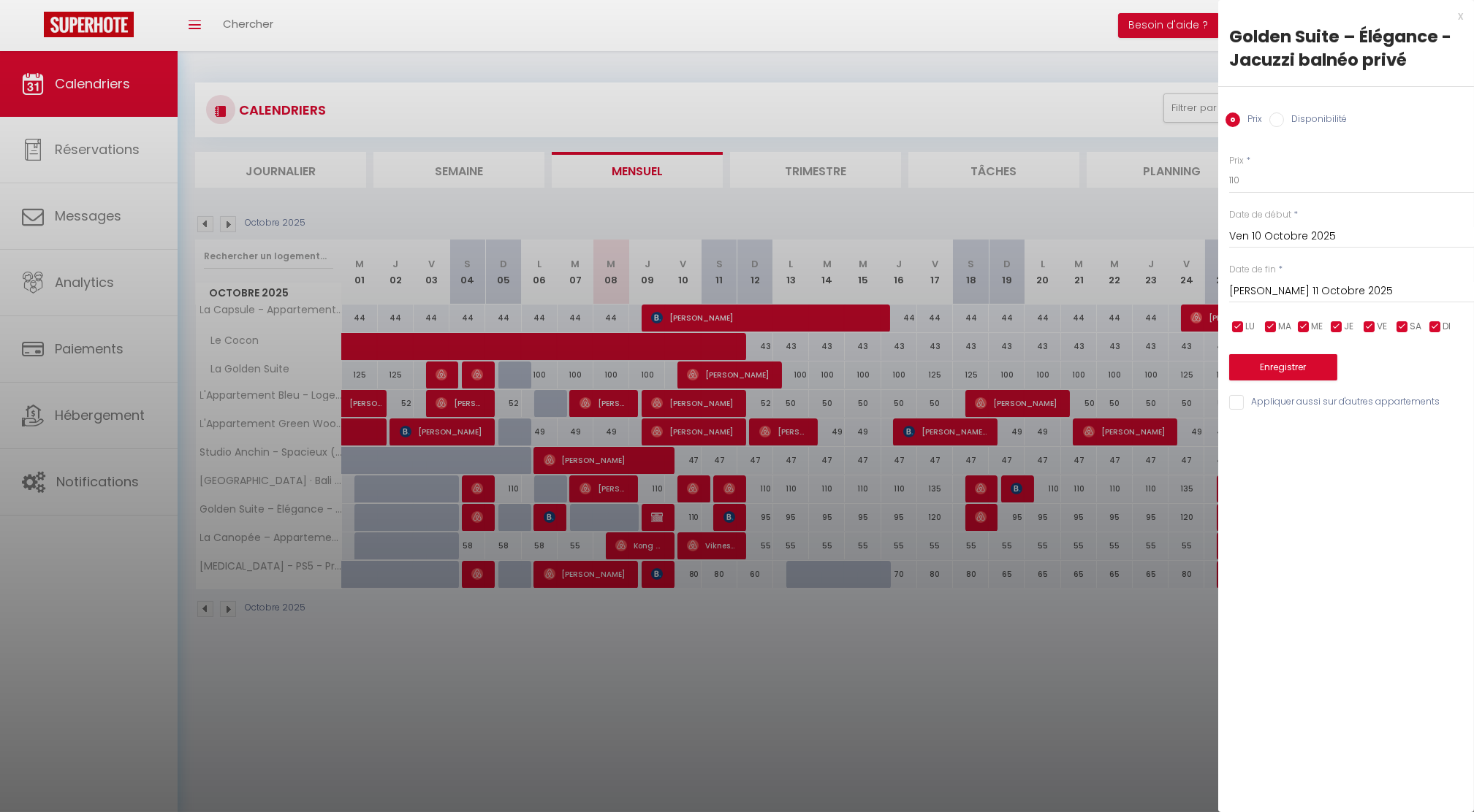
click at [653, 511] on div at bounding box center [737, 406] width 1474 height 812
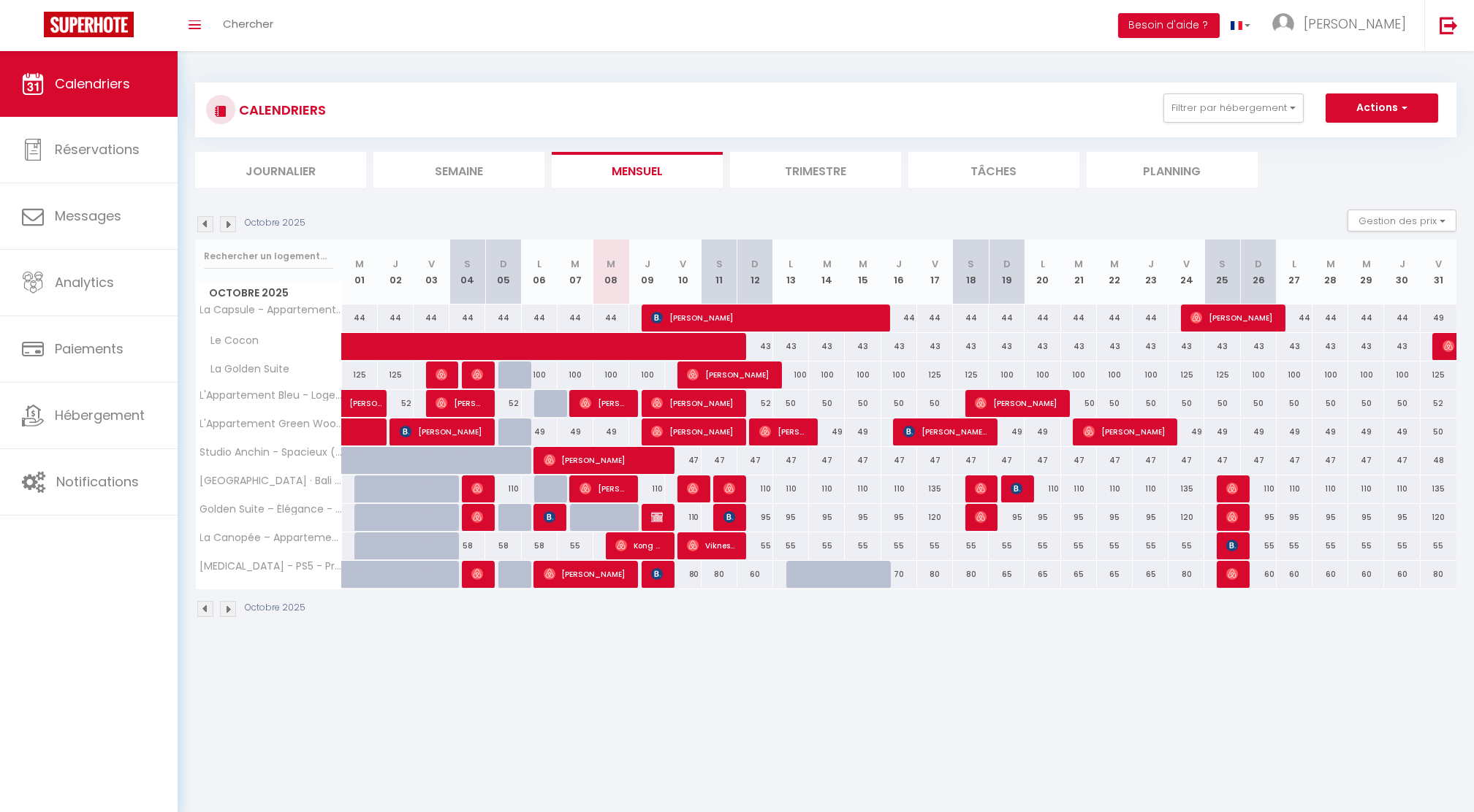
click at [653, 511] on body "🟢 Des questions ou besoin d'assistance pour la migration AirBnB? Prenez rdv >>>…" at bounding box center [737, 457] width 1474 height 812
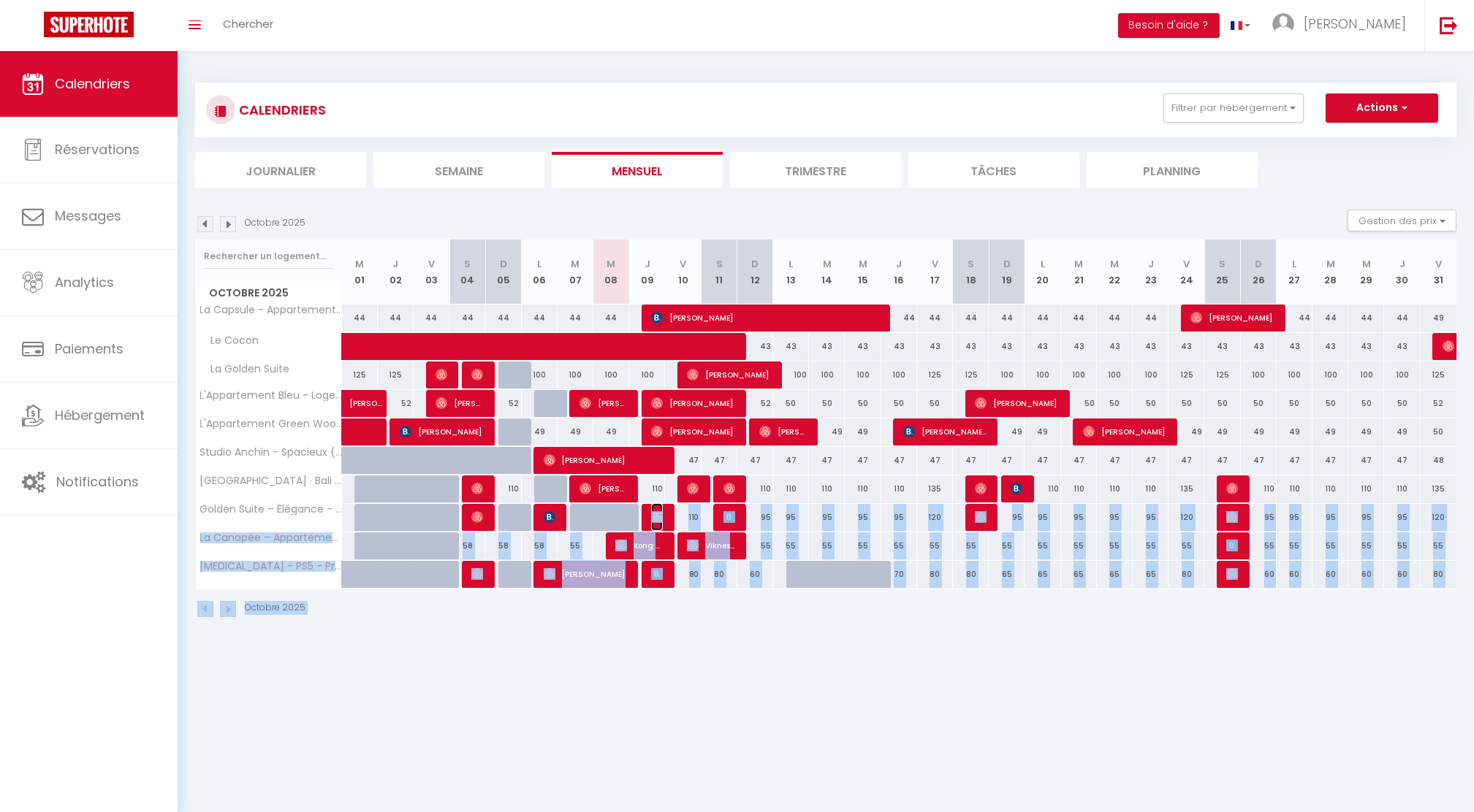
drag, startPoint x: 653, startPoint y: 511, endPoint x: 657, endPoint y: 522, distance: 11.7
click at [657, 523] on span "Amir Tabibou" at bounding box center [656, 517] width 12 height 28
select select "OK"
select select "KO"
select select "0"
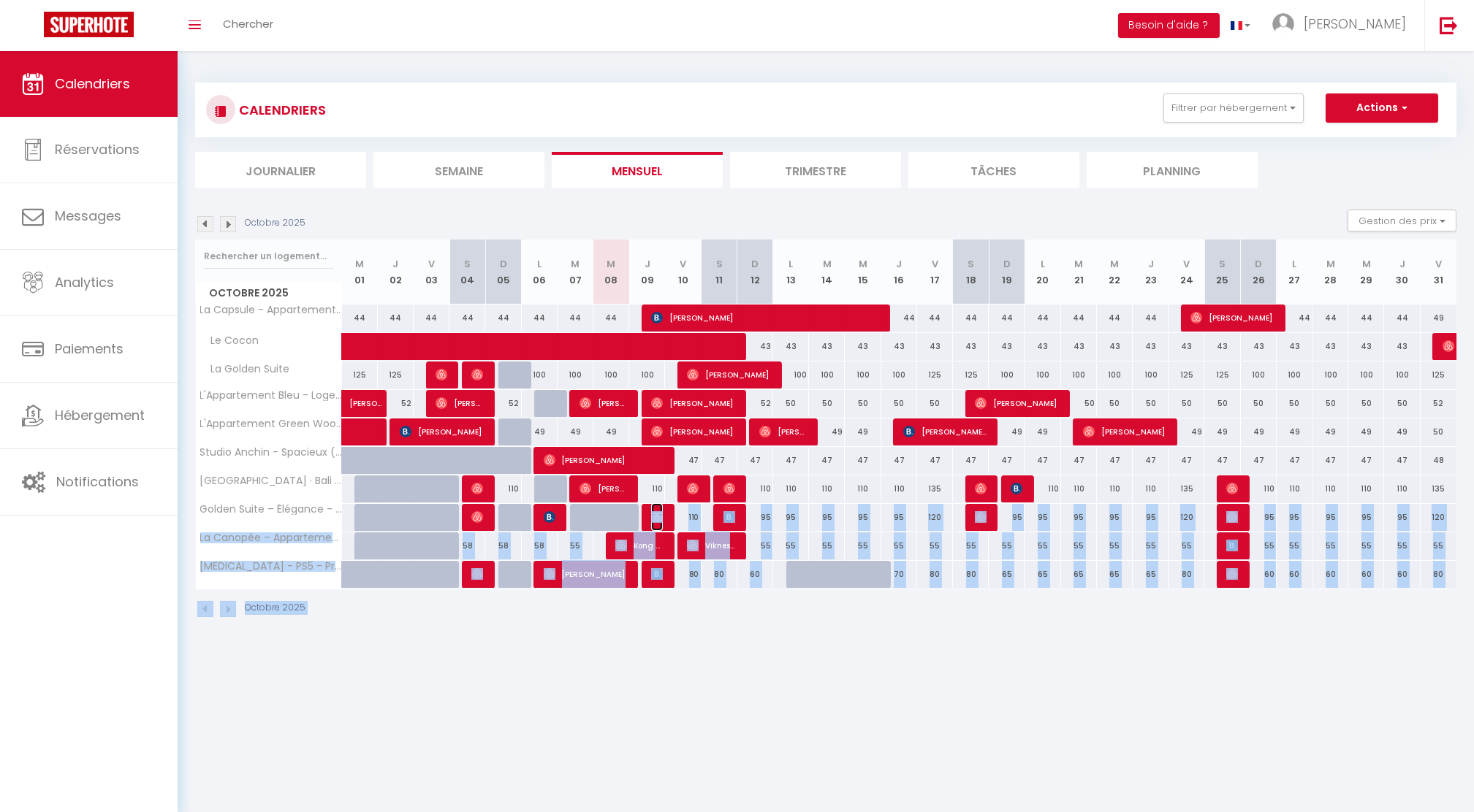
select select "0"
select select "1"
select select
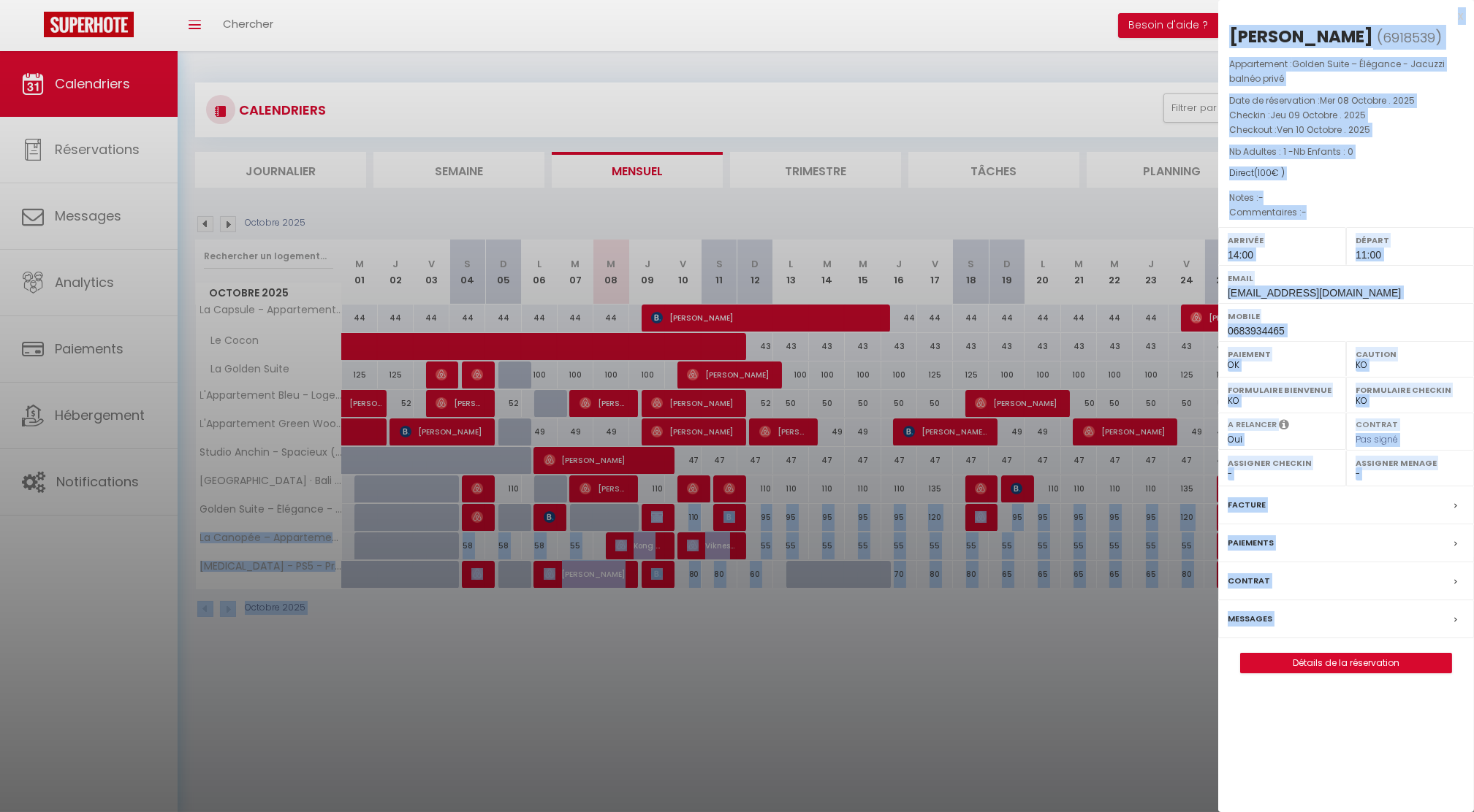
click at [1237, 537] on label "Paiements" at bounding box center [1250, 543] width 46 height 15
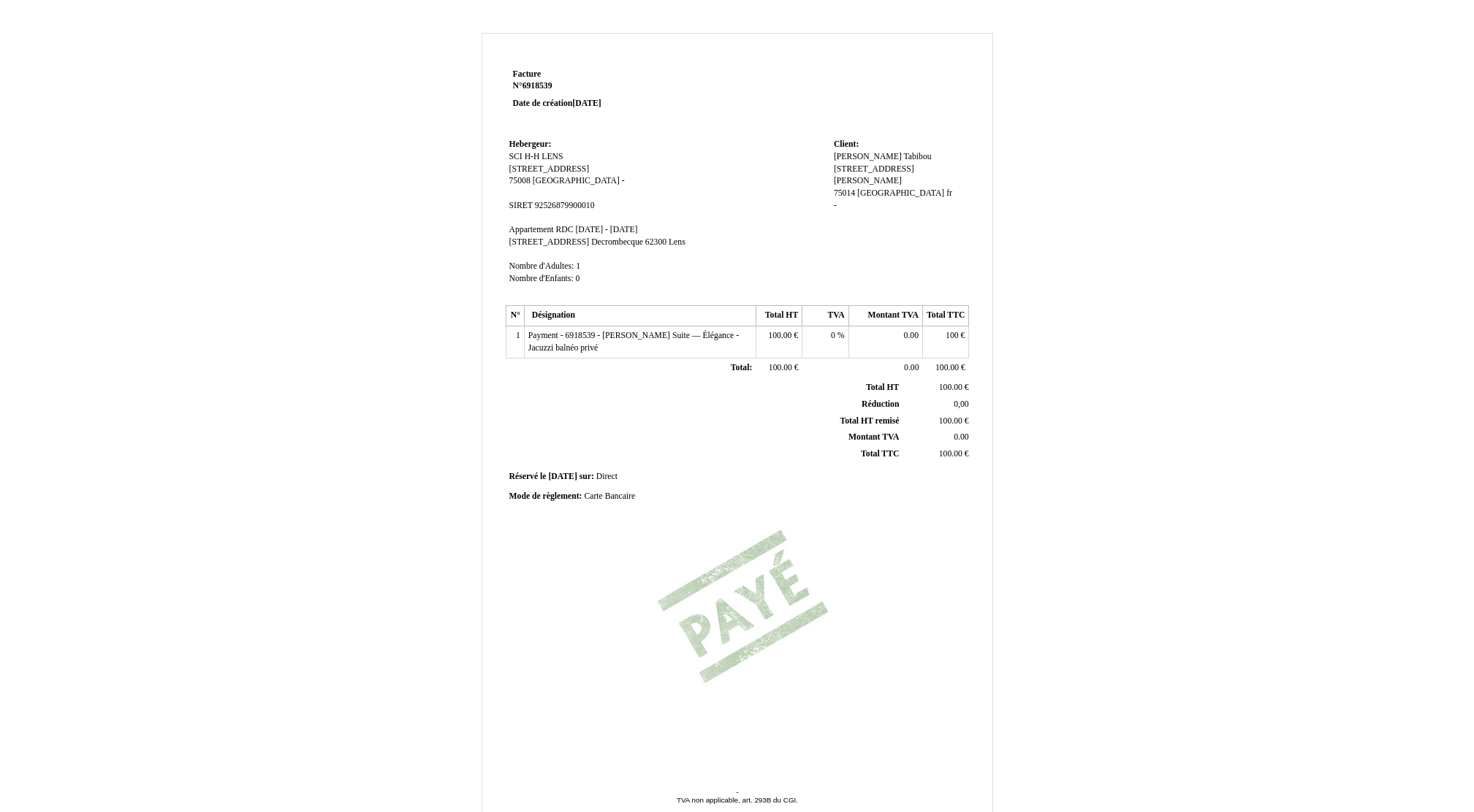
scroll to position [69, 0]
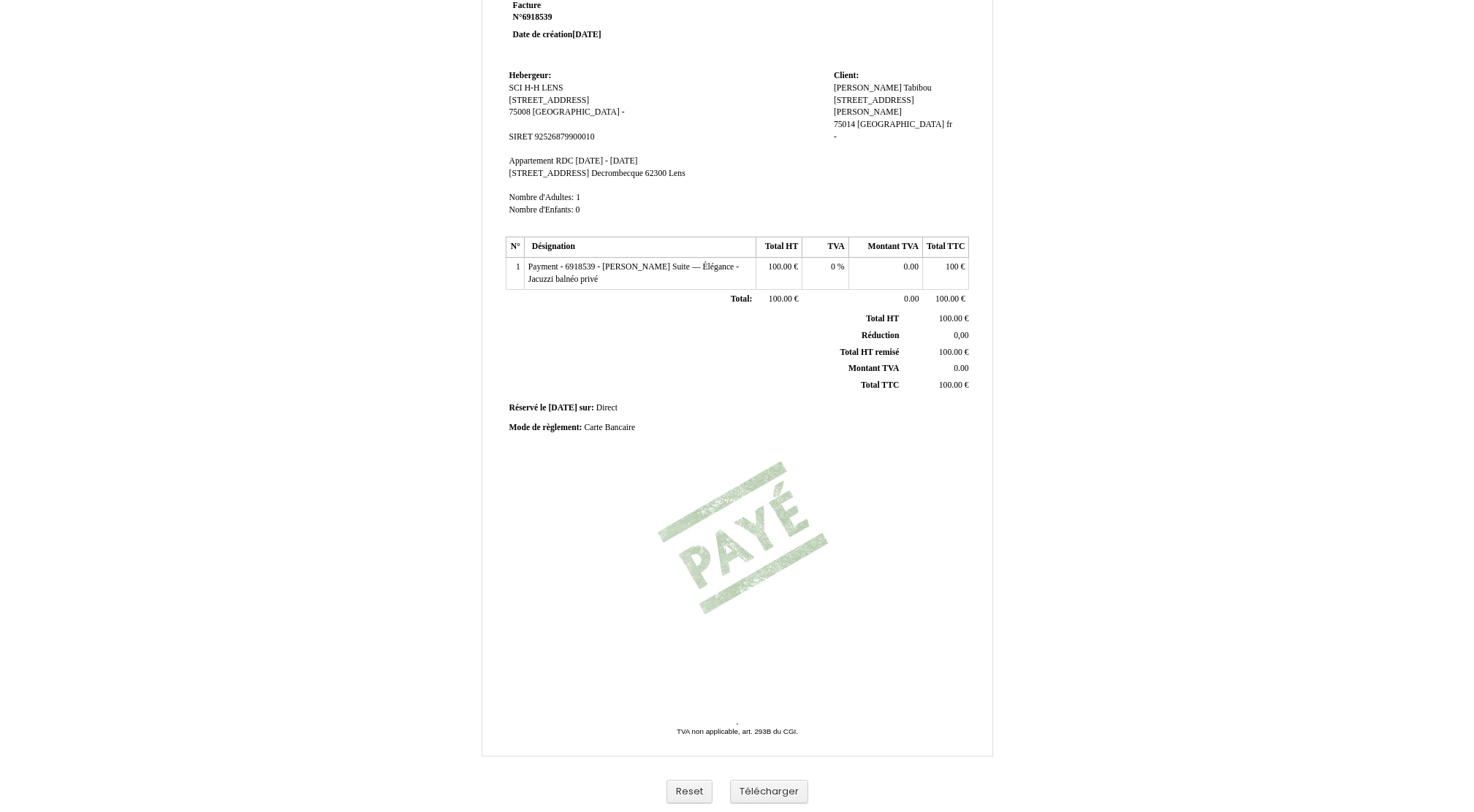
click at [684, 273] on td "Payment - 6918539 - [PERSON_NAME] Suite — Élégance - Jacuzzi balnéo privé Payme…" at bounding box center [639, 274] width 232 height 32
click at [686, 265] on span "Payment - 6918539 - [PERSON_NAME] Suite — Élégance - Jacuzzi balnéo privé" at bounding box center [633, 273] width 210 height 21
click at [540, 269] on input "Payment - 6918539 - [PERSON_NAME] Suite — Élégance - Jacuzzi balnéo privé" at bounding box center [613, 269] width 168 height 15
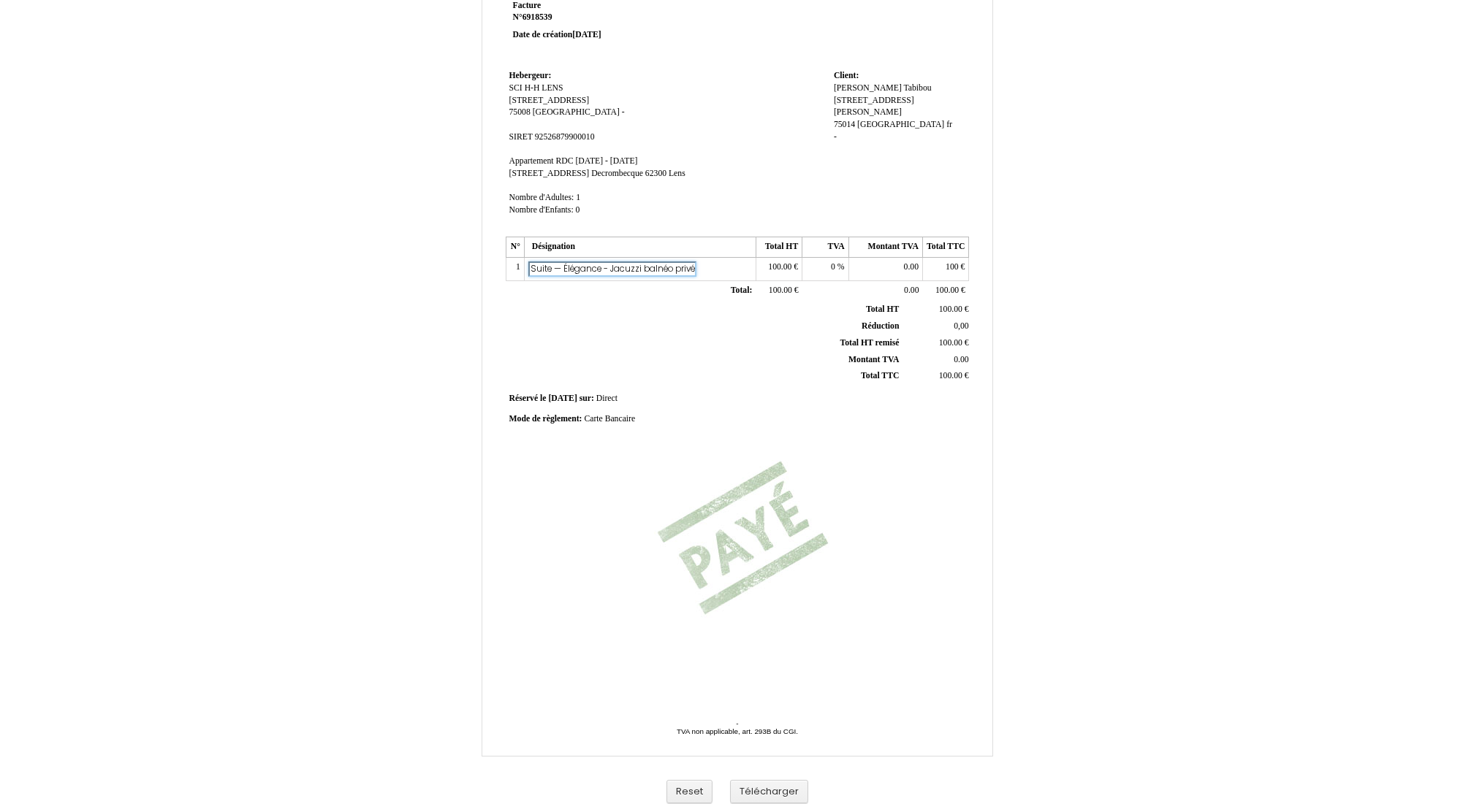
click at [540, 269] on input "Payment - 6918539 - [PERSON_NAME] - Golden Suite — Élégance - Jacuzzi balnéo pr…" at bounding box center [613, 269] width 168 height 15
click at [581, 348] on th "Total HT remisé Total HT remisé" at bounding box center [705, 352] width 395 height 17
click at [645, 265] on span "Payment - 6918539 - [PERSON_NAME] - Golden Suite — Élégance - Jacuzzi balnéo pr…" at bounding box center [633, 273] width 210 height 21
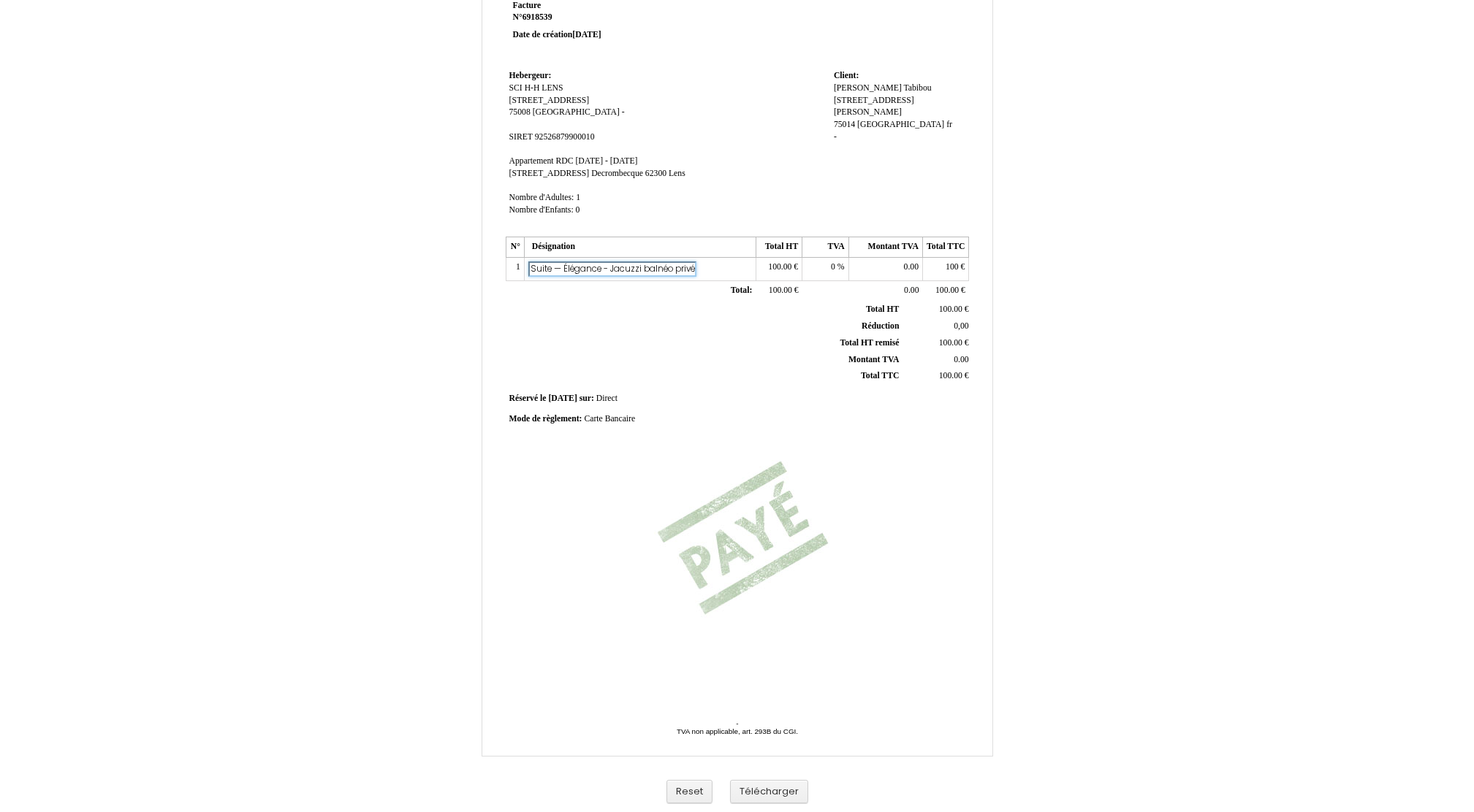
click at [552, 268] on input "Payment - 6918539 - [PERSON_NAME] - Golden Suite — Élégance - Jacuzzi balnéo pr…" at bounding box center [613, 269] width 168 height 15
type input "Payment - 6918539 - Amir Tabibou - Appartement RDC"
click at [561, 320] on th "Réduction Réduction" at bounding box center [705, 327] width 395 height 17
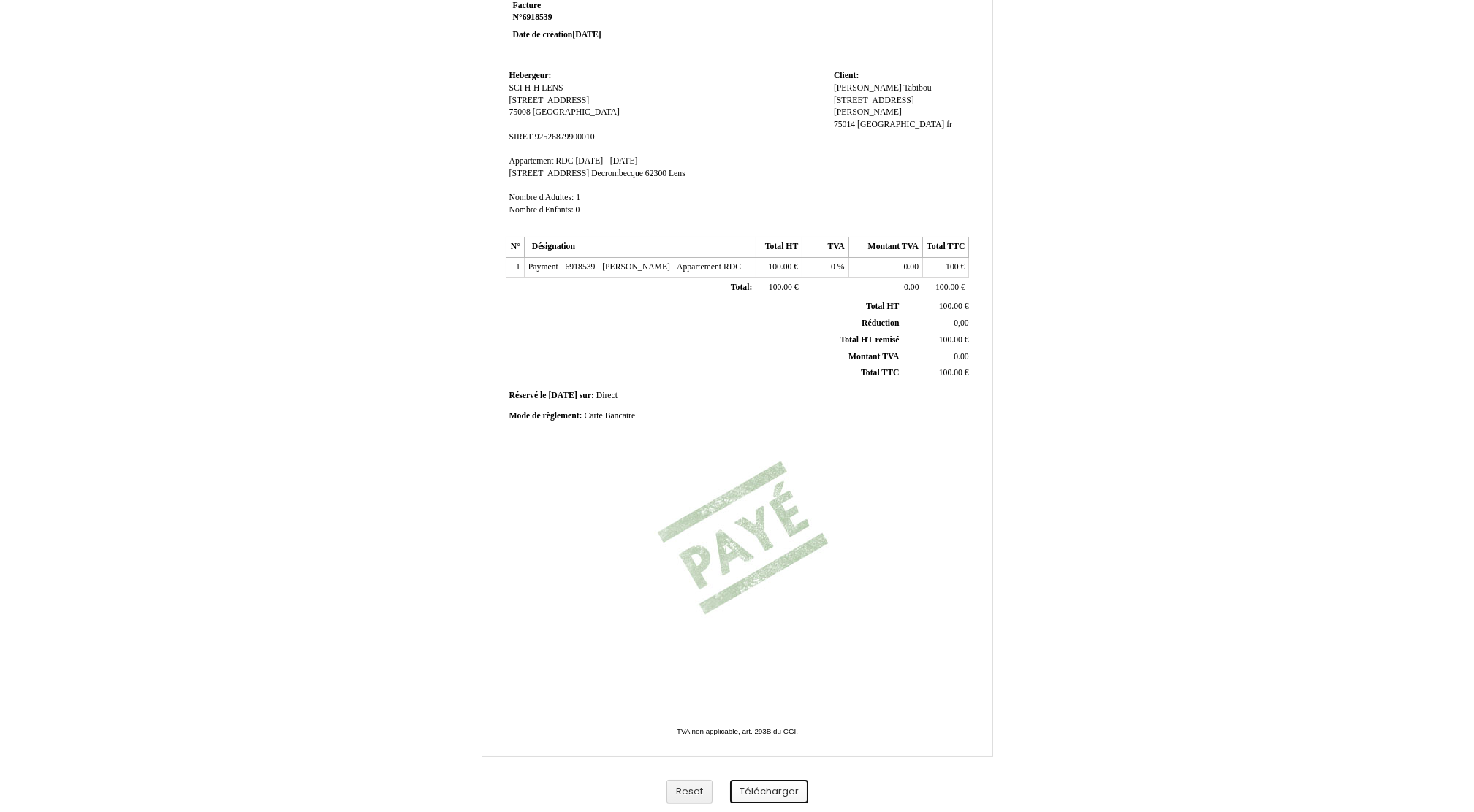
click at [766, 793] on button "Télécharger" at bounding box center [768, 791] width 78 height 24
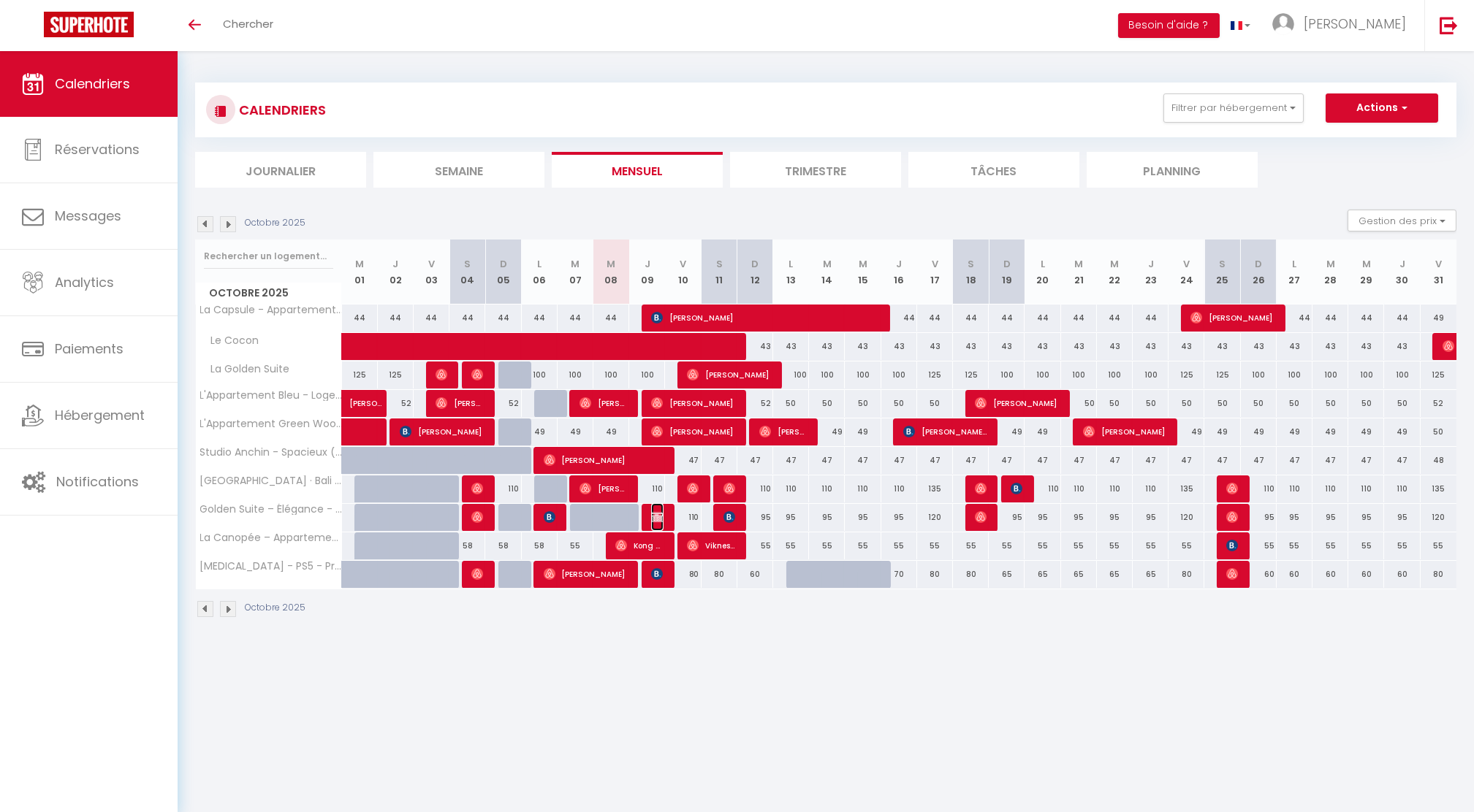
click at [653, 512] on img at bounding box center [656, 517] width 12 height 12
select select "OK"
select select "KO"
select select "0"
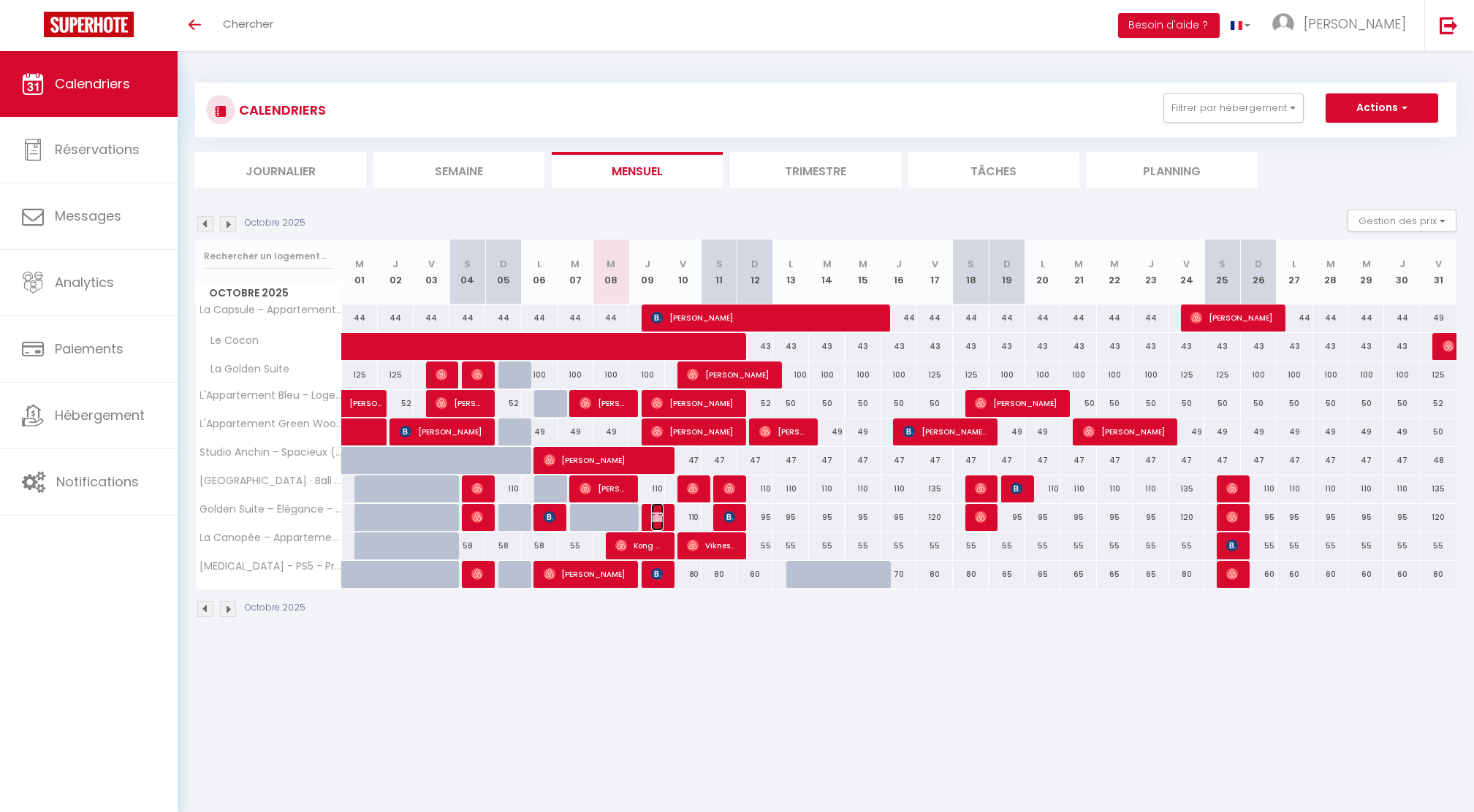
select select "1"
select select
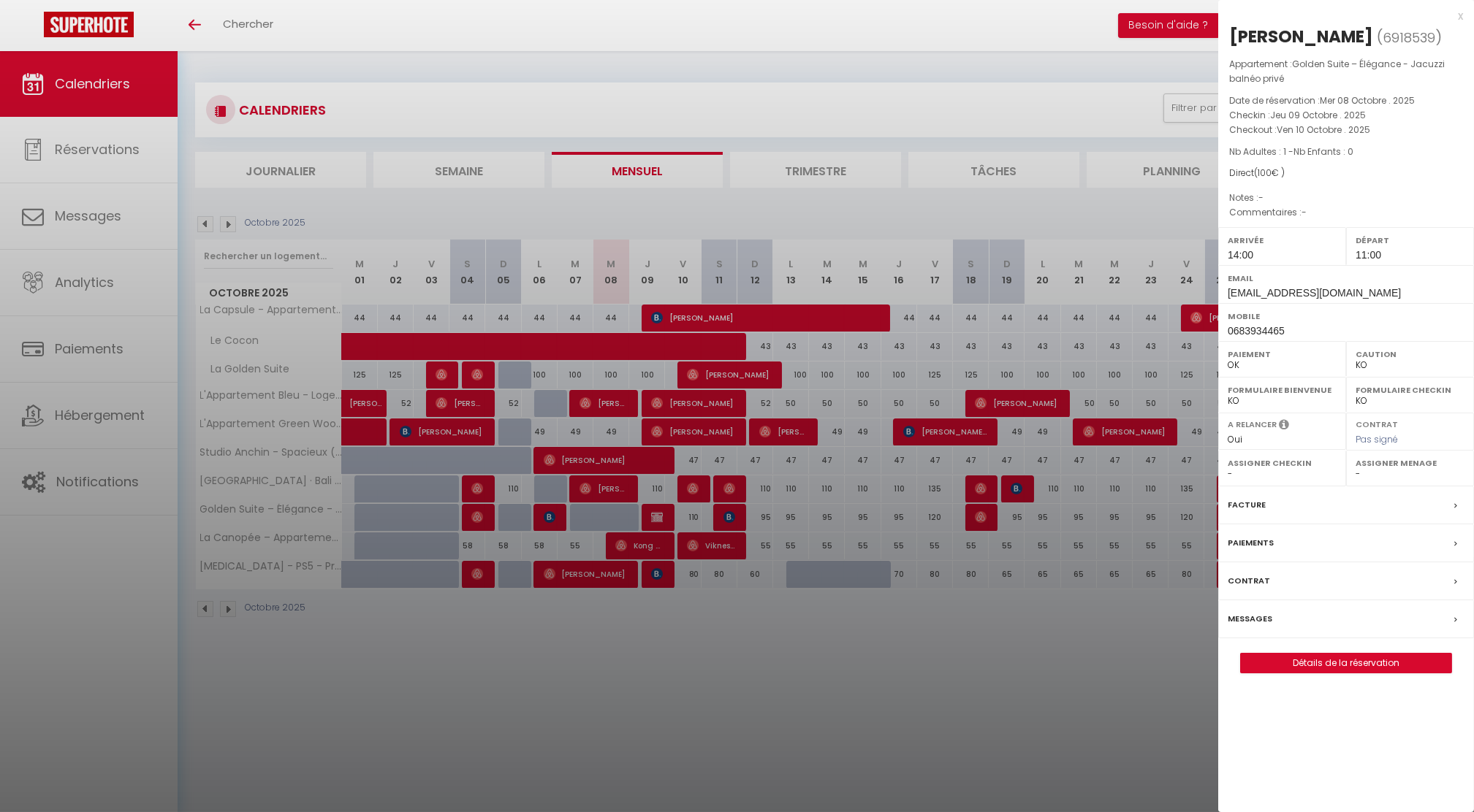
click at [1243, 611] on label "Messages" at bounding box center [1250, 619] width 45 height 15
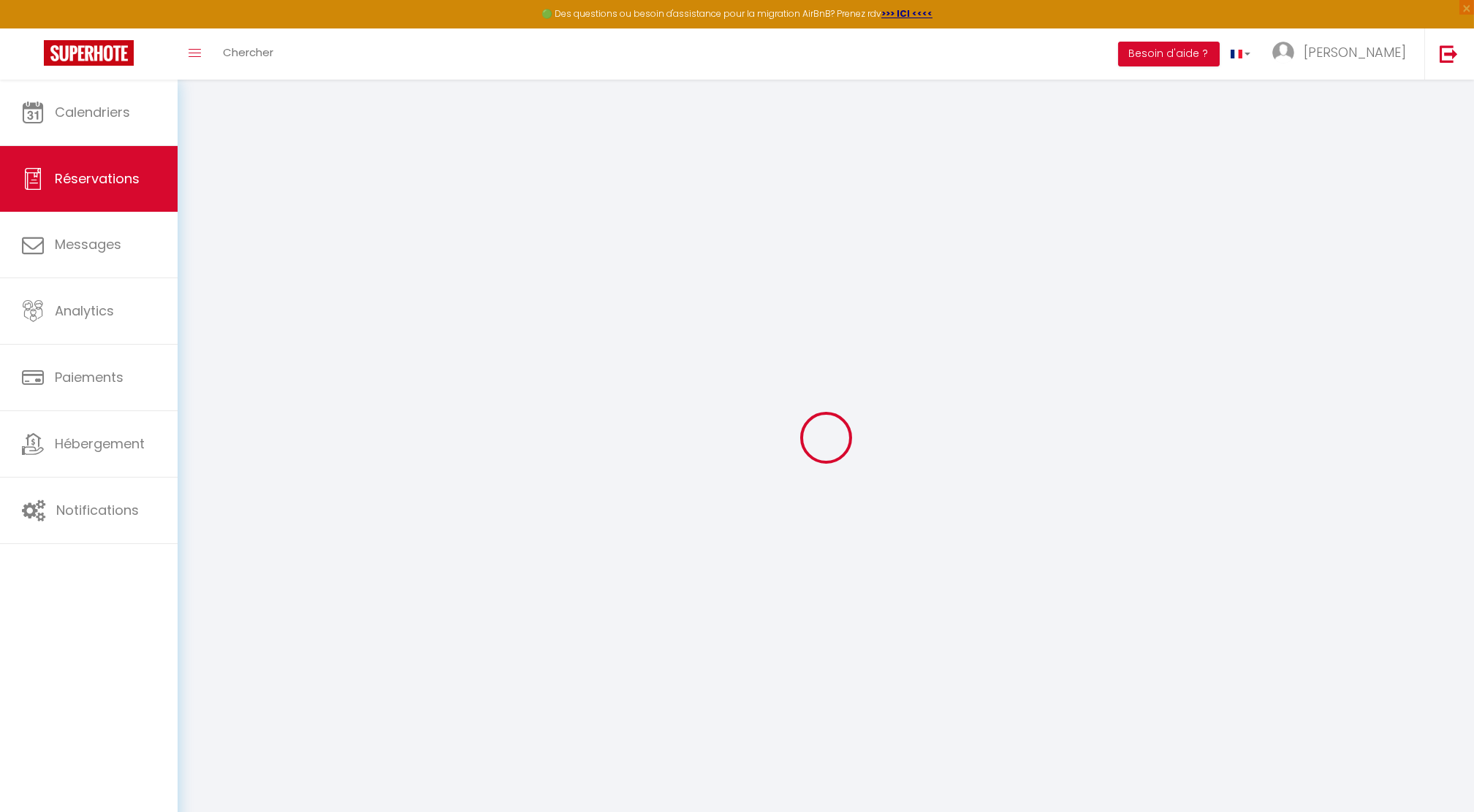
select select
checkbox input "false"
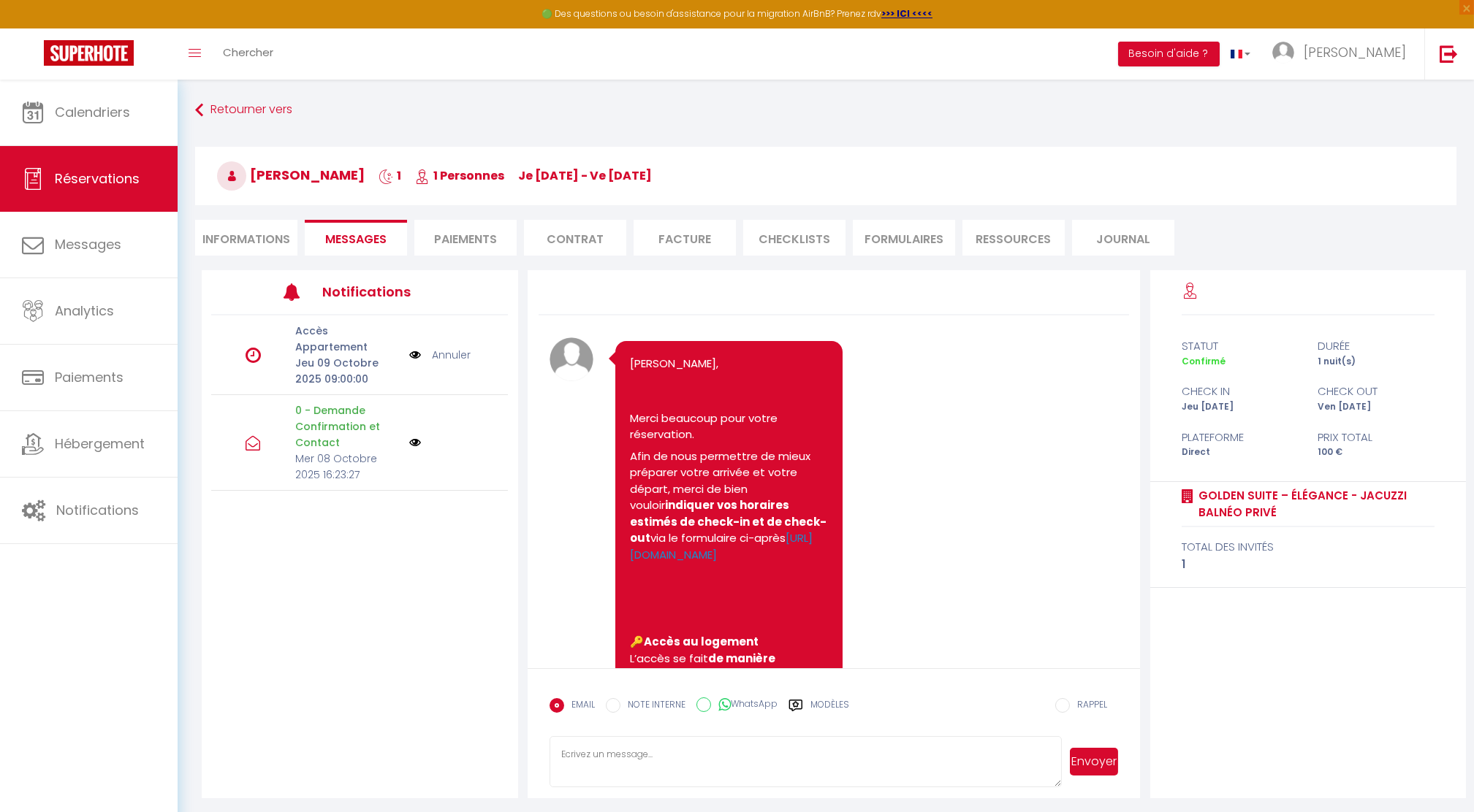
click at [415, 347] on img at bounding box center [415, 355] width 12 height 16
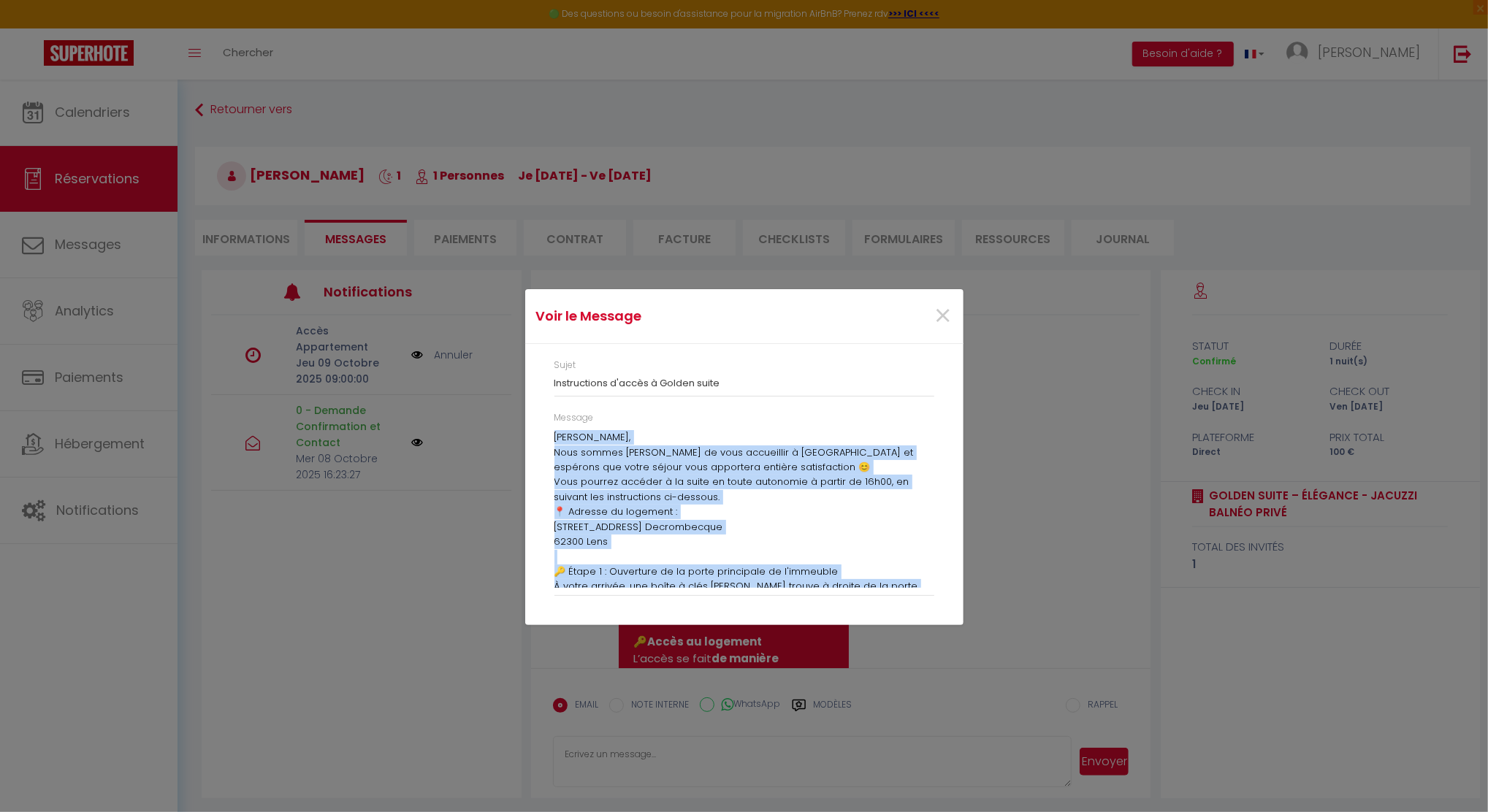
drag, startPoint x: 658, startPoint y: 581, endPoint x: 551, endPoint y: 436, distance: 180.2
click at [551, 436] on div "Message [PERSON_NAME], Nous sommes [PERSON_NAME] de vous accueillir à La Golden…" at bounding box center [743, 510] width 398 height 200
drag, startPoint x: 551, startPoint y: 436, endPoint x: 565, endPoint y: 442, distance: 15.2
copy div "Loremip Dolo, Sita consec adipi el sedd eiusmodtem i Ut Labore Etdol ma aliquae…"
click at [936, 315] on span "×" at bounding box center [943, 316] width 18 height 44
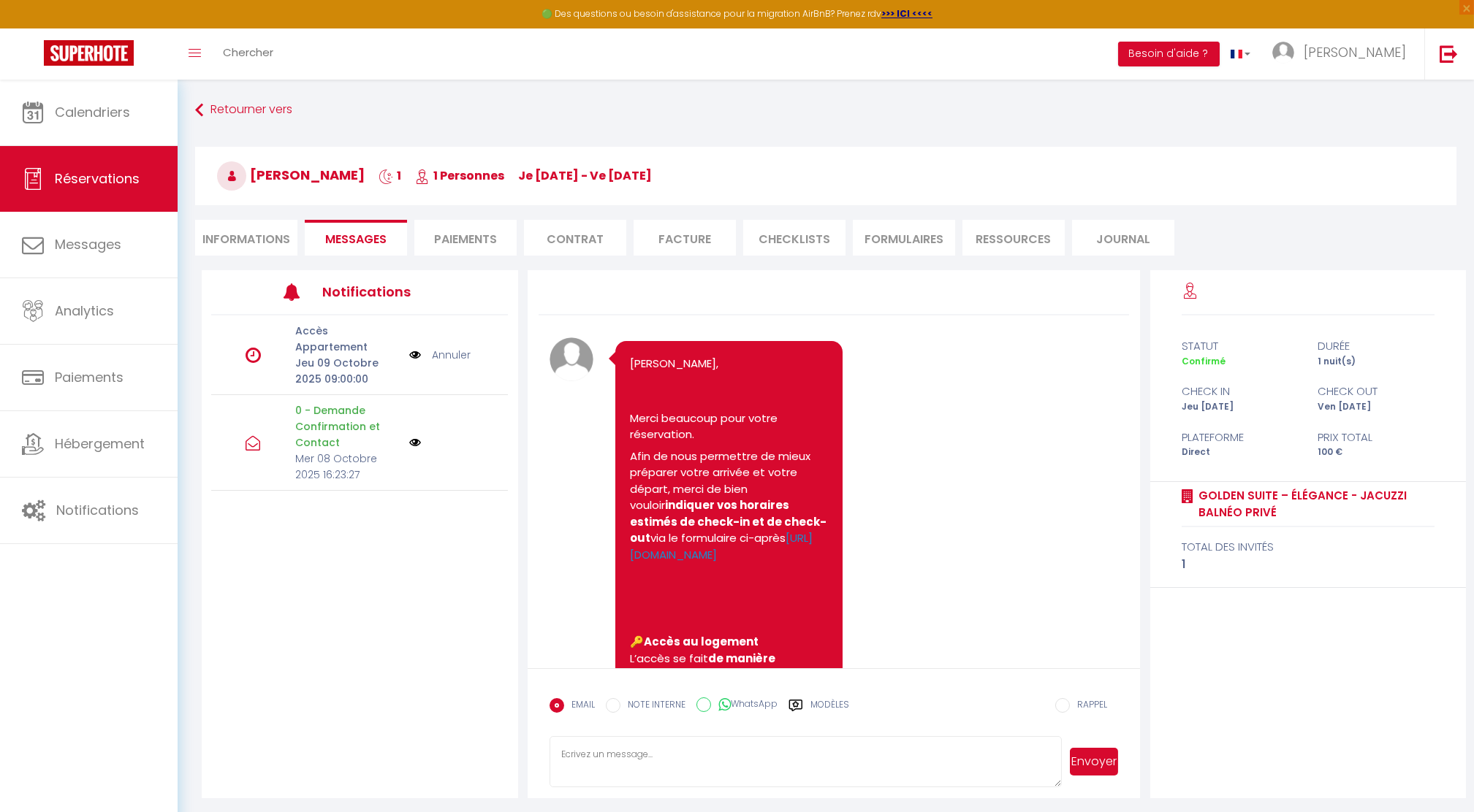
click at [660, 744] on textarea at bounding box center [806, 761] width 512 height 51
paste textarea "Loremip Dolo, Sita consec adipi el sedd eiusmodtem i Ut Labore Etdol ma aliquae…"
click at [879, 778] on textarea at bounding box center [806, 761] width 512 height 51
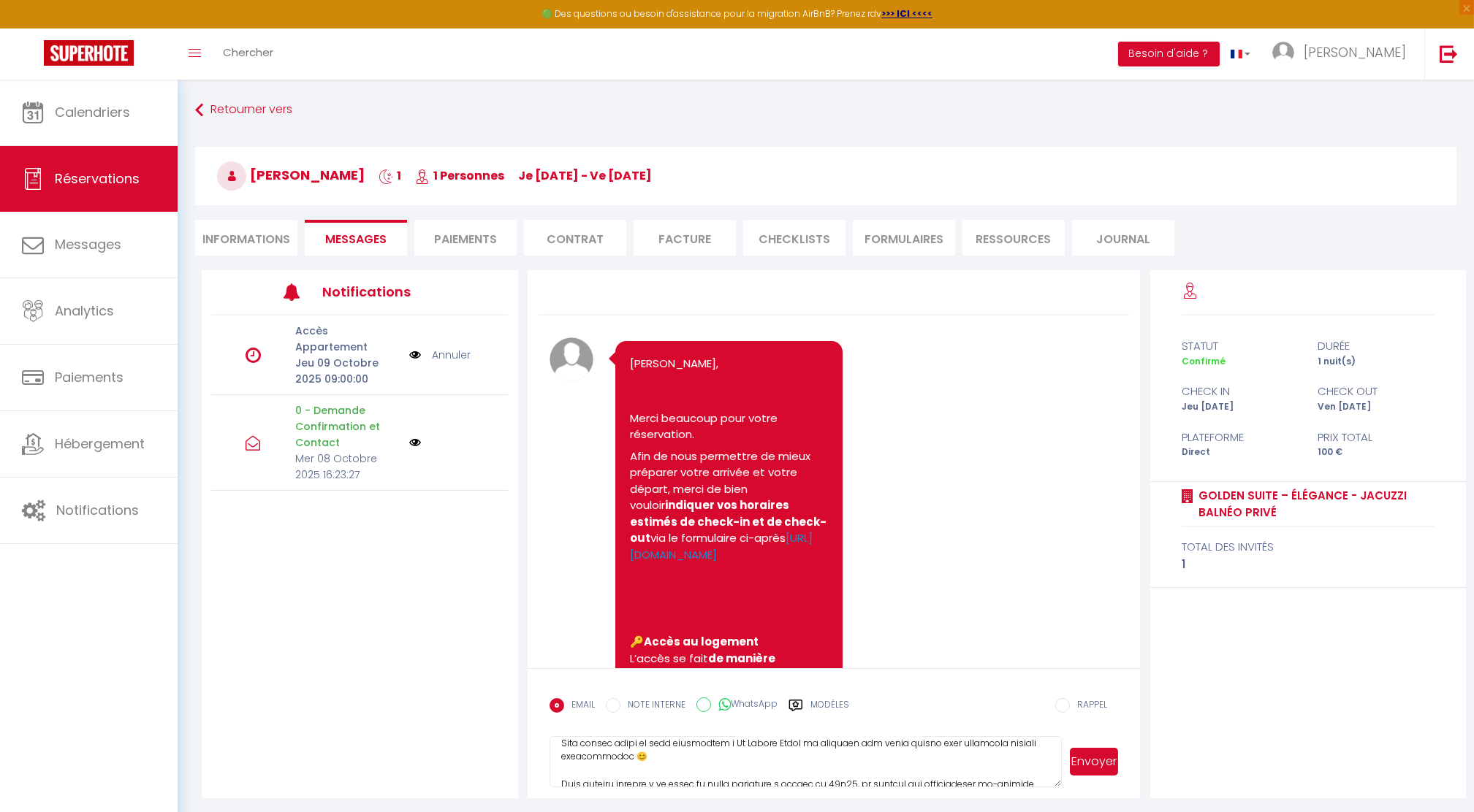
scroll to position [77, 0]
click at [853, 740] on textarea at bounding box center [806, 761] width 512 height 51
type textarea "Loremip Dolo, Sita consec adipi el sedd eiusmodtem i Ut Labore Etdol ma aliquae…"
click at [1101, 759] on button "Envoyer" at bounding box center [1093, 761] width 48 height 28
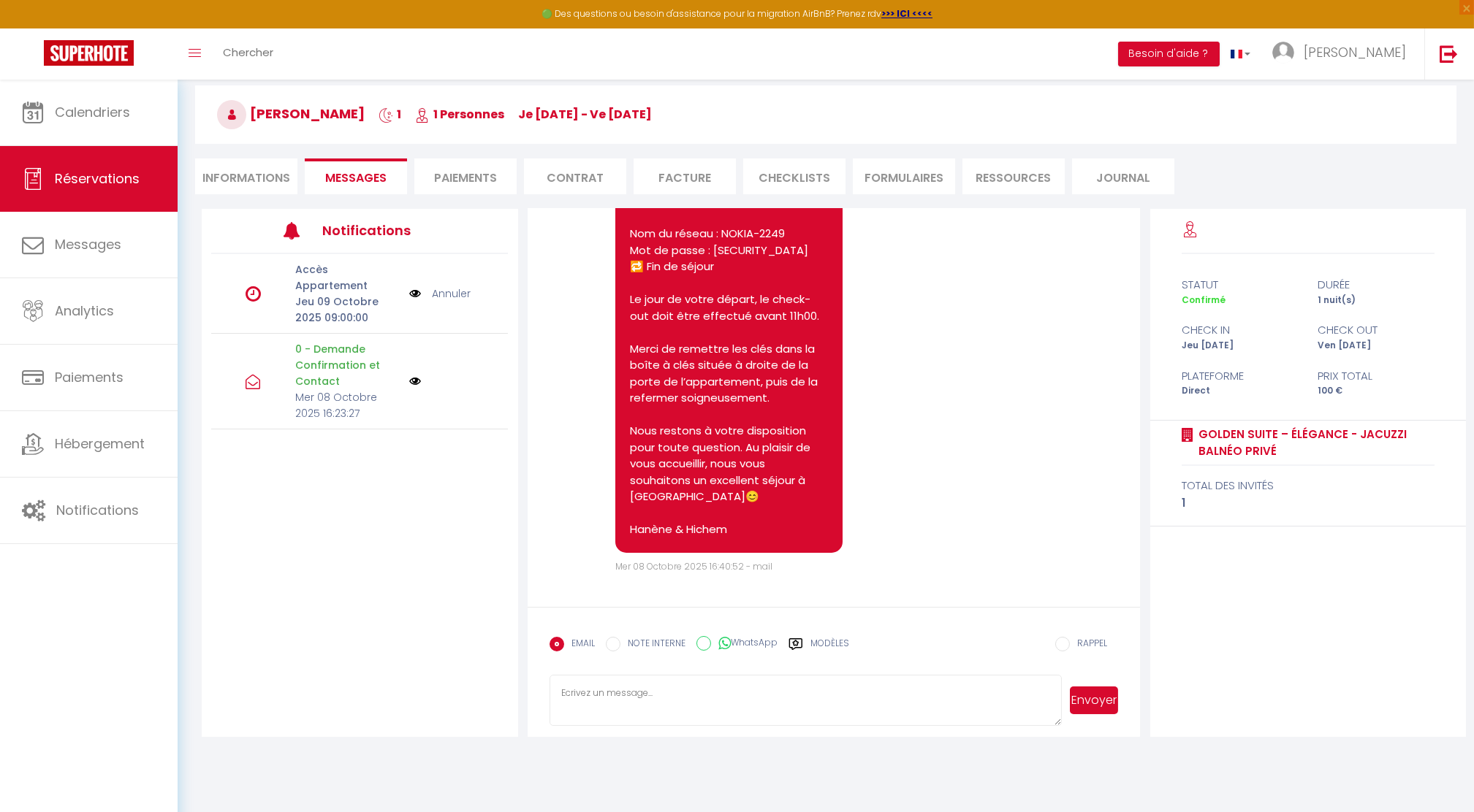
scroll to position [79, 0]
